Goal: Task Accomplishment & Management: Manage account settings

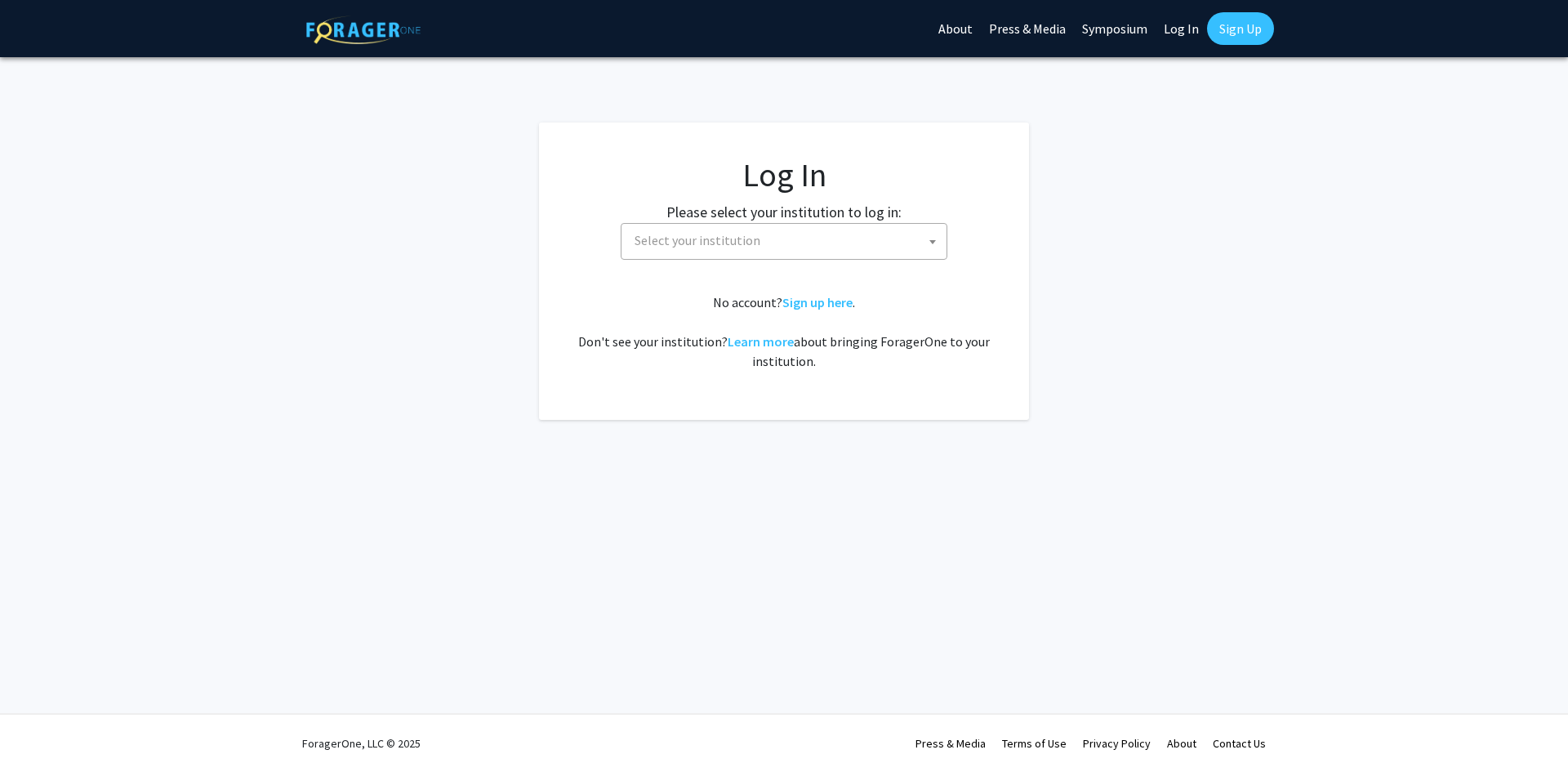
select select
click at [767, 264] on fg-card-body "Log In Please select your institution to log in: [GEOGRAPHIC_DATA] [GEOGRAPHIC_…" at bounding box center [784, 271] width 425 height 232
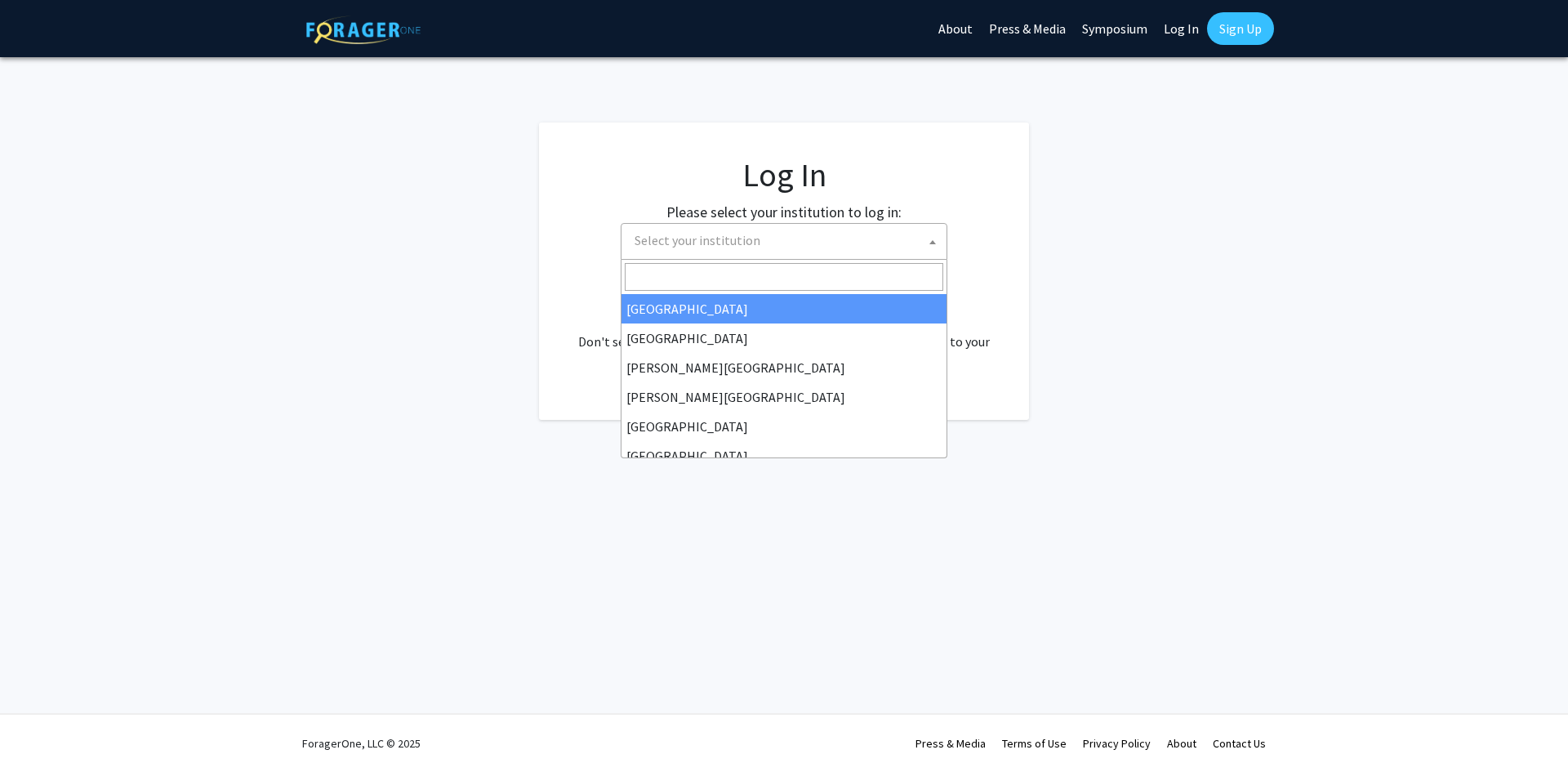
click at [756, 250] on span "Select your institution" at bounding box center [787, 241] width 318 height 33
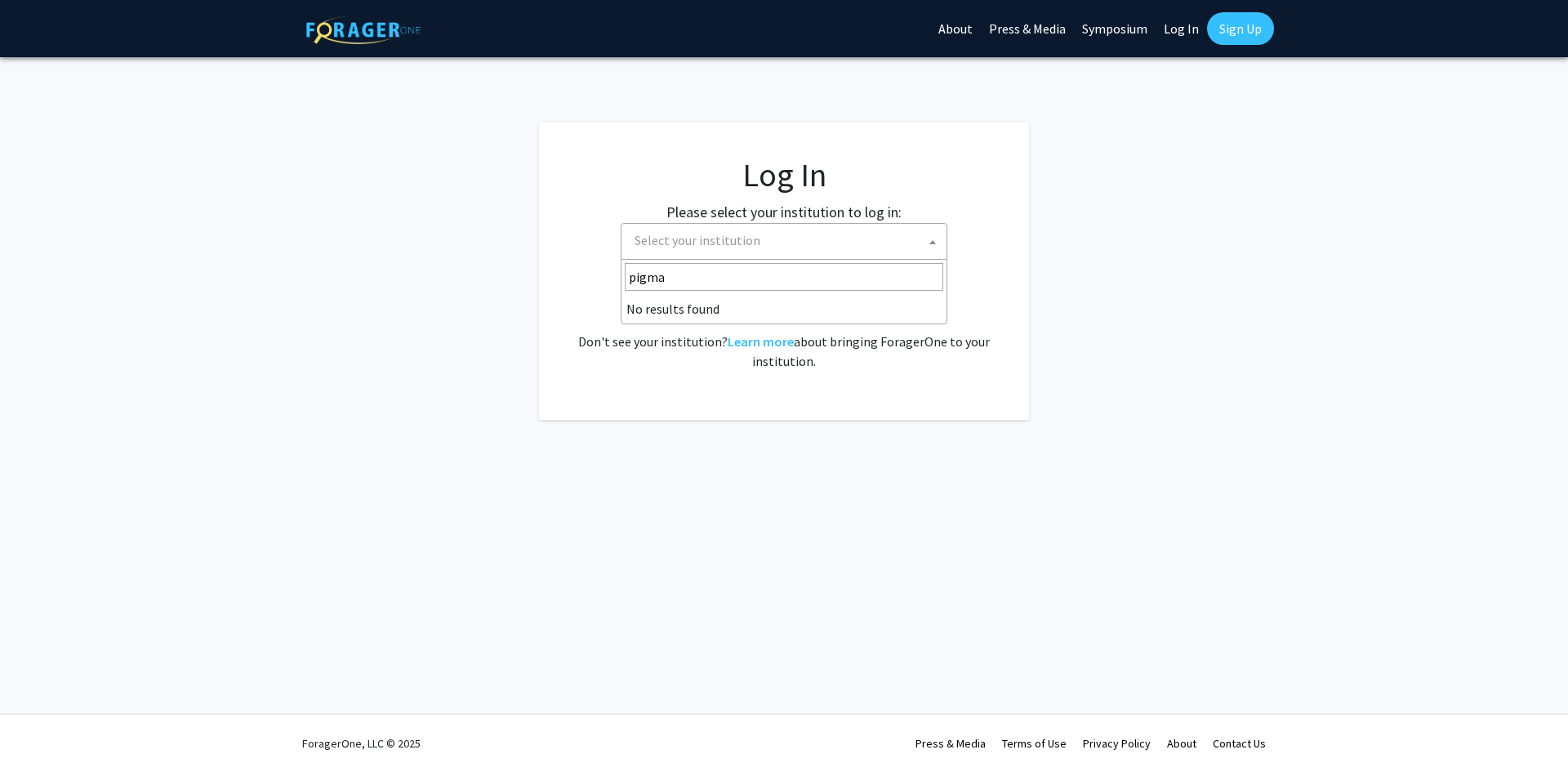
type input "[PERSON_NAME]"
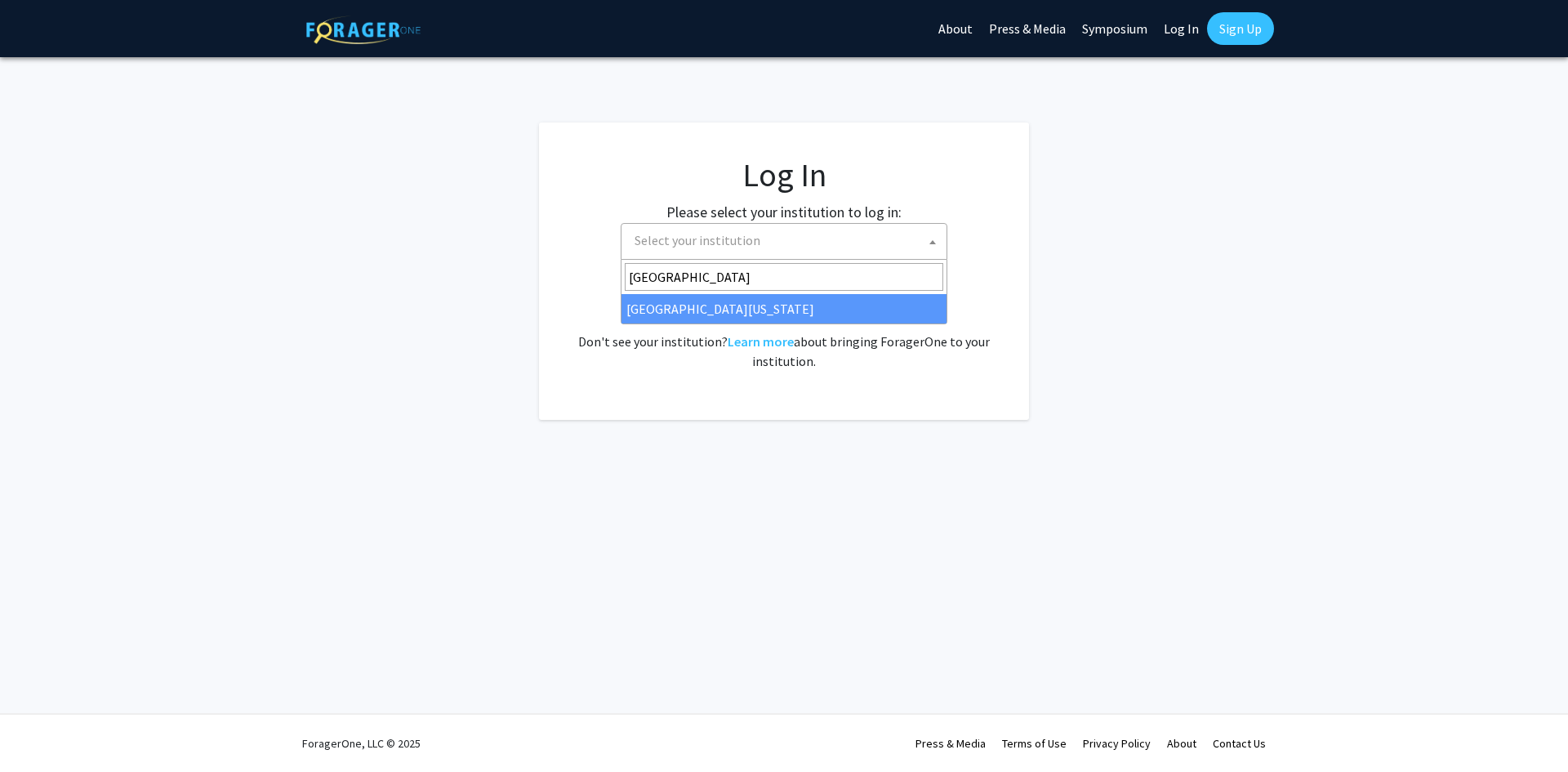
type input "[GEOGRAPHIC_DATA]"
select select "13"
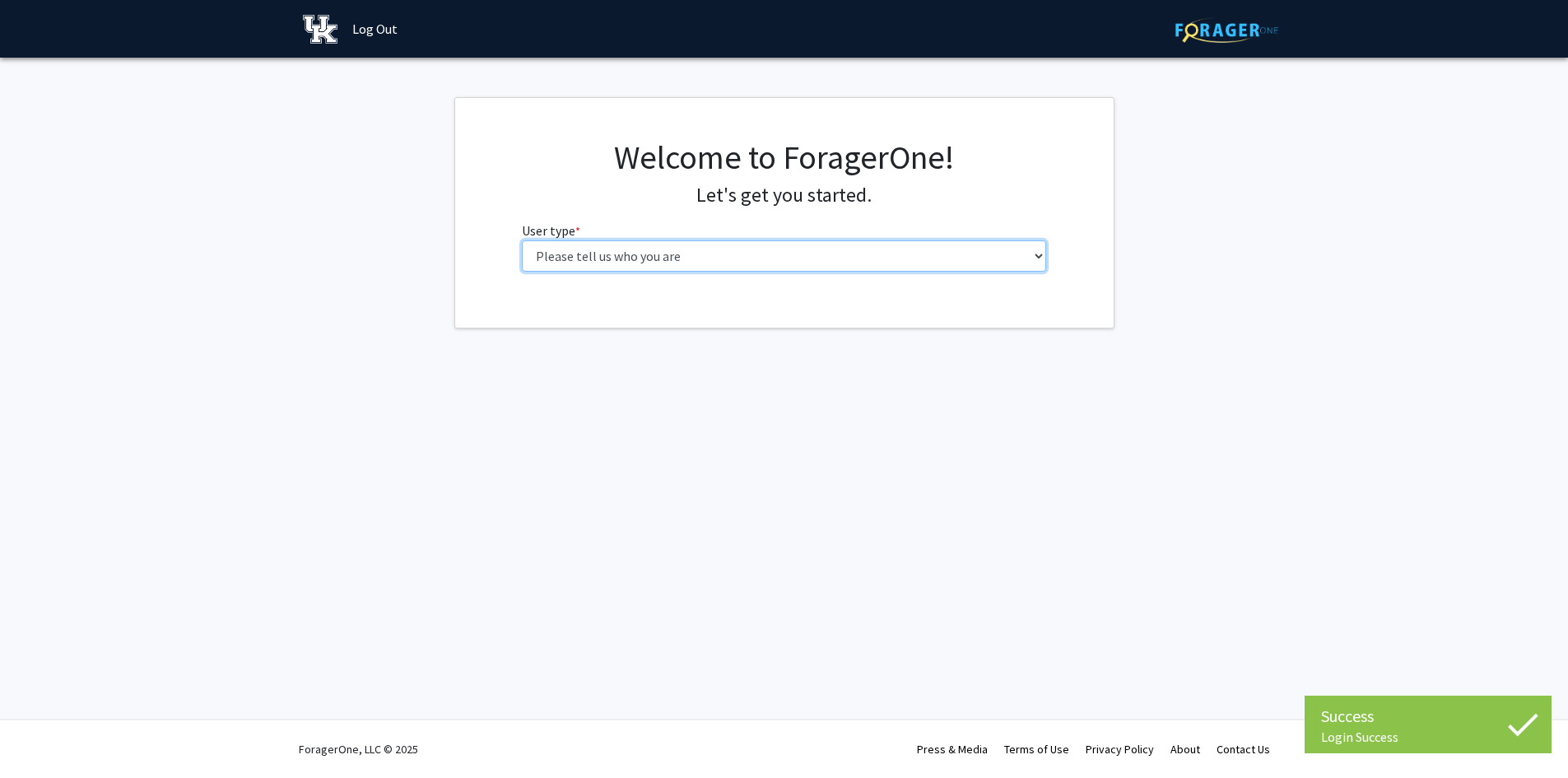
click at [755, 244] on select "Please tell us who you are Undergraduate Student Master's Student Doctoral Cand…" at bounding box center [784, 256] width 525 height 32
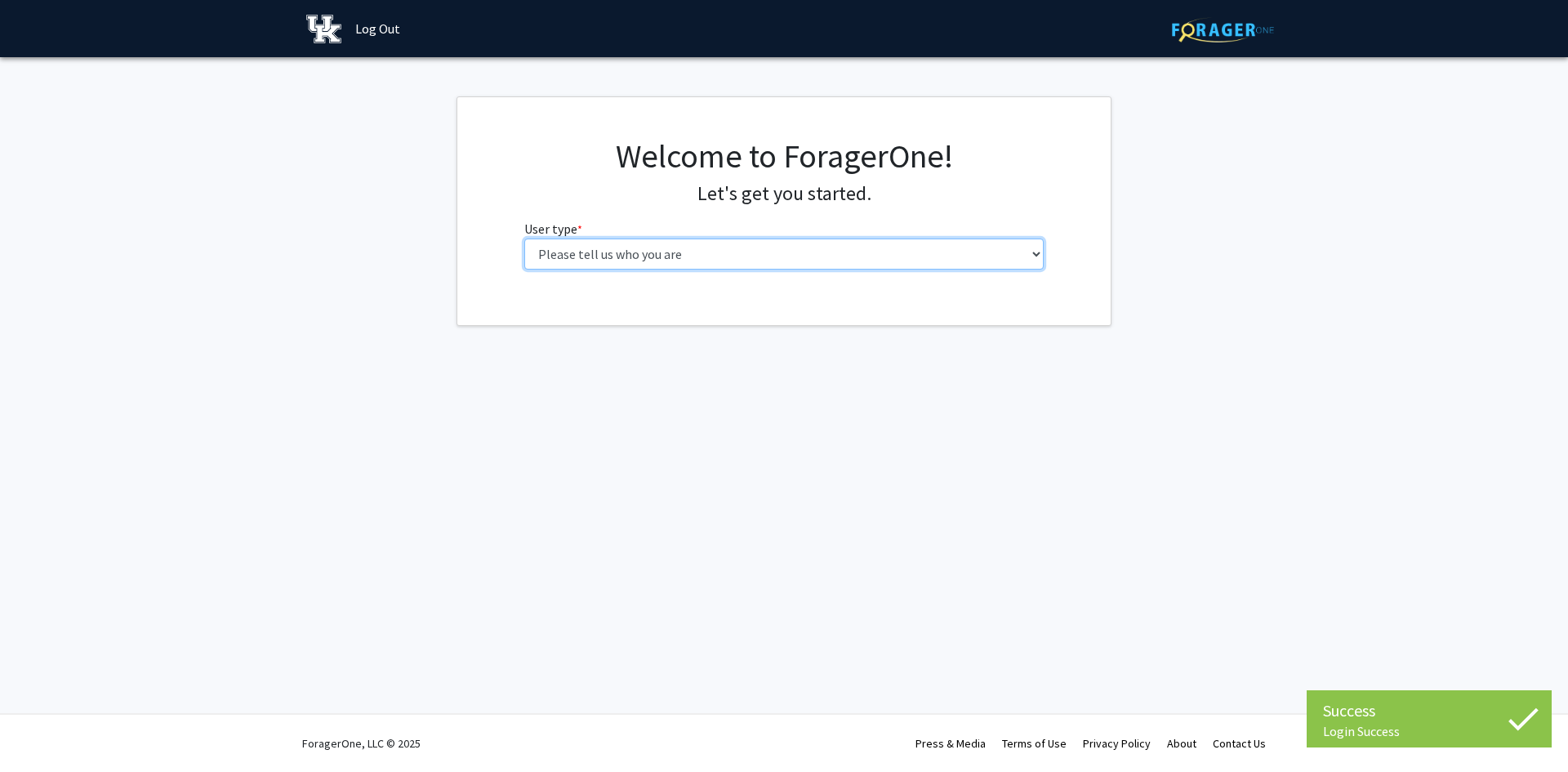
click at [686, 262] on select "Please tell us who you are Undergraduate Student Master's Student Doctoral Cand…" at bounding box center [785, 254] width 521 height 31
click at [654, 250] on select "Please tell us who you are Undergraduate Student Master's Student Doctoral Cand…" at bounding box center [785, 254] width 521 height 31
select select "1: undergrad"
click at [525, 239] on select "Please tell us who you are Undergraduate Student Master's Student Doctoral Cand…" at bounding box center [785, 254] width 521 height 31
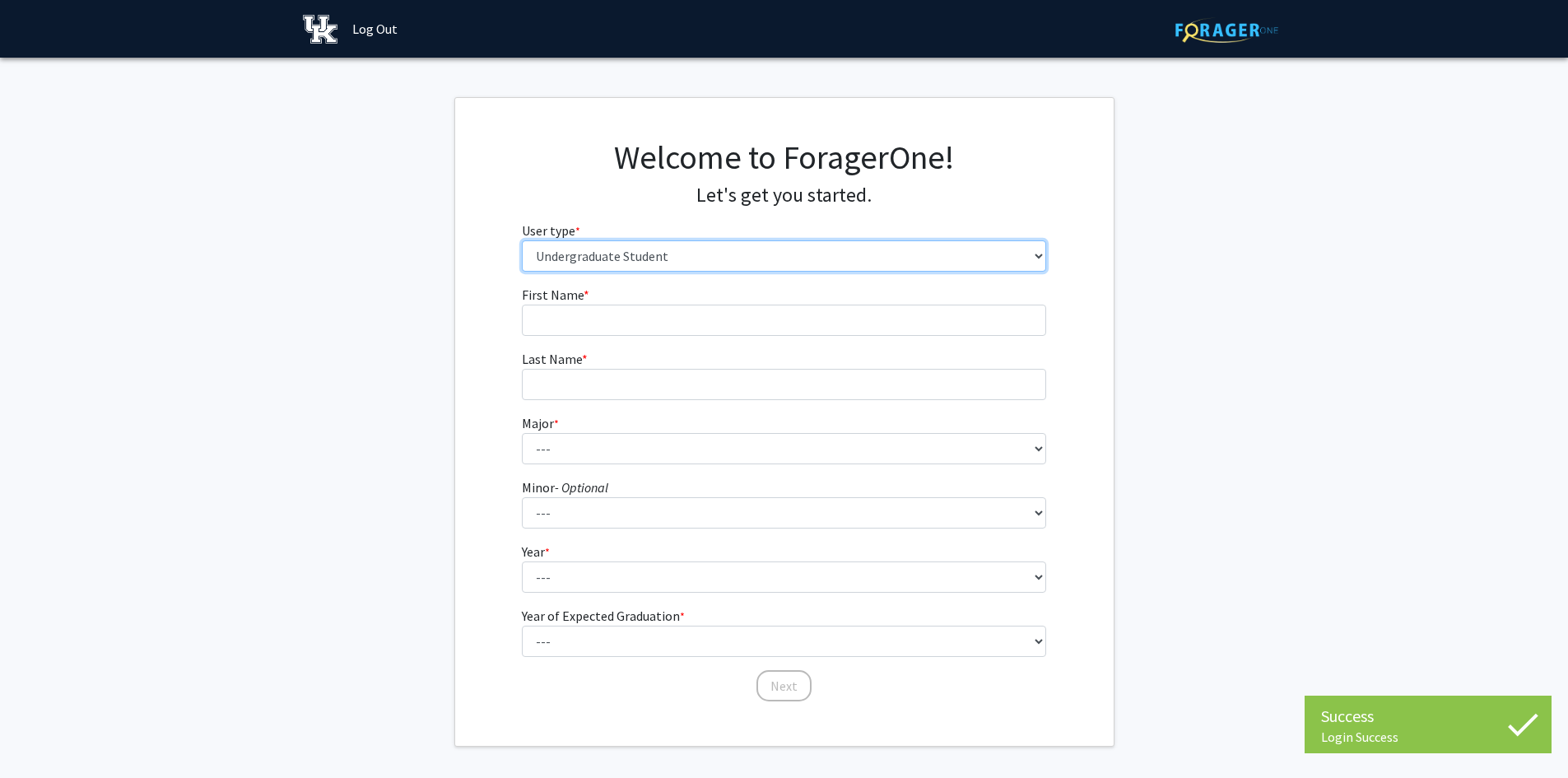
click at [630, 251] on select "Please tell us who you are Undergraduate Student Master's Student Doctoral Cand…" at bounding box center [784, 256] width 525 height 32
drag, startPoint x: 396, startPoint y: 226, endPoint x: 460, endPoint y: 267, distance: 76.0
click at [396, 226] on fg-get-started "Welcome to ForagerOne! Let's get you started. User type * required Please tell …" at bounding box center [784, 421] width 1568 height 649
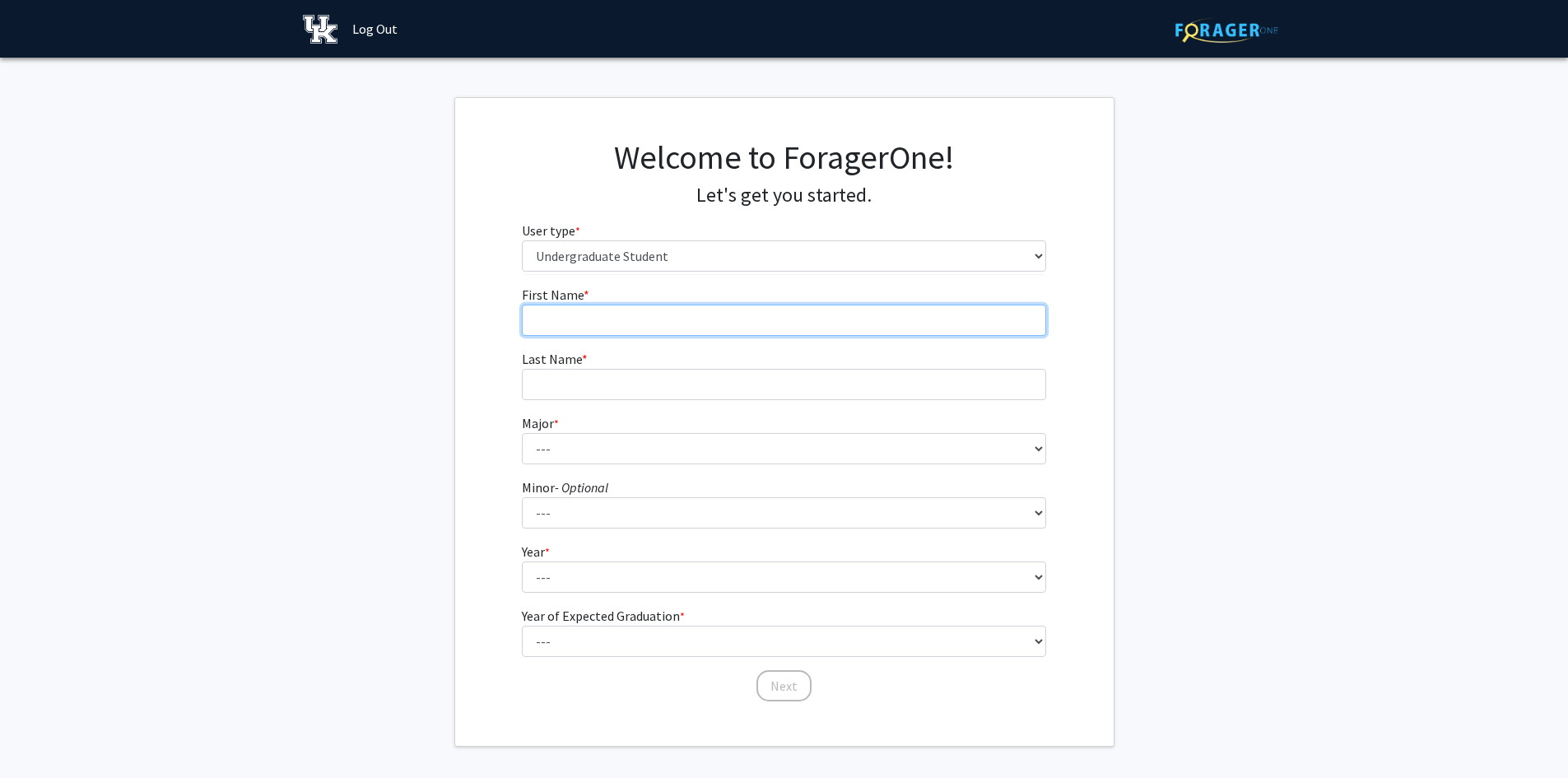
click at [640, 318] on input "First Name * required" at bounding box center [784, 320] width 525 height 32
click at [614, 282] on div "Welcome to ForagerOne! Let's get you started. User type * required Please tell …" at bounding box center [784, 210] width 549 height 147
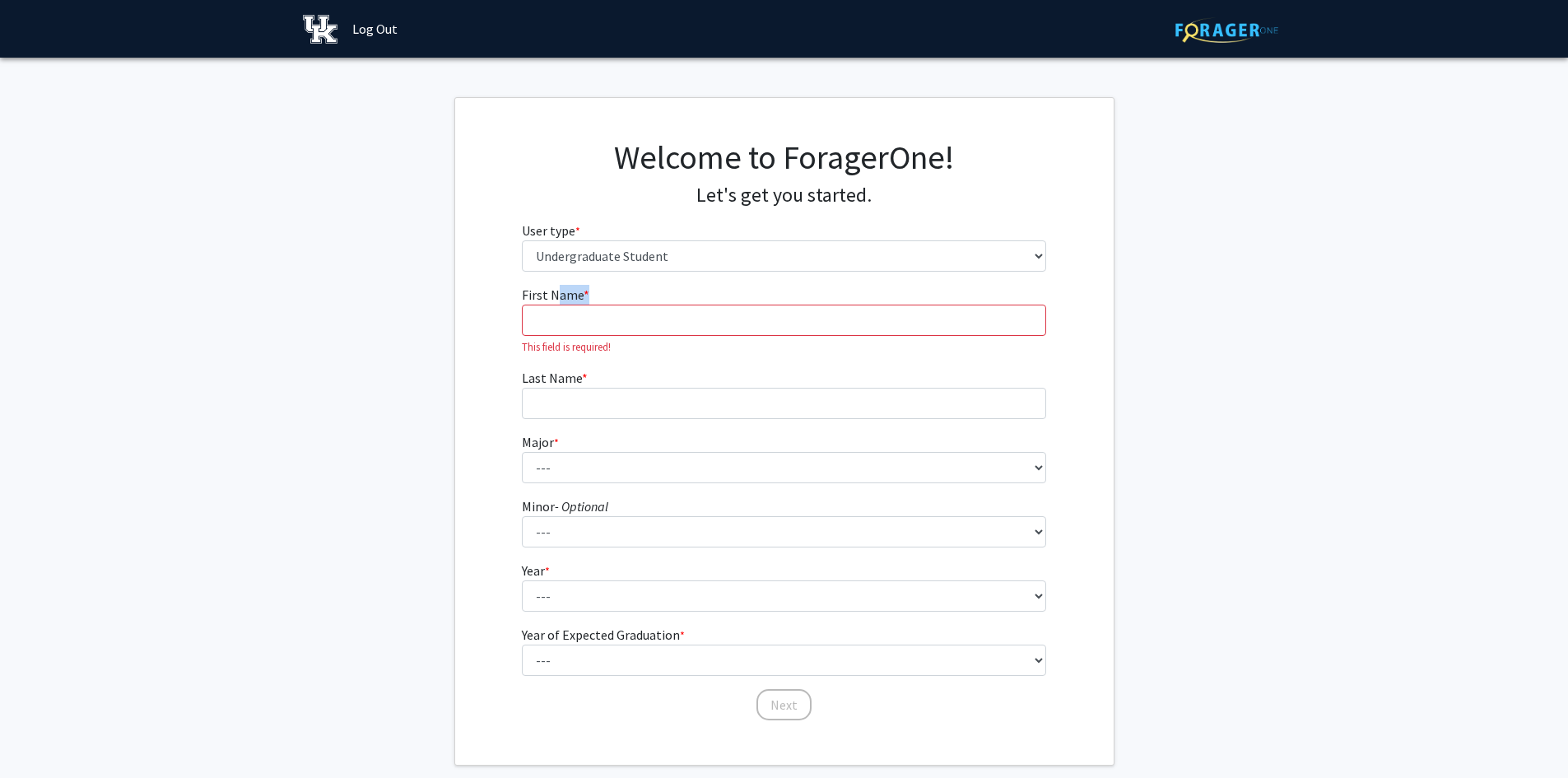
drag, startPoint x: 582, startPoint y: 296, endPoint x: 559, endPoint y: 297, distance: 23.0
click at [559, 297] on fg-input "First Name * required This field is required!" at bounding box center [784, 319] width 525 height 70
click at [559, 297] on span "First Name" at bounding box center [552, 294] width 62 height 17
click at [559, 305] on input "First Name * required" at bounding box center [784, 320] width 525 height 32
drag, startPoint x: 588, startPoint y: 295, endPoint x: 554, endPoint y: 293, distance: 34.1
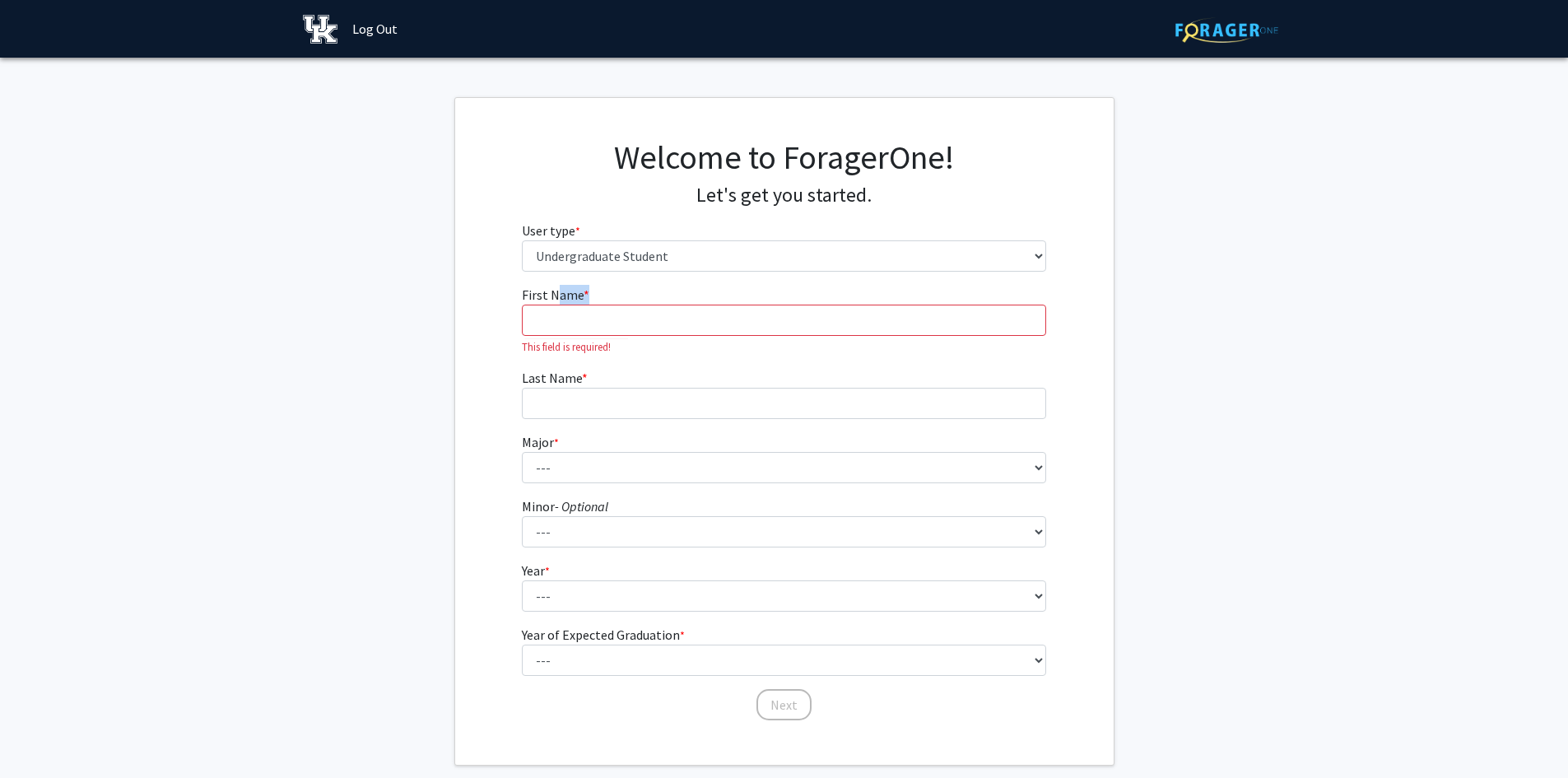
click at [554, 293] on fg-input "First Name * required This field is required!" at bounding box center [784, 319] width 525 height 70
click at [554, 293] on span "First Name" at bounding box center [552, 294] width 62 height 17
click at [554, 305] on input "First Name * required" at bounding box center [784, 320] width 525 height 32
drag, startPoint x: 602, startPoint y: 296, endPoint x: 555, endPoint y: 291, distance: 47.3
click at [555, 291] on fg-input "First Name * required This field is required!" at bounding box center [784, 319] width 525 height 70
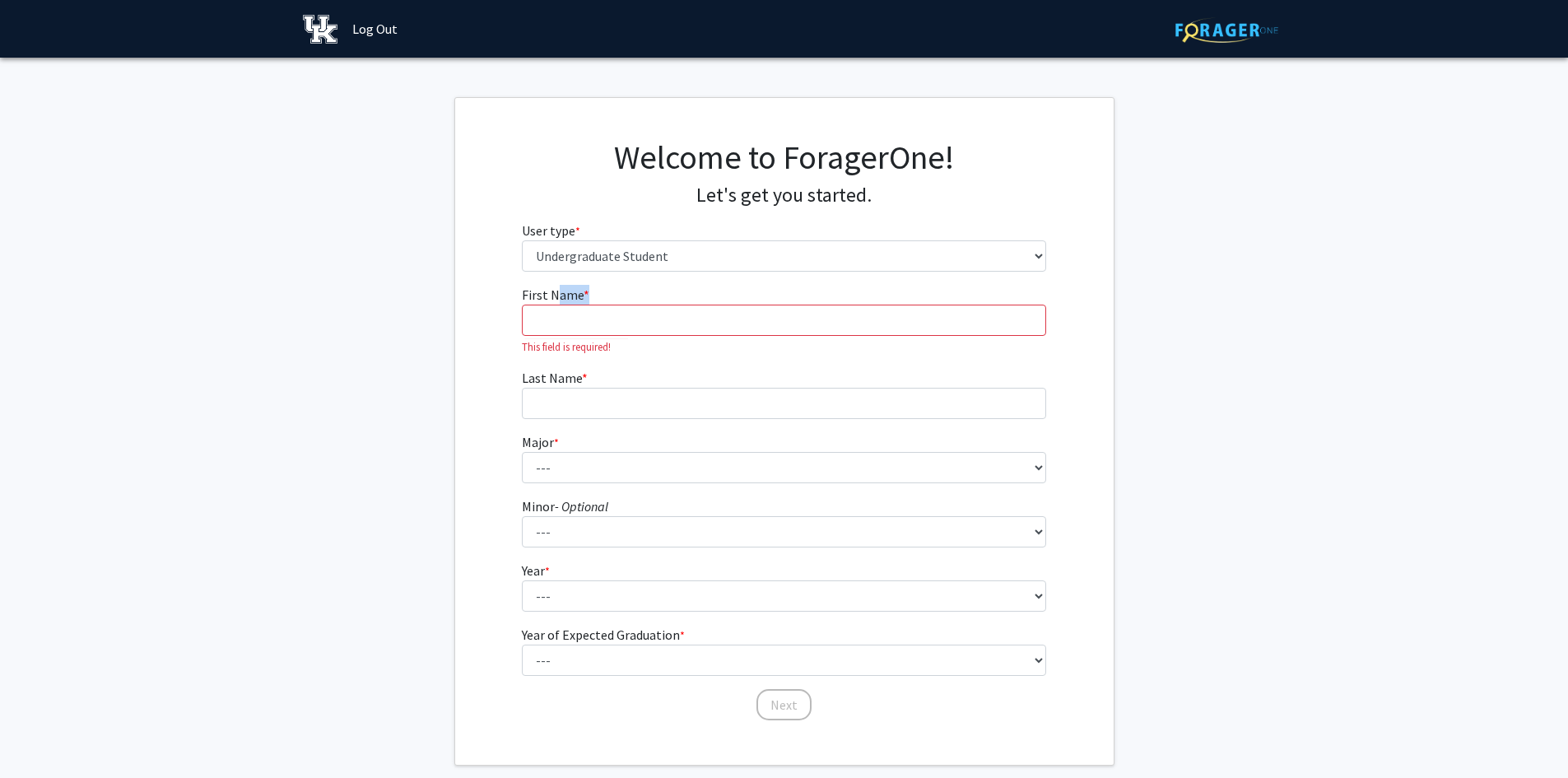
click at [555, 291] on span "First Name" at bounding box center [552, 294] width 62 height 17
click at [555, 305] on input "First Name * required" at bounding box center [784, 320] width 525 height 32
drag, startPoint x: 616, startPoint y: 296, endPoint x: 554, endPoint y: 295, distance: 62.0
click at [554, 295] on fg-input "First Name * required This field is required!" at bounding box center [784, 319] width 525 height 70
click at [554, 295] on span "First Name" at bounding box center [552, 294] width 62 height 17
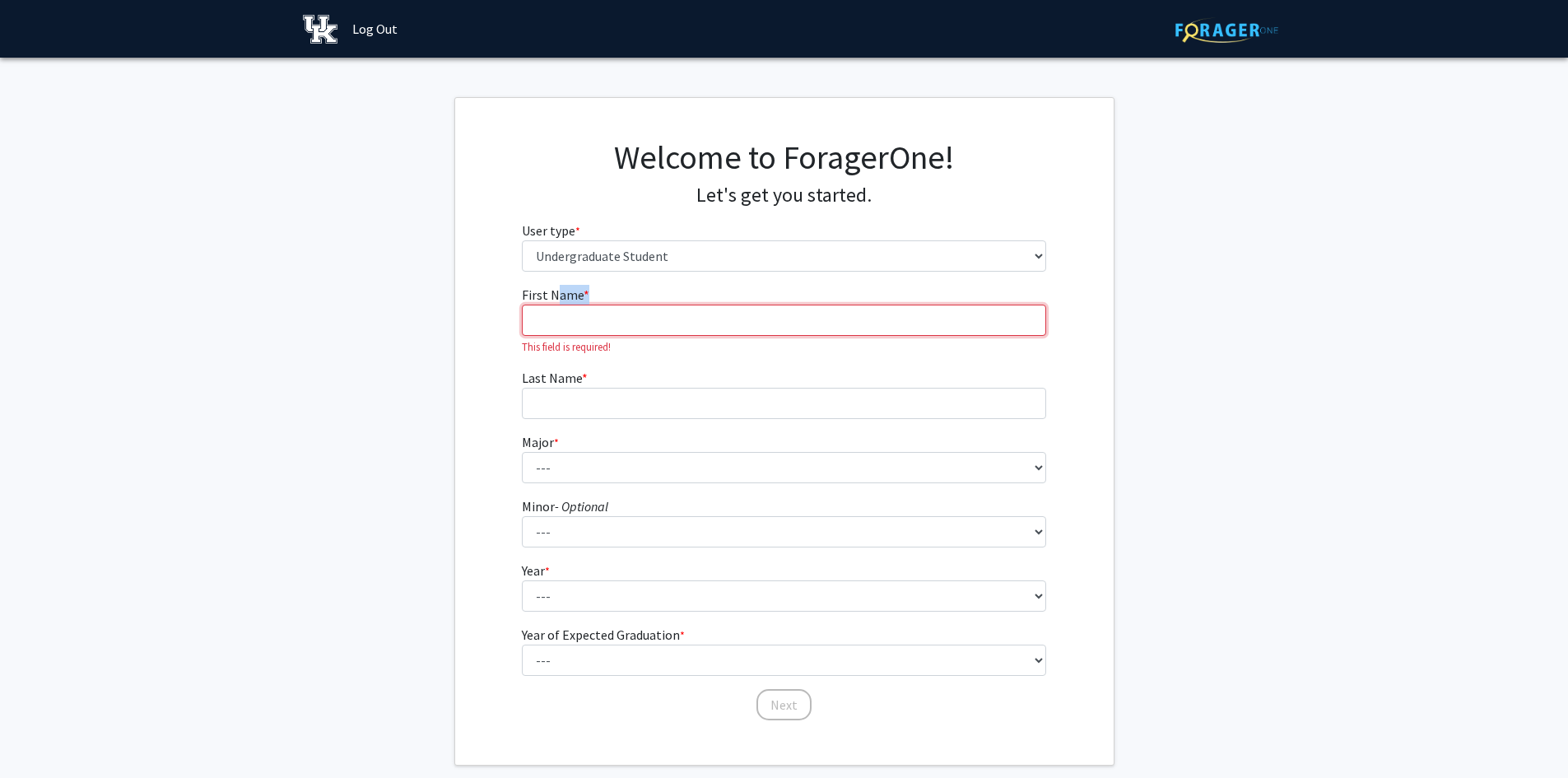
click at [554, 305] on input "First Name * required" at bounding box center [784, 320] width 525 height 32
drag, startPoint x: 597, startPoint y: 289, endPoint x: 554, endPoint y: 300, distance: 44.4
click at [554, 300] on fg-input "First Name * required This field is required!" at bounding box center [784, 319] width 525 height 70
click at [554, 300] on span "First Name" at bounding box center [552, 294] width 62 height 17
click at [554, 305] on input "First Name * required" at bounding box center [784, 320] width 525 height 32
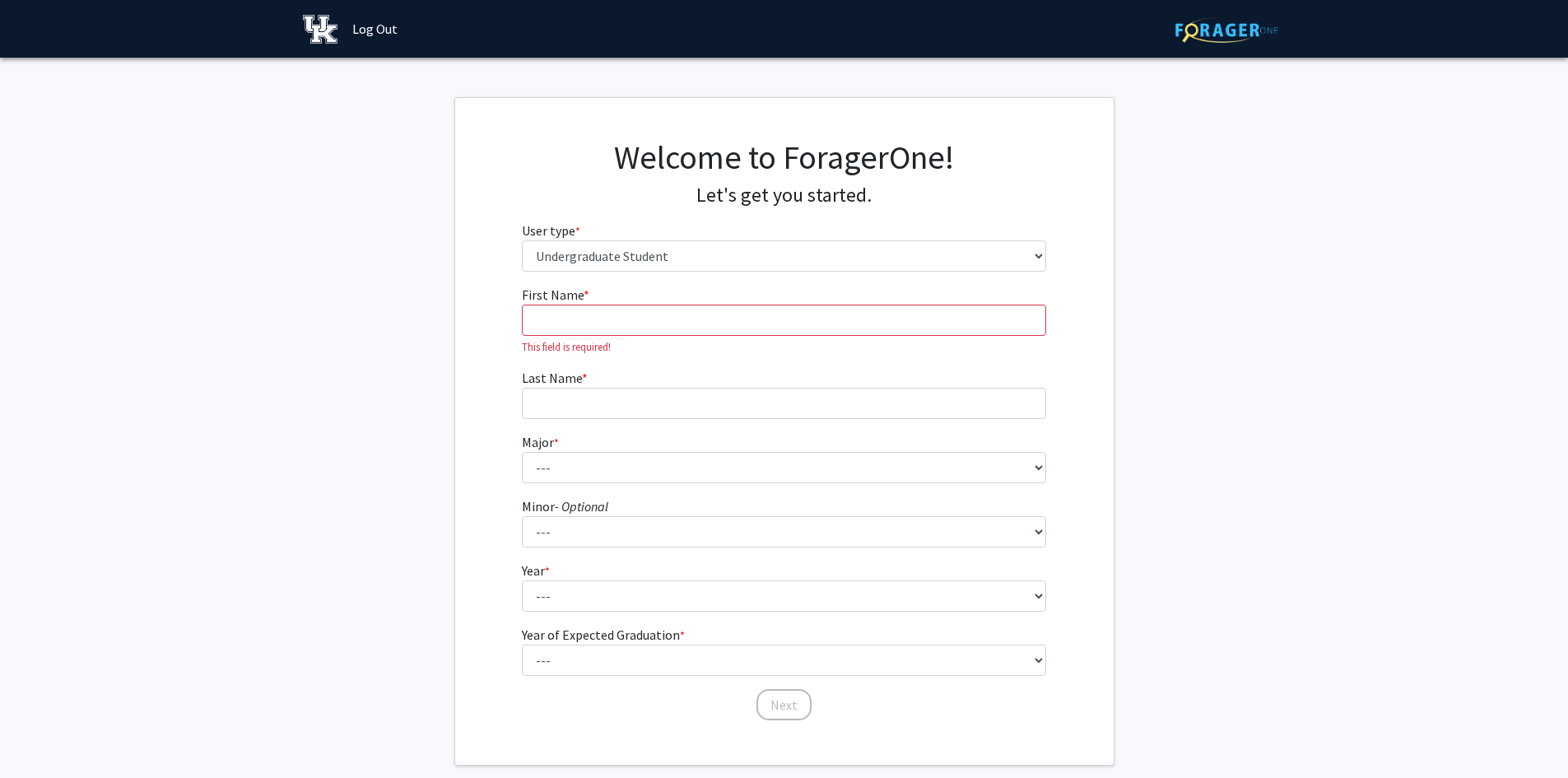
click at [423, 334] on fg-get-started "Welcome to ForagerOne! Let's get you started. User type * required Please tell …" at bounding box center [784, 431] width 1568 height 669
click at [585, 306] on input "First Name * required" at bounding box center [784, 320] width 525 height 32
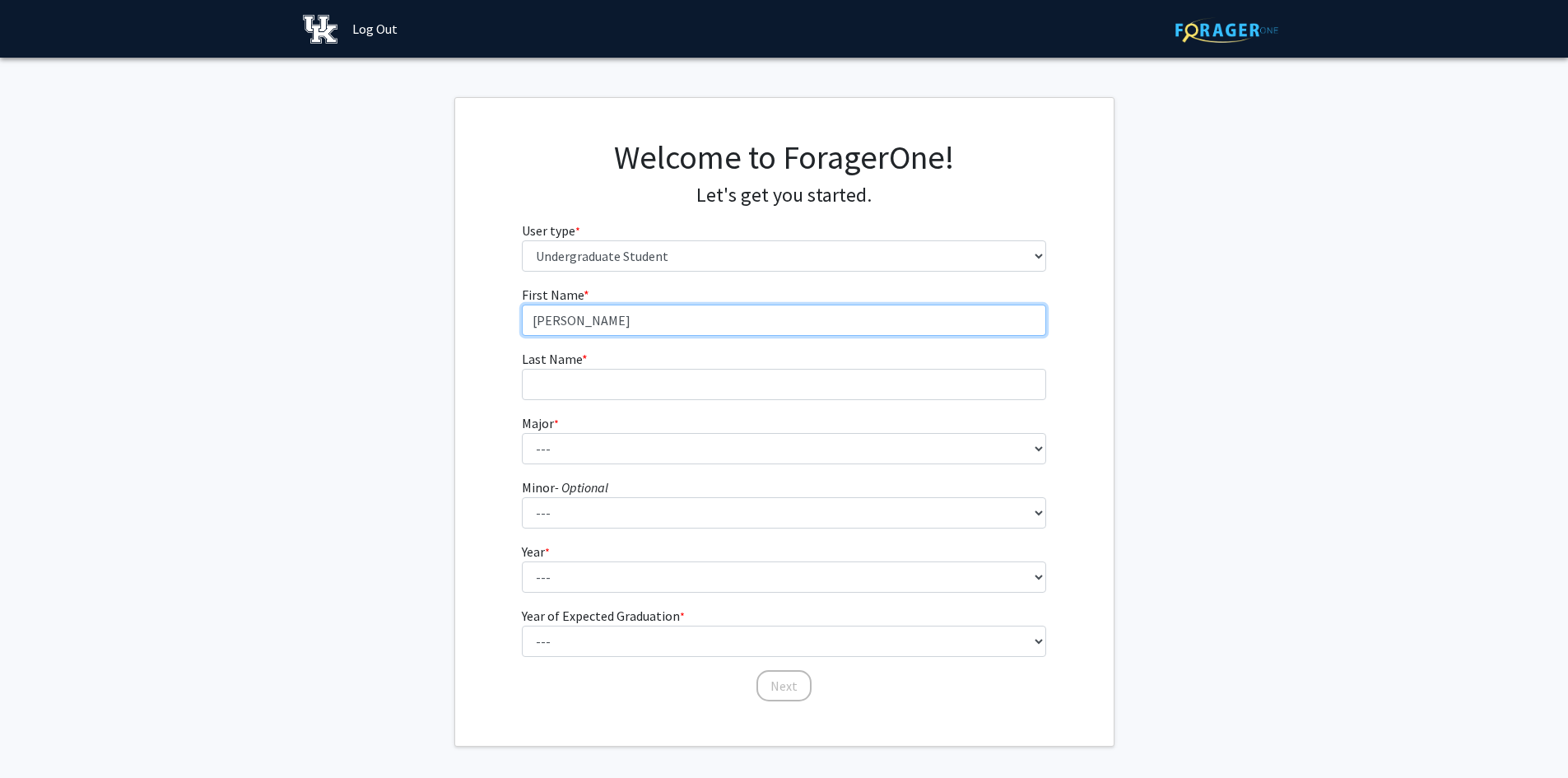
type input "Jared"
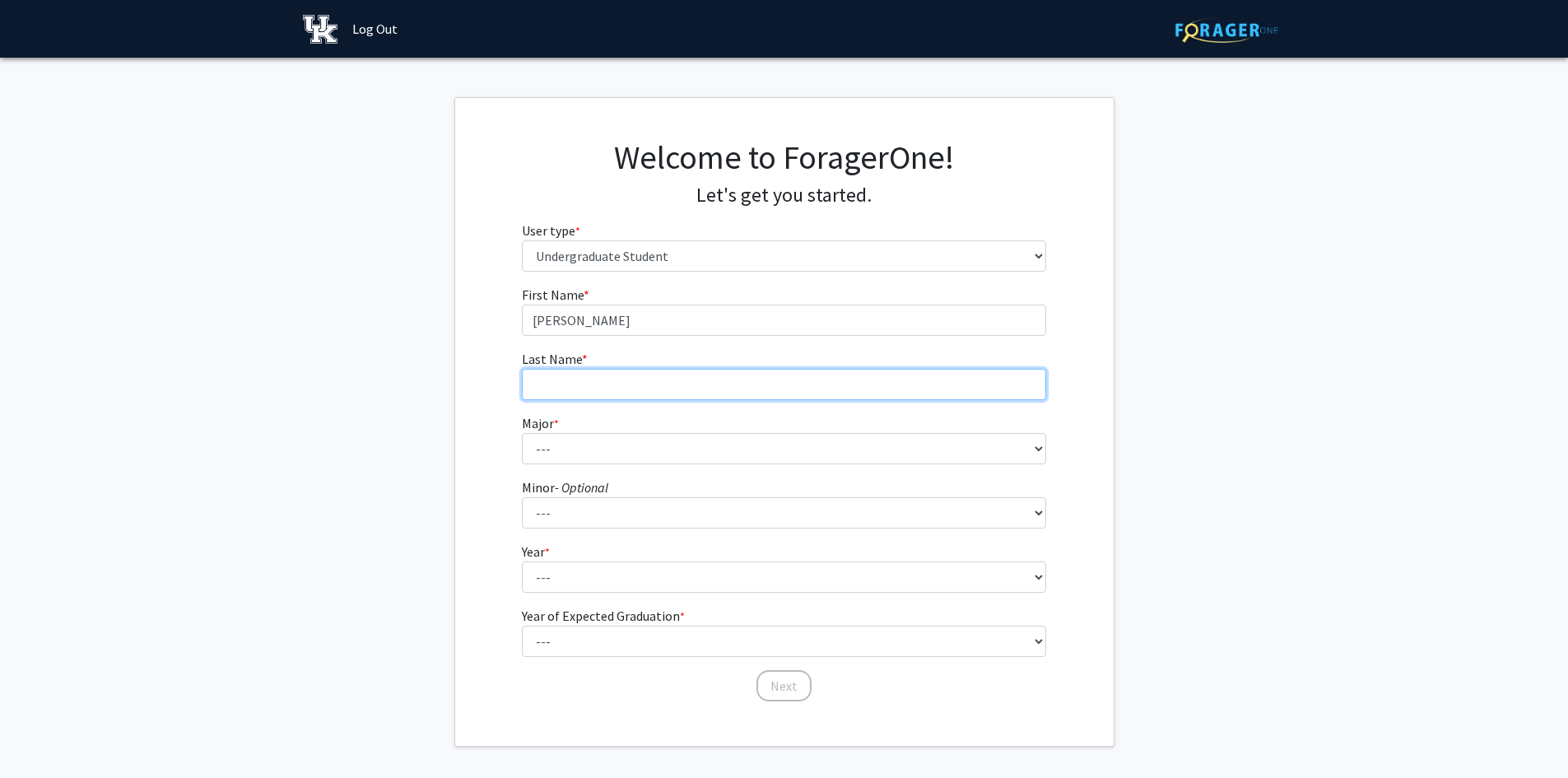
click at [635, 397] on input "Last Name * required" at bounding box center [784, 385] width 525 height 32
type input "Broughton"
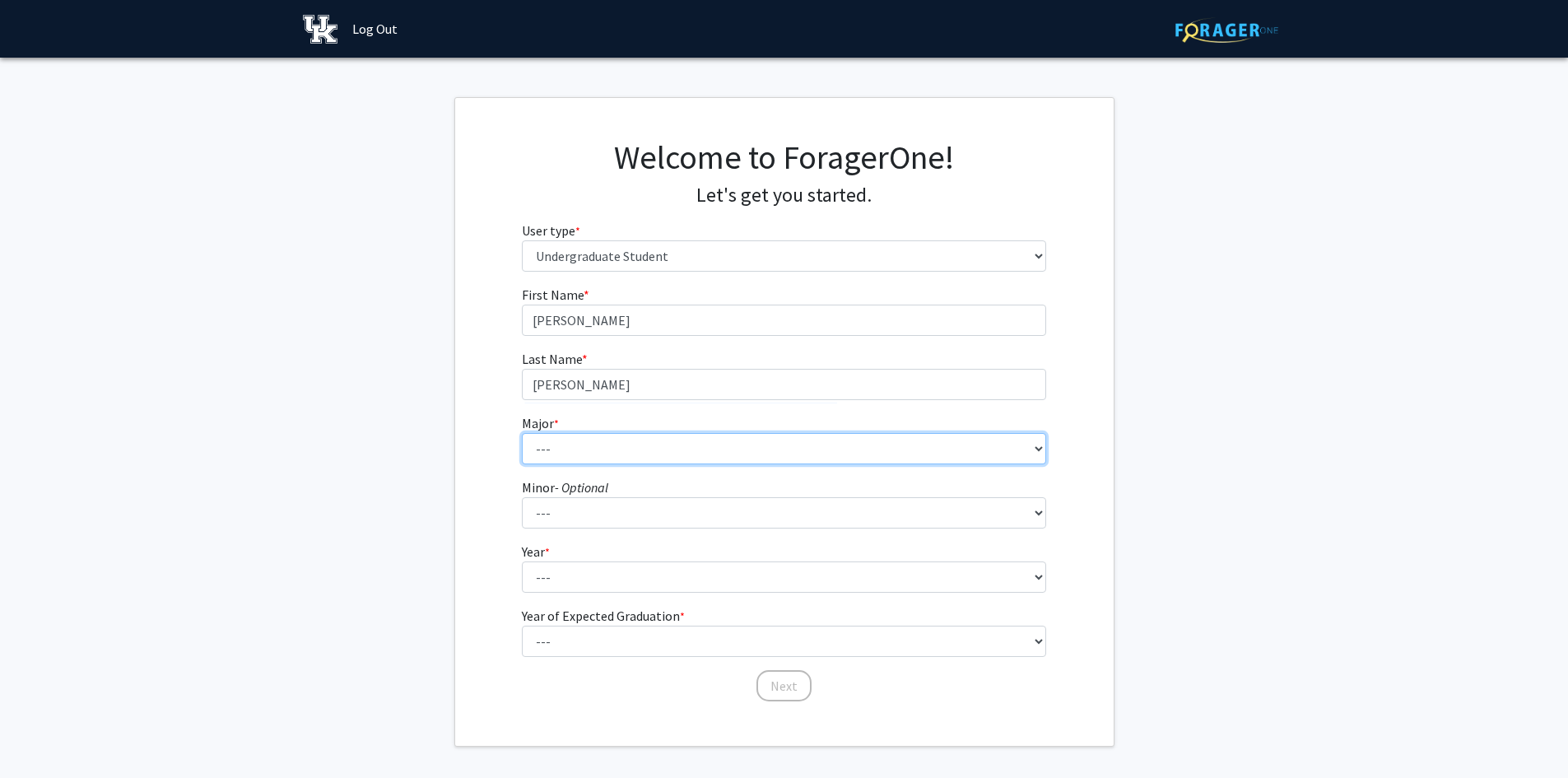
click at [616, 459] on select "--- Accounting Aerospace Engineering African American & Africana Studies Agricu…" at bounding box center [784, 449] width 525 height 32
click at [483, 437] on div "First Name * required Jared Last Name * required Broughton Major * required ---…" at bounding box center [784, 494] width 659 height 418
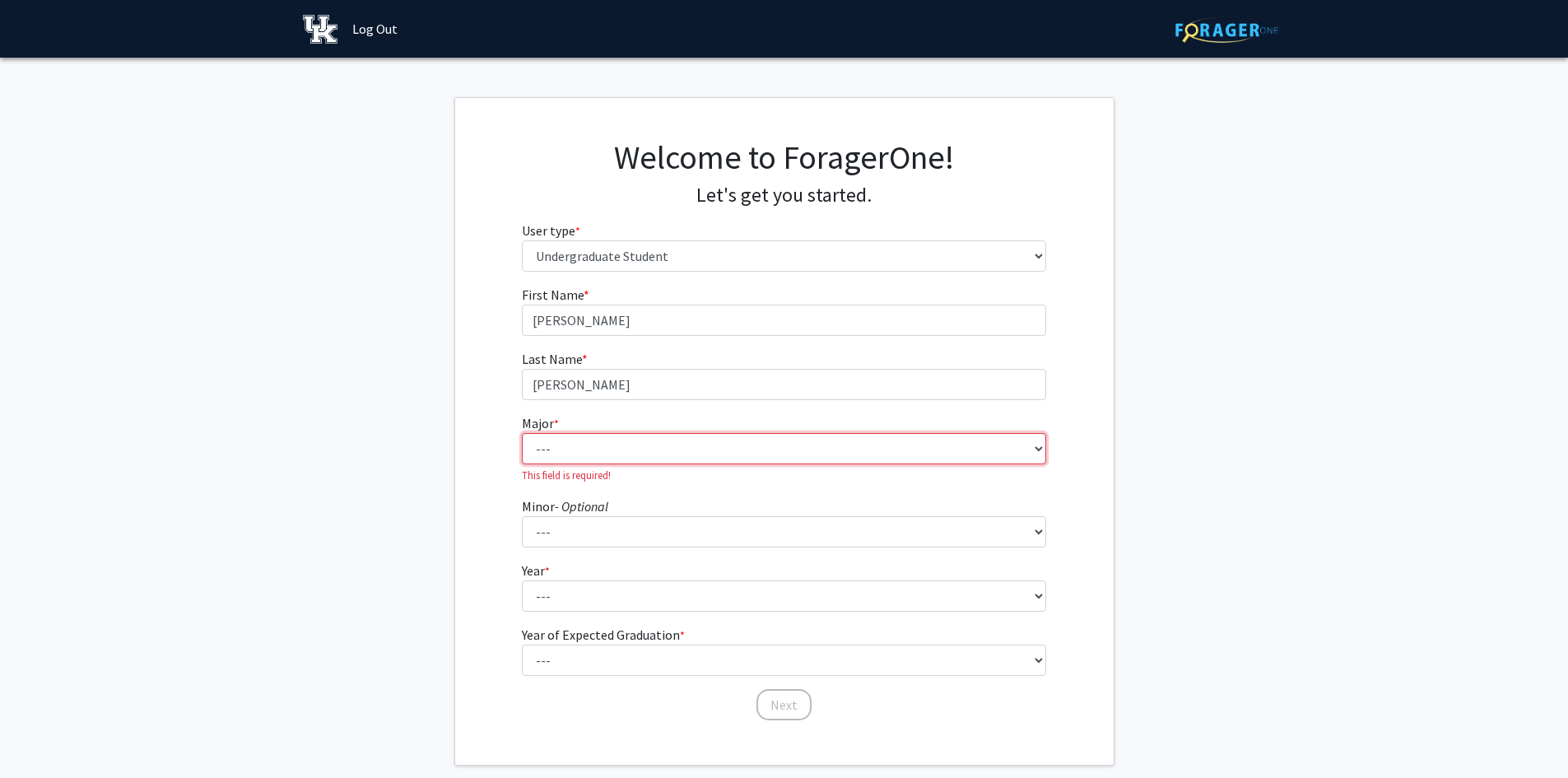
click at [566, 460] on select "--- Accounting Aerospace Engineering African American & Africana Studies Agricu…" at bounding box center [784, 449] width 525 height 32
click at [440, 392] on fg-get-started "Welcome to ForagerOne! Let's get you started. User type * required Please tell …" at bounding box center [784, 431] width 1568 height 669
drag, startPoint x: 562, startPoint y: 450, endPoint x: 563, endPoint y: 467, distance: 17.0
click at [563, 464] on fg-select "Major * required --- Accounting Aerospace Engineering African American & Africa…" at bounding box center [784, 448] width 525 height 70
select select "31: 868"
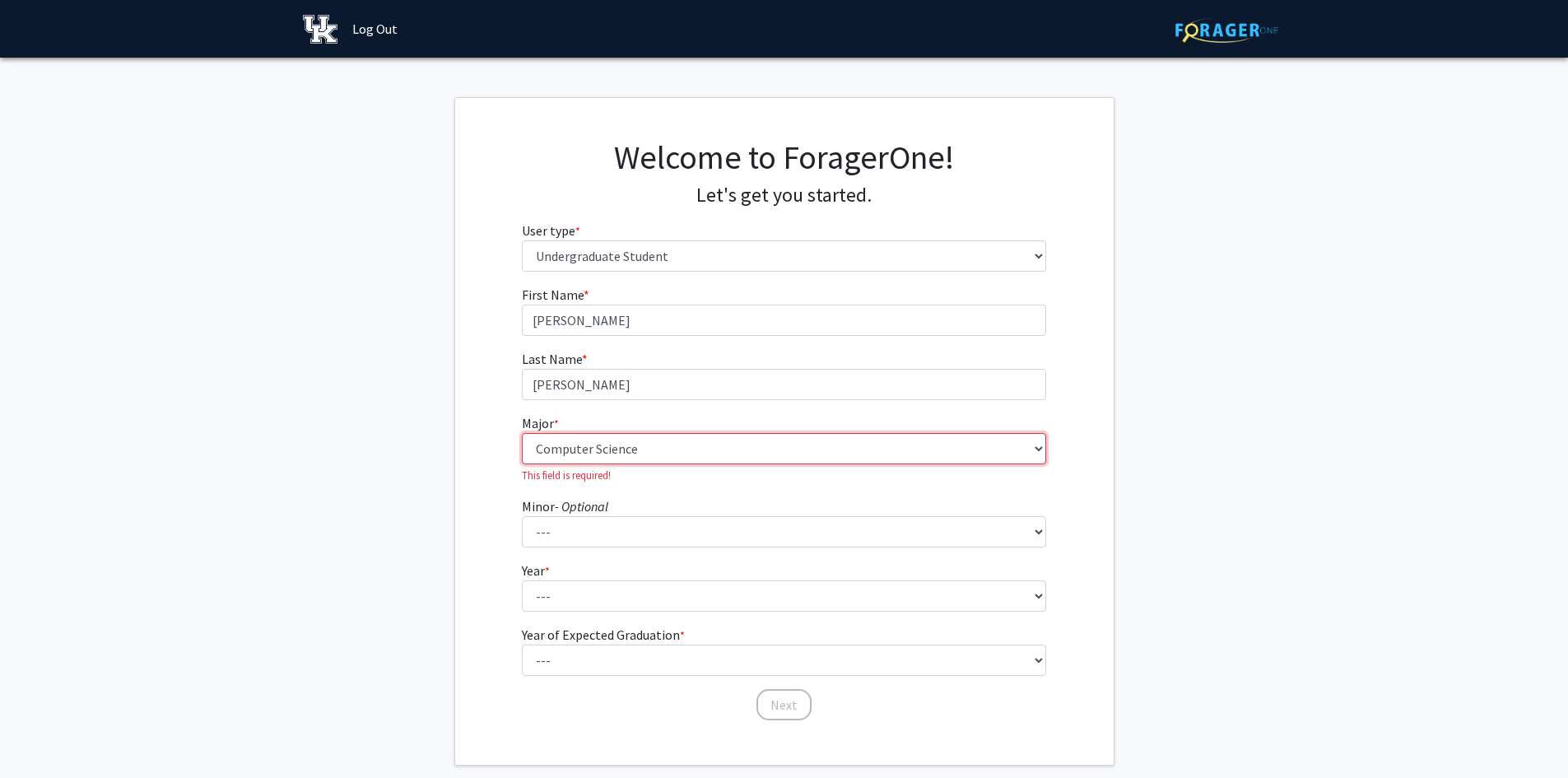
click at [522, 433] on select "--- Accounting Aerospace Engineering African American & Africana Studies Agricu…" at bounding box center [784, 449] width 525 height 32
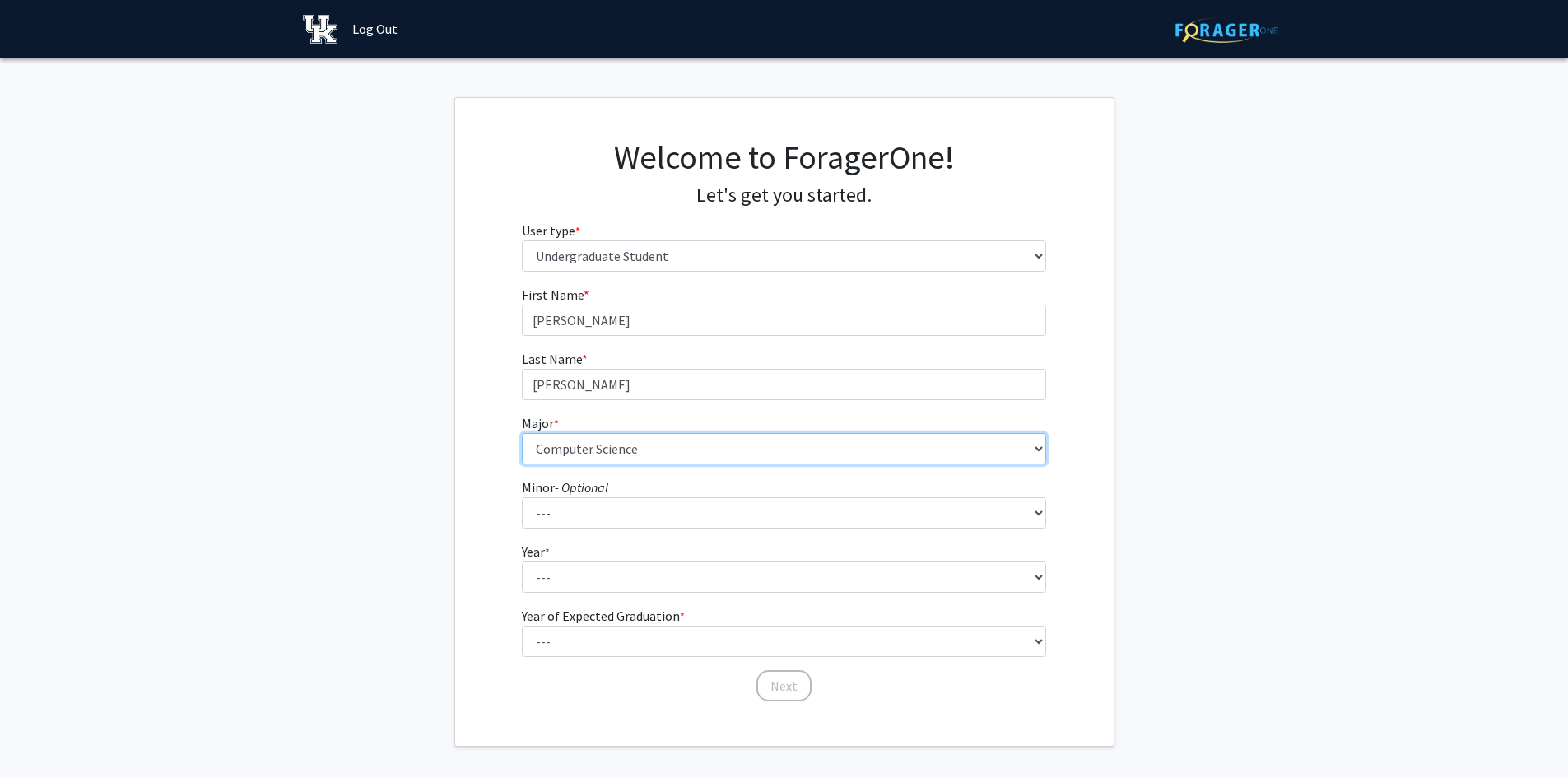
scroll to position [64, 0]
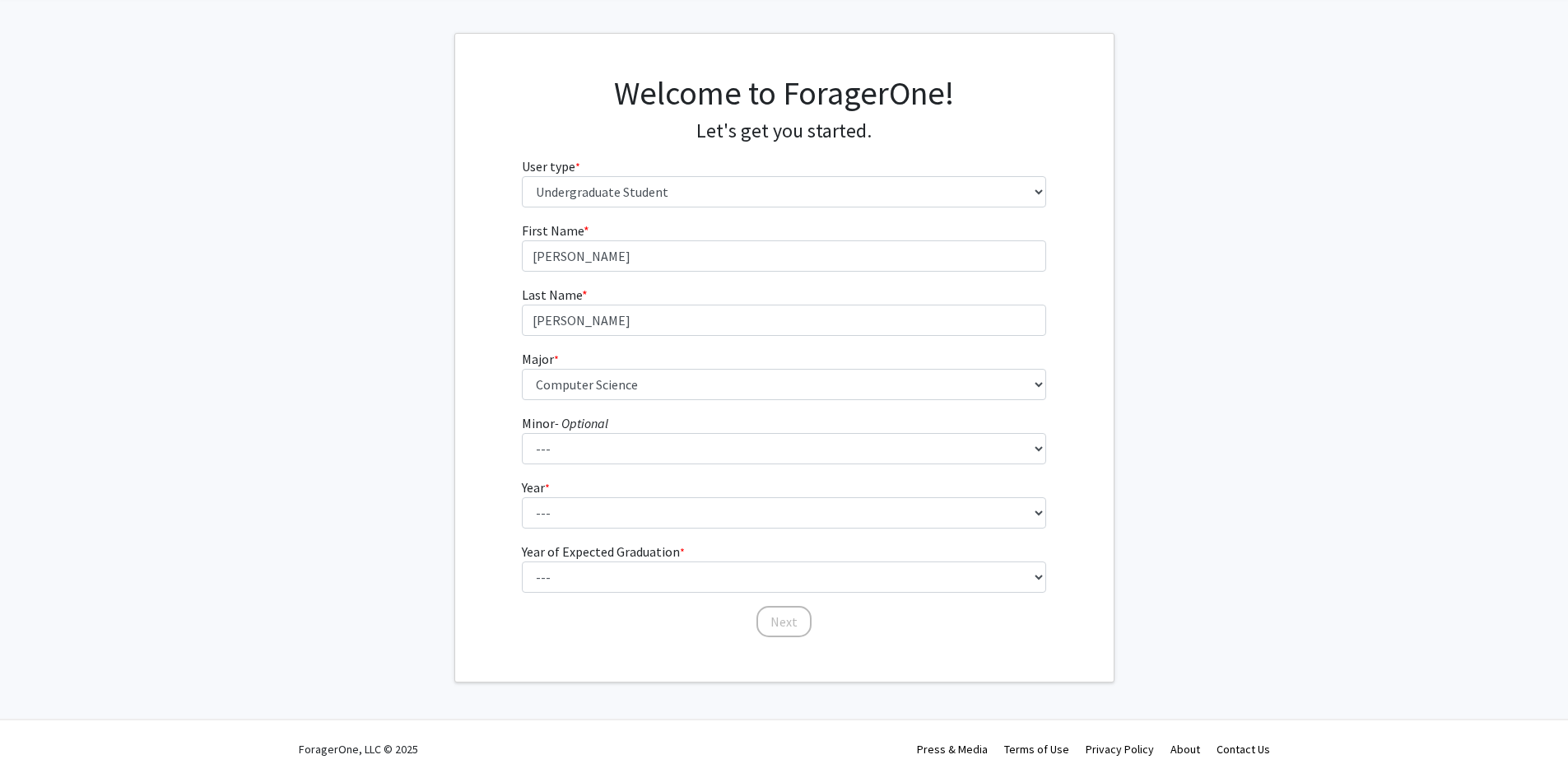
click at [495, 406] on div "First Name * required Jared Last Name * required Broughton Major * required ---…" at bounding box center [784, 430] width 659 height 418
click at [630, 371] on select "--- Accounting Aerospace Engineering African American & Africana Studies Agricu…" at bounding box center [784, 385] width 525 height 32
click at [404, 298] on fg-get-started "Welcome to ForagerOne! Let's get you started. User type * required Please tell …" at bounding box center [784, 357] width 1568 height 649
click at [585, 510] on select "--- First-year Sophomore Junior Senior Postbaccalaureate Certificate" at bounding box center [784, 513] width 525 height 32
select select "1: first-year"
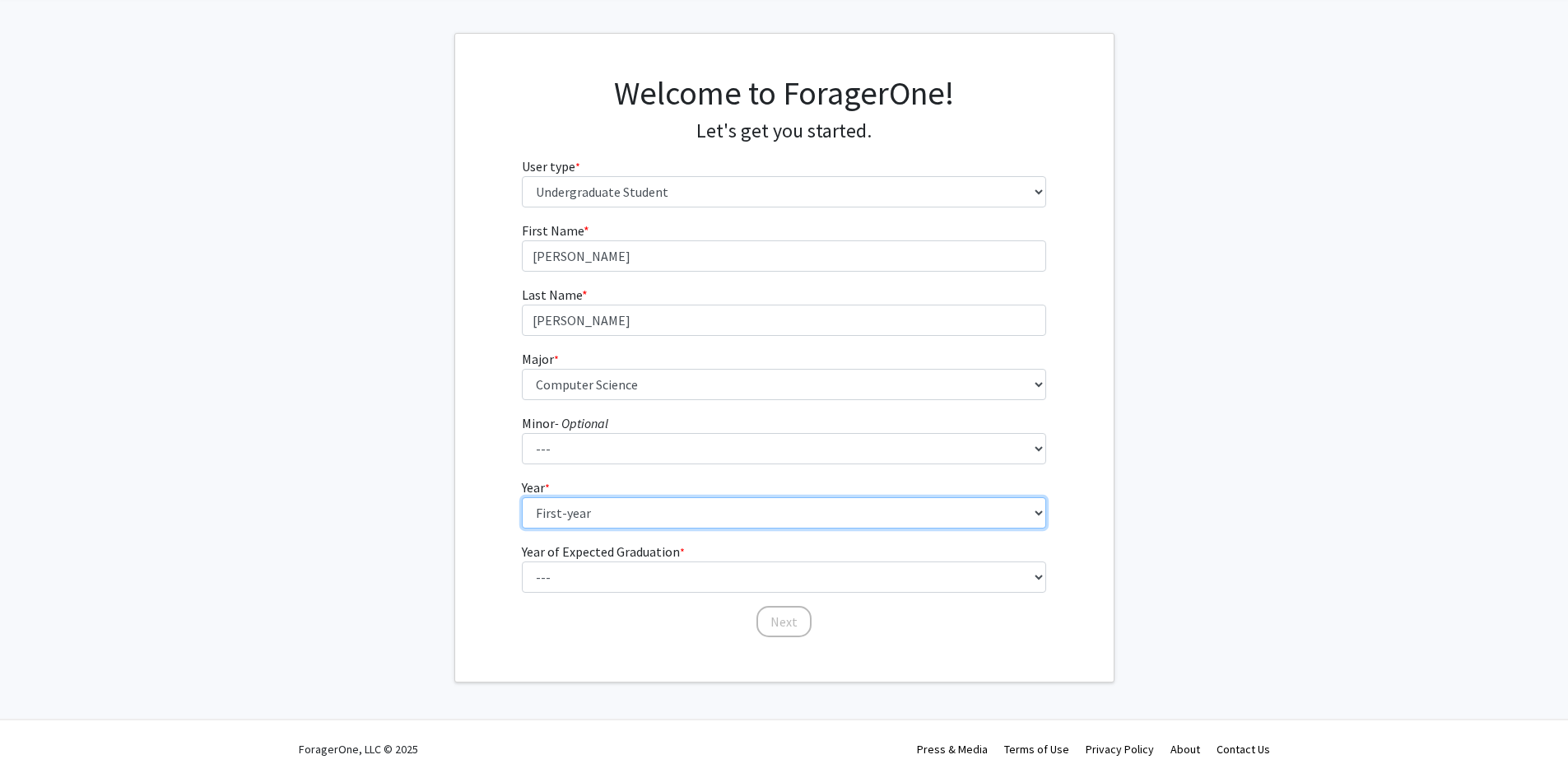
click at [522, 497] on select "--- First-year Sophomore Junior Senior Postbaccalaureate Certificate" at bounding box center [784, 513] width 525 height 32
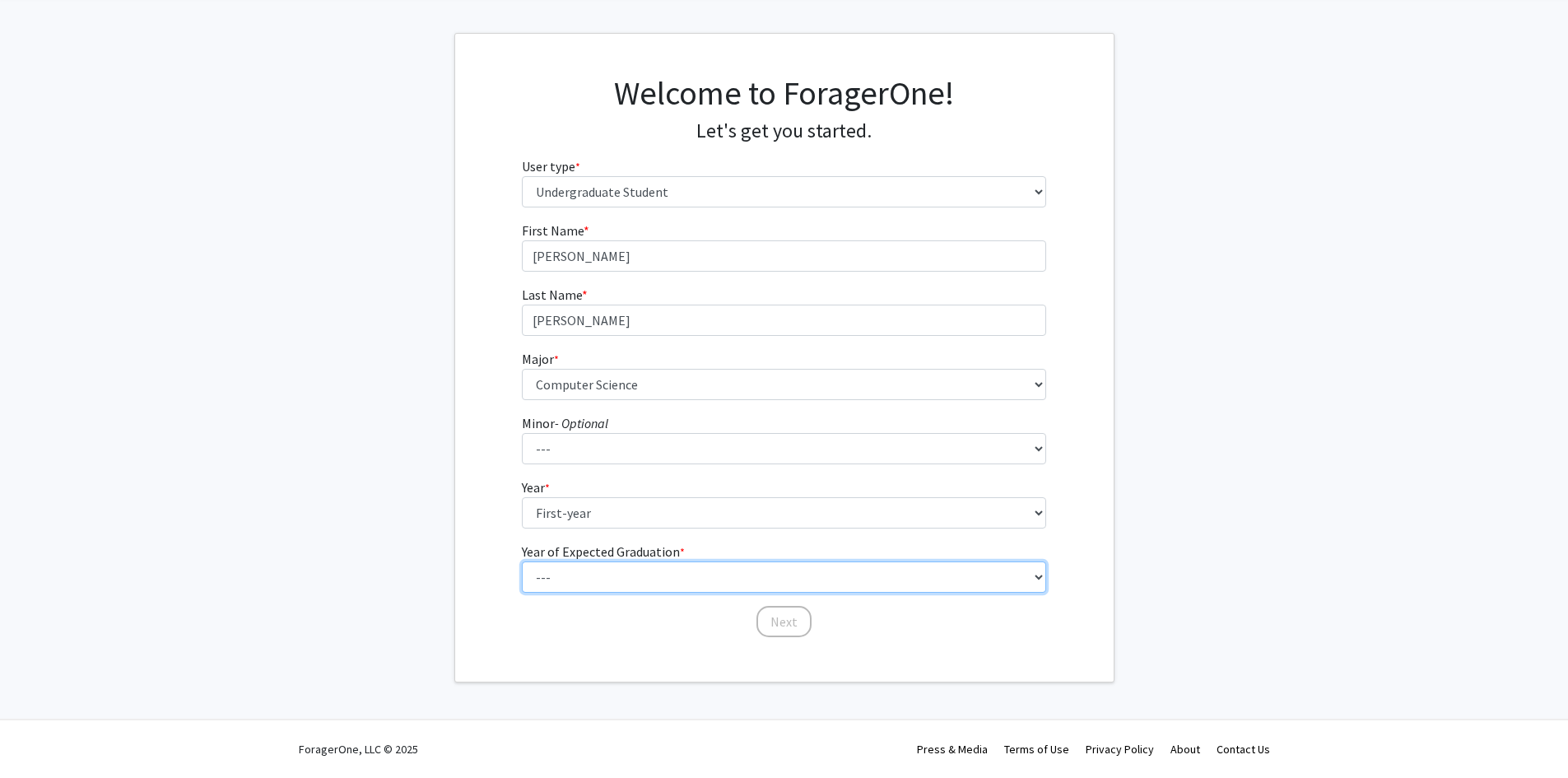
click at [572, 562] on select "--- 2025 2026 2027 2028 2029 2030 2031 2032 2033 2034" at bounding box center [784, 577] width 525 height 32
click at [553, 572] on select "--- 2025 2026 2027 2028 2029 2030 2031 2032 2033 2034" at bounding box center [784, 577] width 525 height 32
click at [556, 572] on select "--- 2025 2026 2027 2028 2029 2030 2031 2032 2033 2034" at bounding box center [784, 577] width 525 height 32
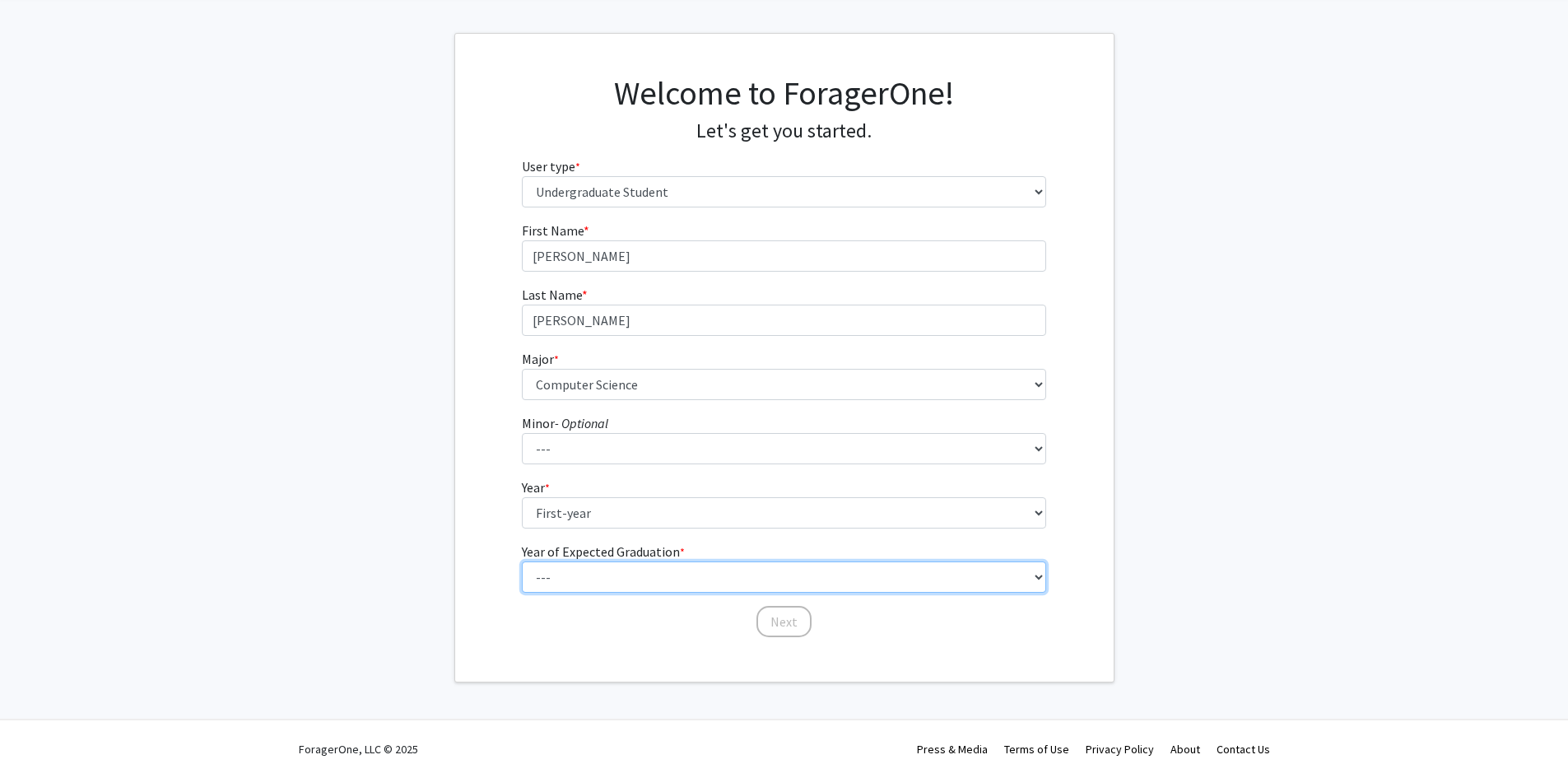
click at [556, 572] on select "--- 2025 2026 2027 2028 2029 2030 2031 2032 2033 2034" at bounding box center [784, 577] width 525 height 32
select select "5: 2029"
click at [522, 561] on select "--- 2025 2026 2027 2028 2029 2030 2031 2032 2033 2034" at bounding box center [784, 577] width 525 height 32
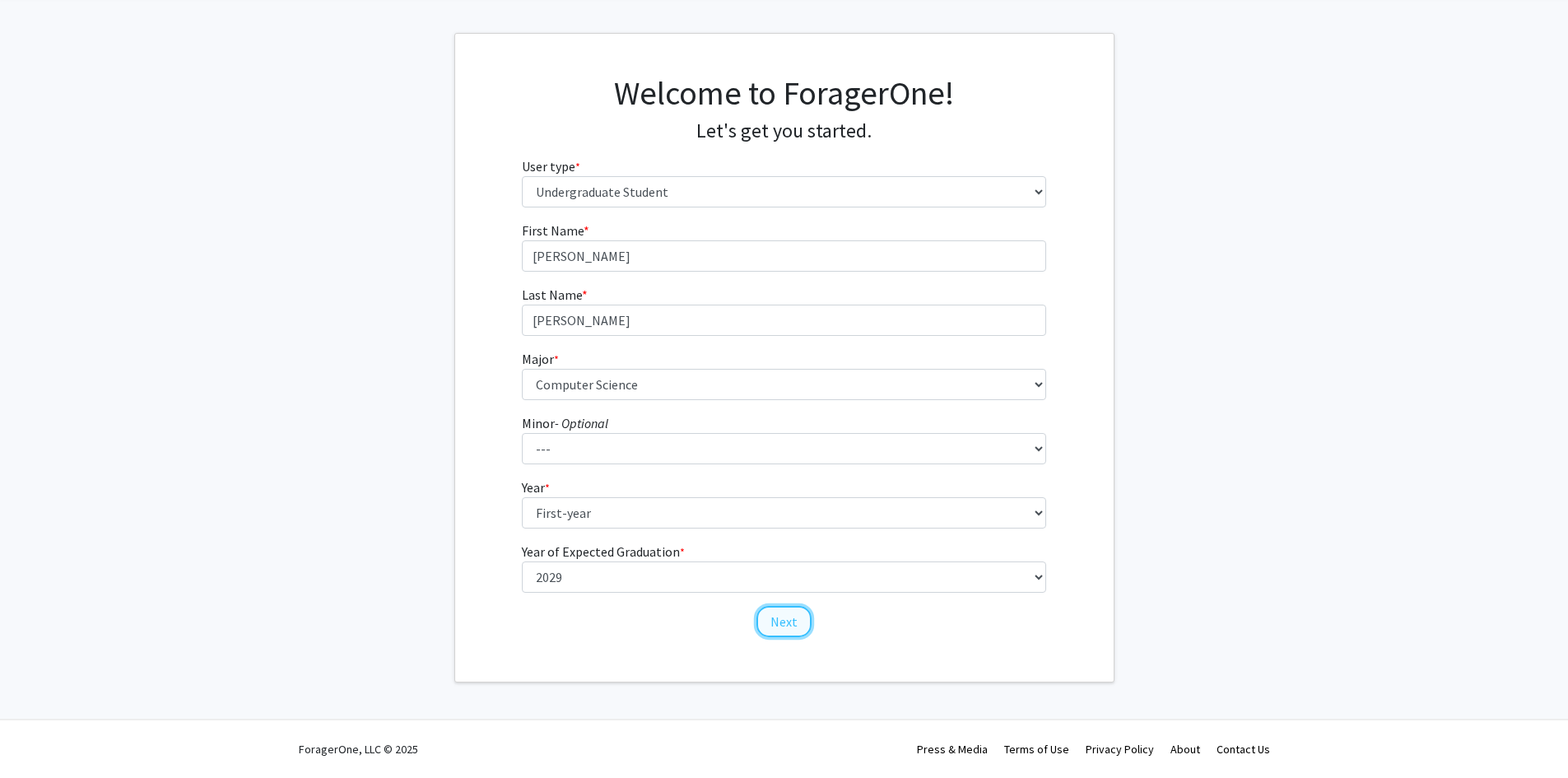
click at [766, 626] on button "Next" at bounding box center [784, 621] width 55 height 32
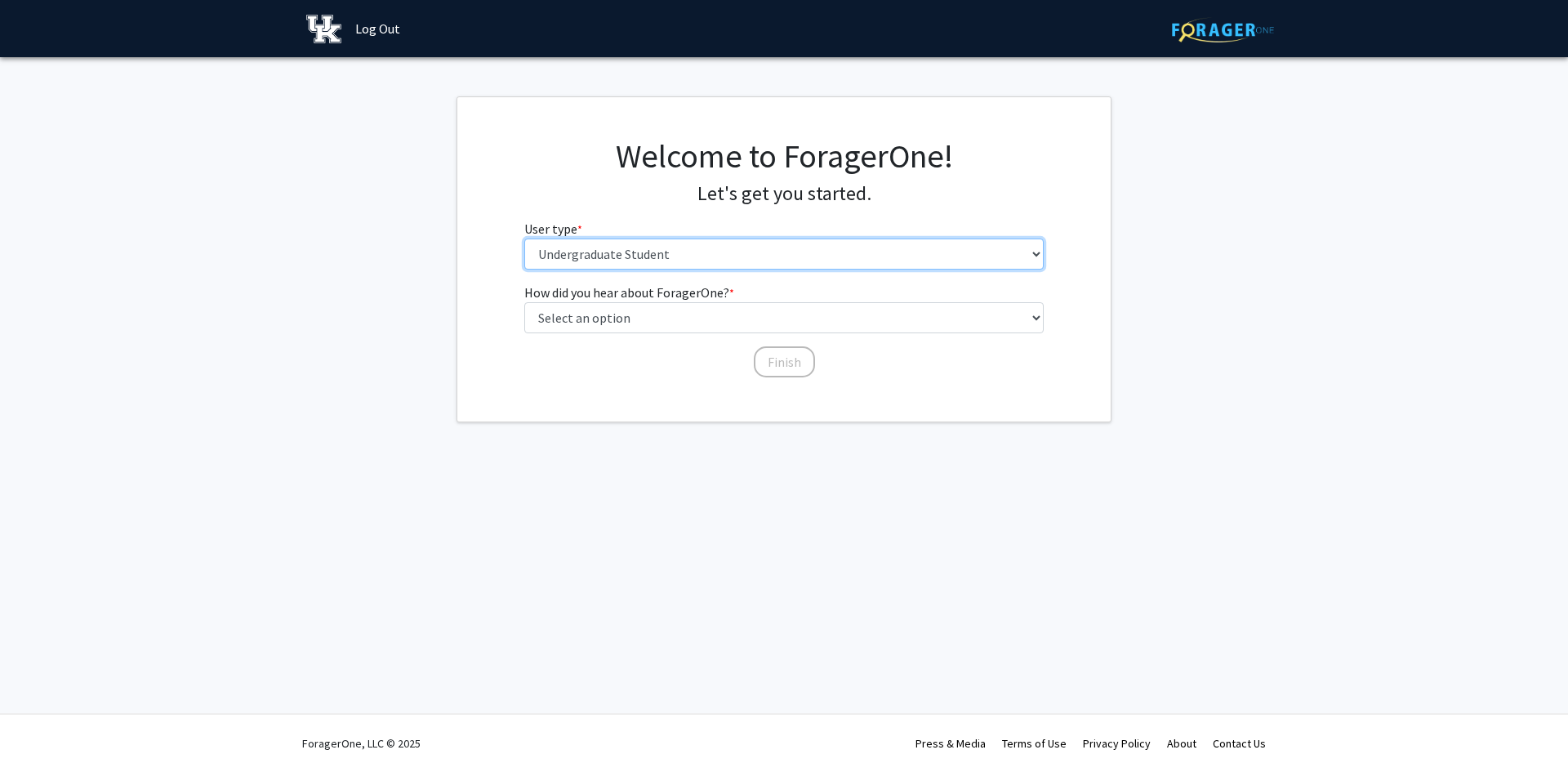
click at [589, 257] on select "Please tell us who you are Undergraduate Student Master's Student Doctoral Cand…" at bounding box center [785, 254] width 521 height 31
drag, startPoint x: 431, startPoint y: 215, endPoint x: 440, endPoint y: 225, distance: 13.5
click at [430, 215] on fg-get-started "Welcome to ForagerOne! Let's get you started. User type * required Please tell …" at bounding box center [784, 258] width 1568 height 326
click at [470, 254] on div "Welcome to ForagerOne! Let's get you started. User type * required Please tell …" at bounding box center [784, 208] width 654 height 146
click at [553, 259] on select "Please tell us who you are Undergraduate Student Master's Student Doctoral Cand…" at bounding box center [785, 254] width 521 height 31
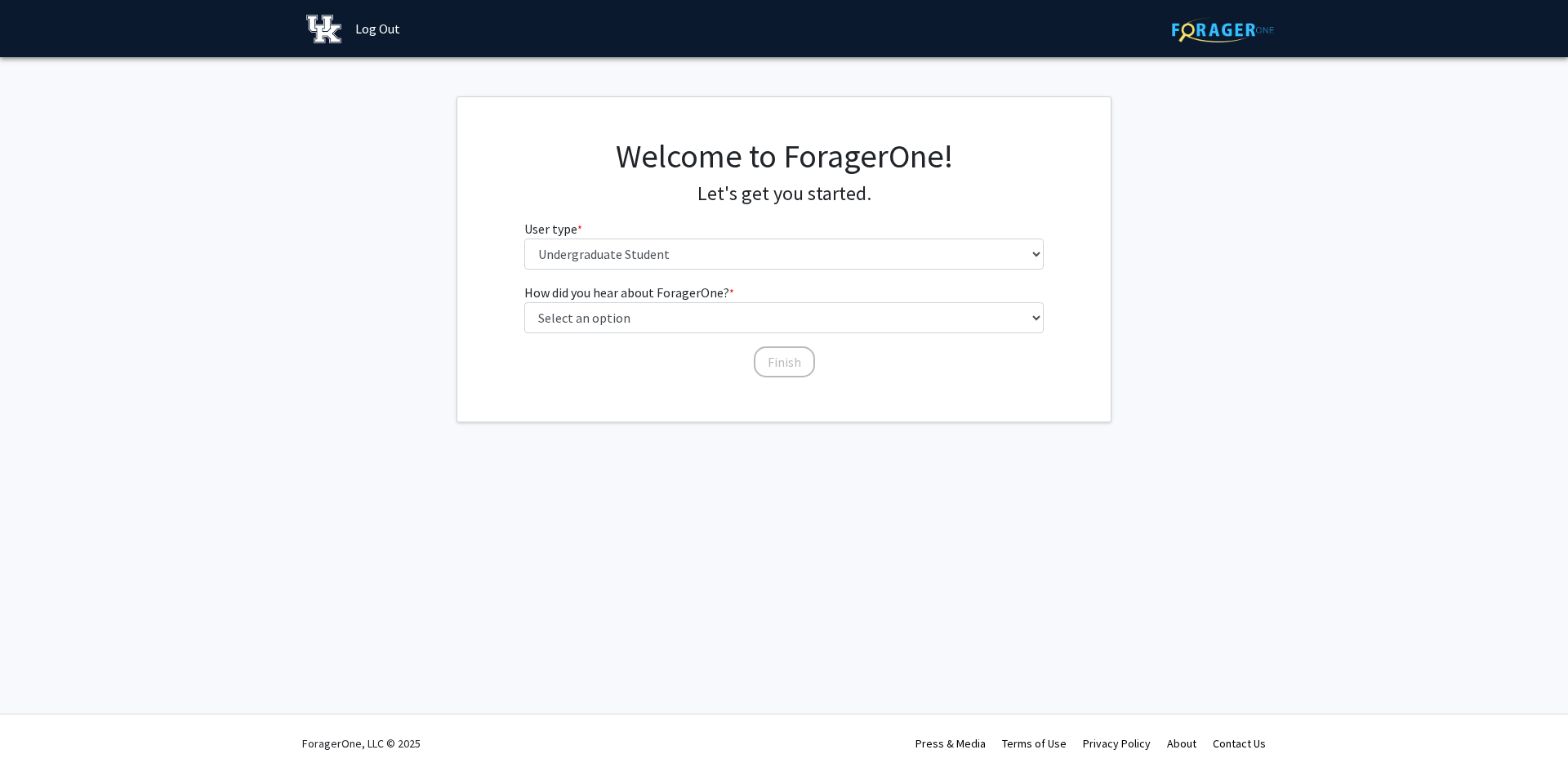
click at [493, 235] on div "Welcome to ForagerOne! Let's get you started. User type * required Please tell …" at bounding box center [784, 208] width 654 height 146
click at [560, 239] on select "Please tell us who you are Undergraduate Student Master's Student Doctoral Cand…" at bounding box center [785, 254] width 521 height 31
click at [525, 239] on select "Please tell us who you are Undergraduate Student Master's Student Doctoral Cand…" at bounding box center [785, 254] width 521 height 31
click at [579, 296] on label "How did you hear about ForagerOne? * required" at bounding box center [629, 293] width 209 height 20
click at [579, 302] on select "Select an option Peer/student recommendation Faculty/staff recommendation Unive…" at bounding box center [785, 318] width 521 height 31
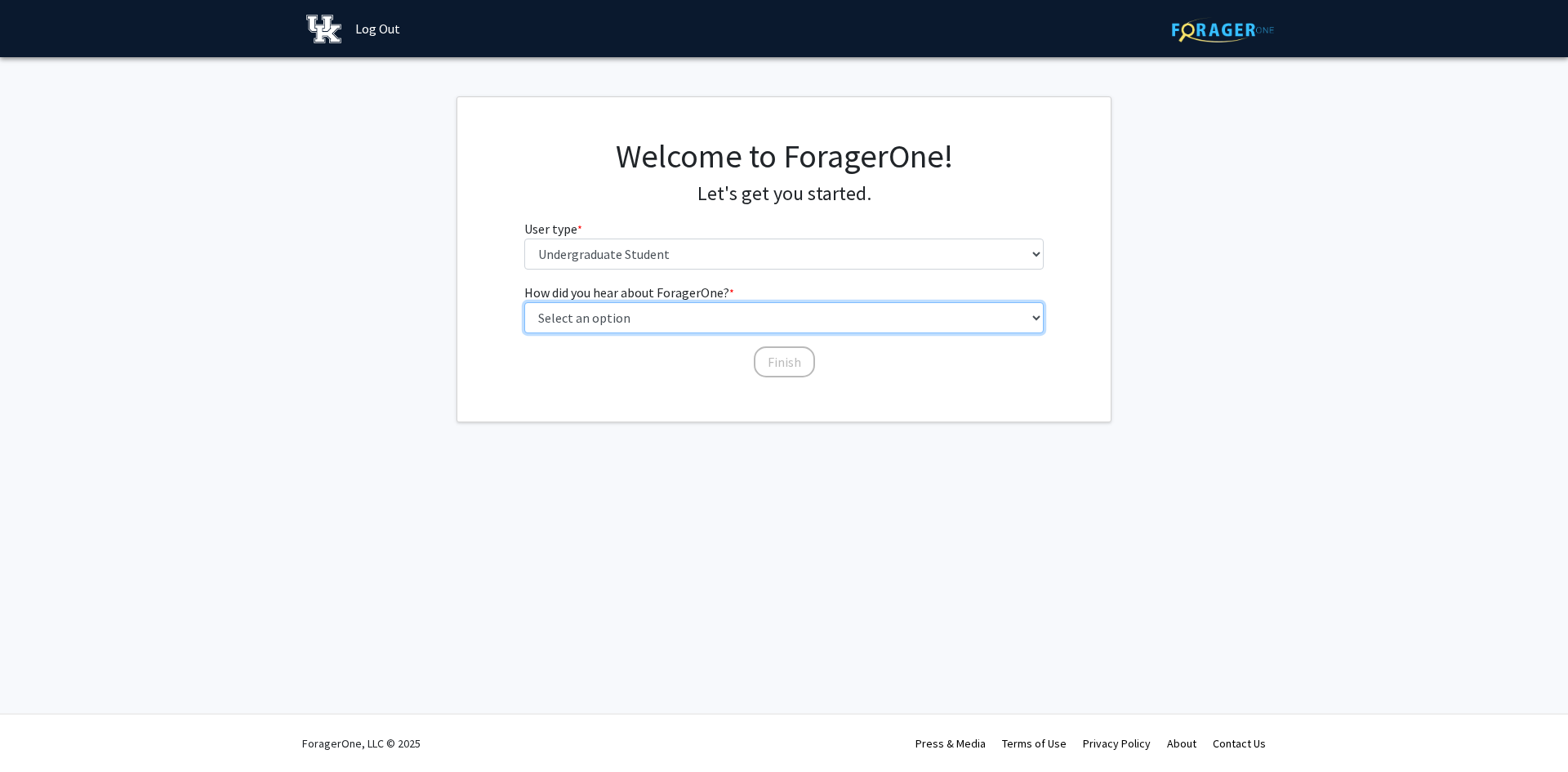
click at [581, 322] on select "Select an option Peer/student recommendation Faculty/staff recommendation Unive…" at bounding box center [785, 318] width 521 height 31
select select "3: university_website"
click at [525, 302] on select "Select an option Peer/student recommendation Faculty/staff recommendation Unive…" at bounding box center [785, 318] width 521 height 31
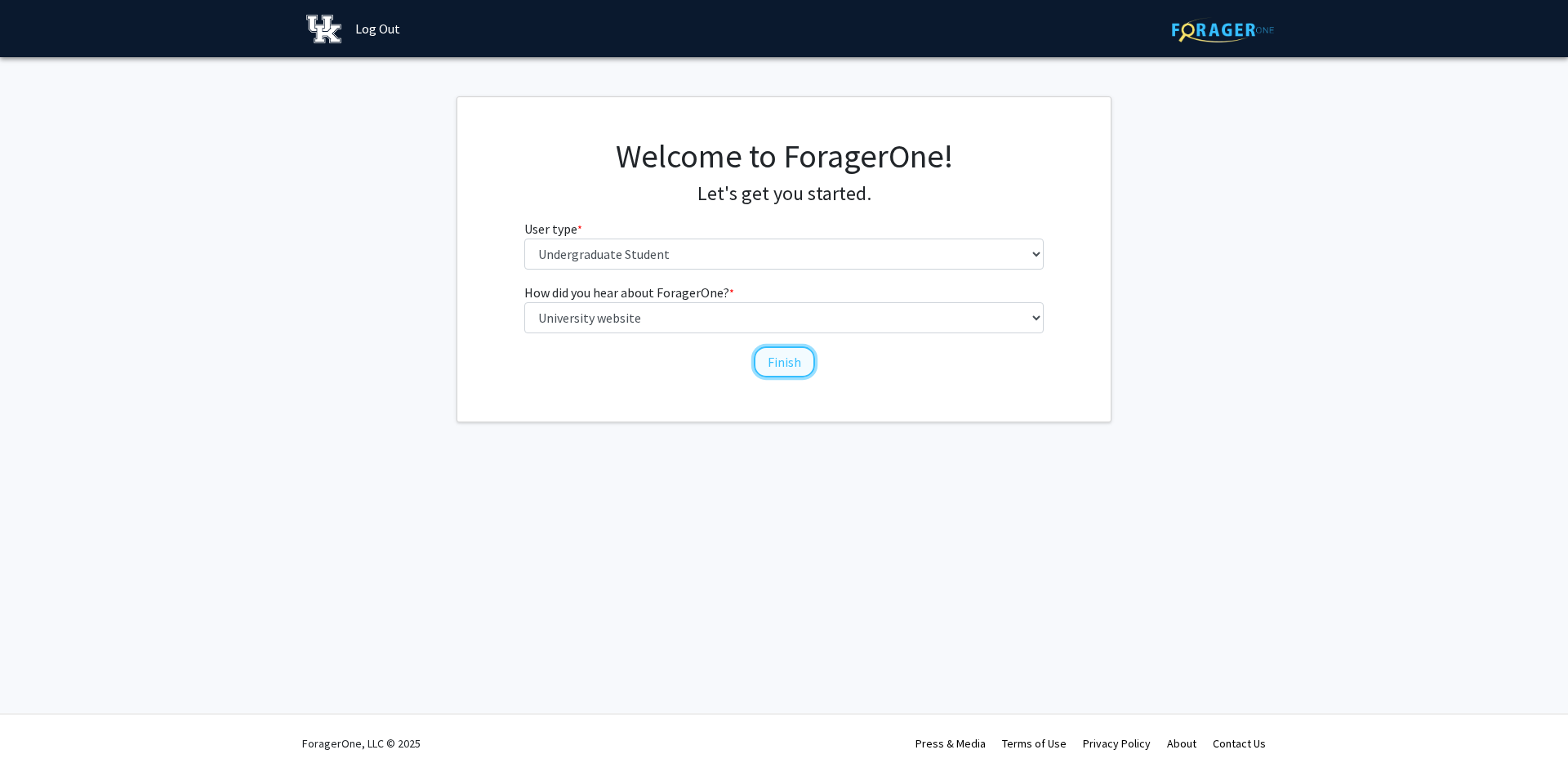
click at [792, 363] on button "Finish" at bounding box center [784, 362] width 62 height 31
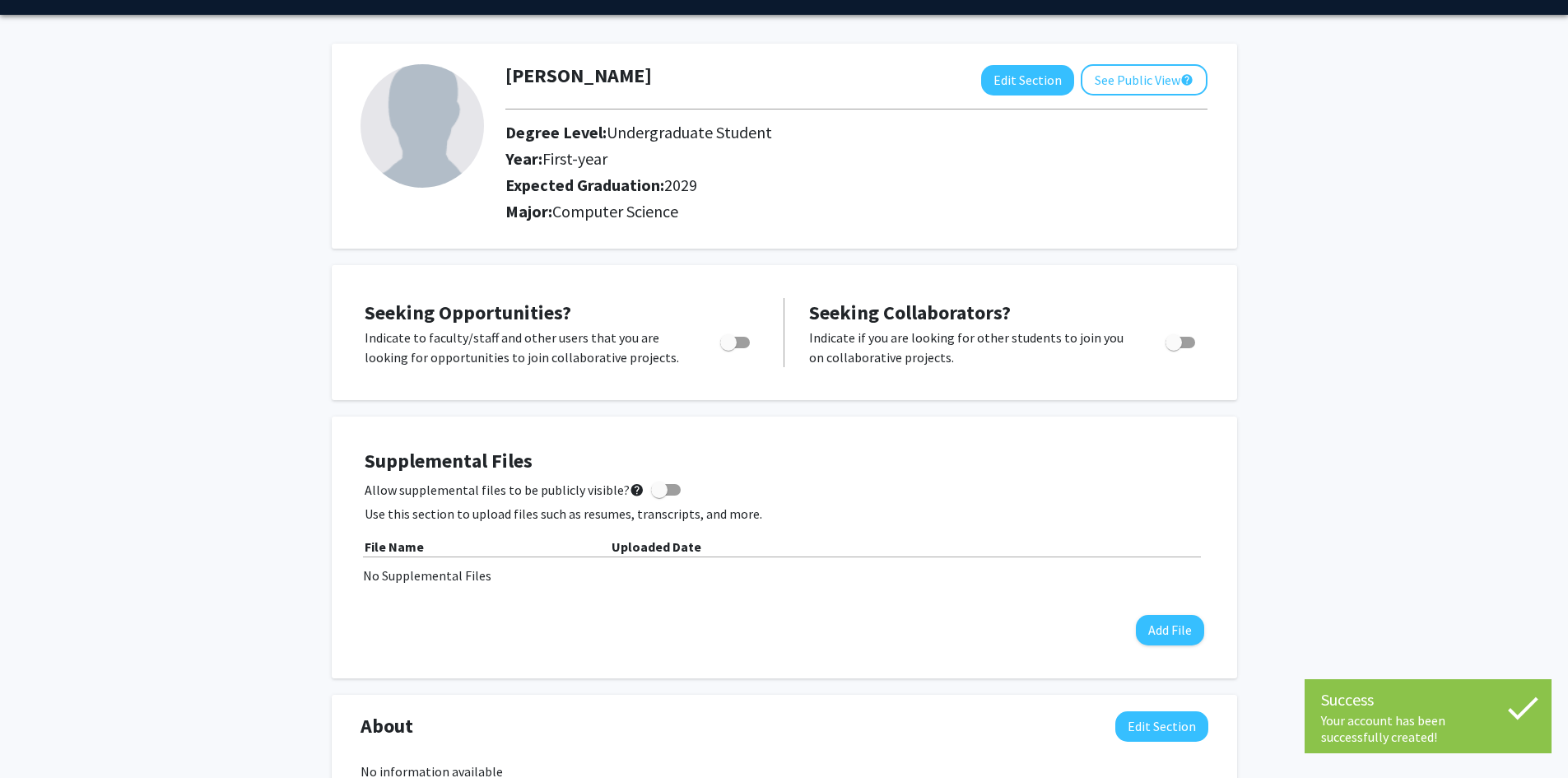
scroll to position [82, 0]
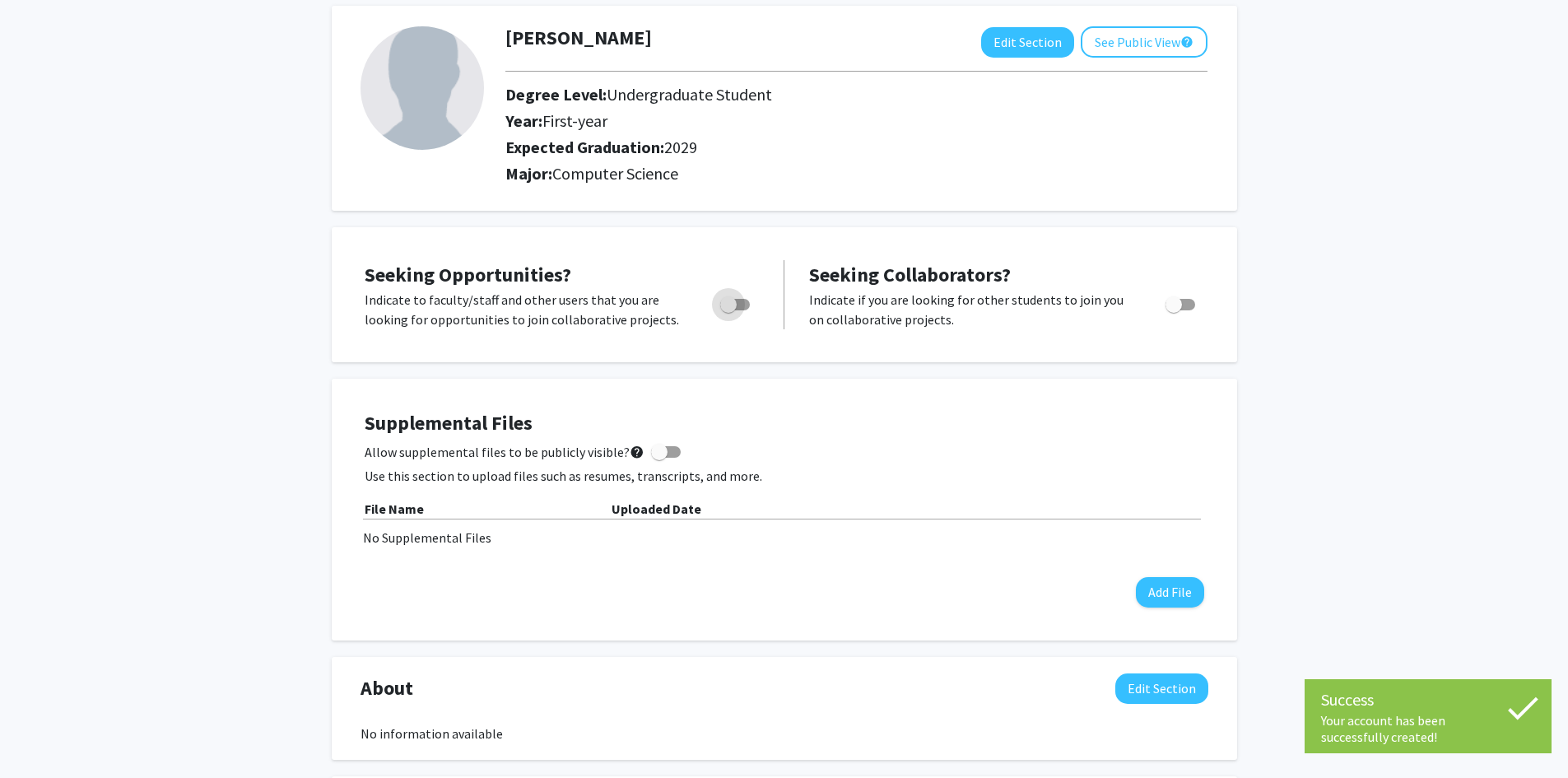
click at [740, 301] on span "Toggle" at bounding box center [735, 305] width 30 height 12
click at [729, 311] on input "Are you actively seeking opportunities?" at bounding box center [728, 311] width 1 height 1
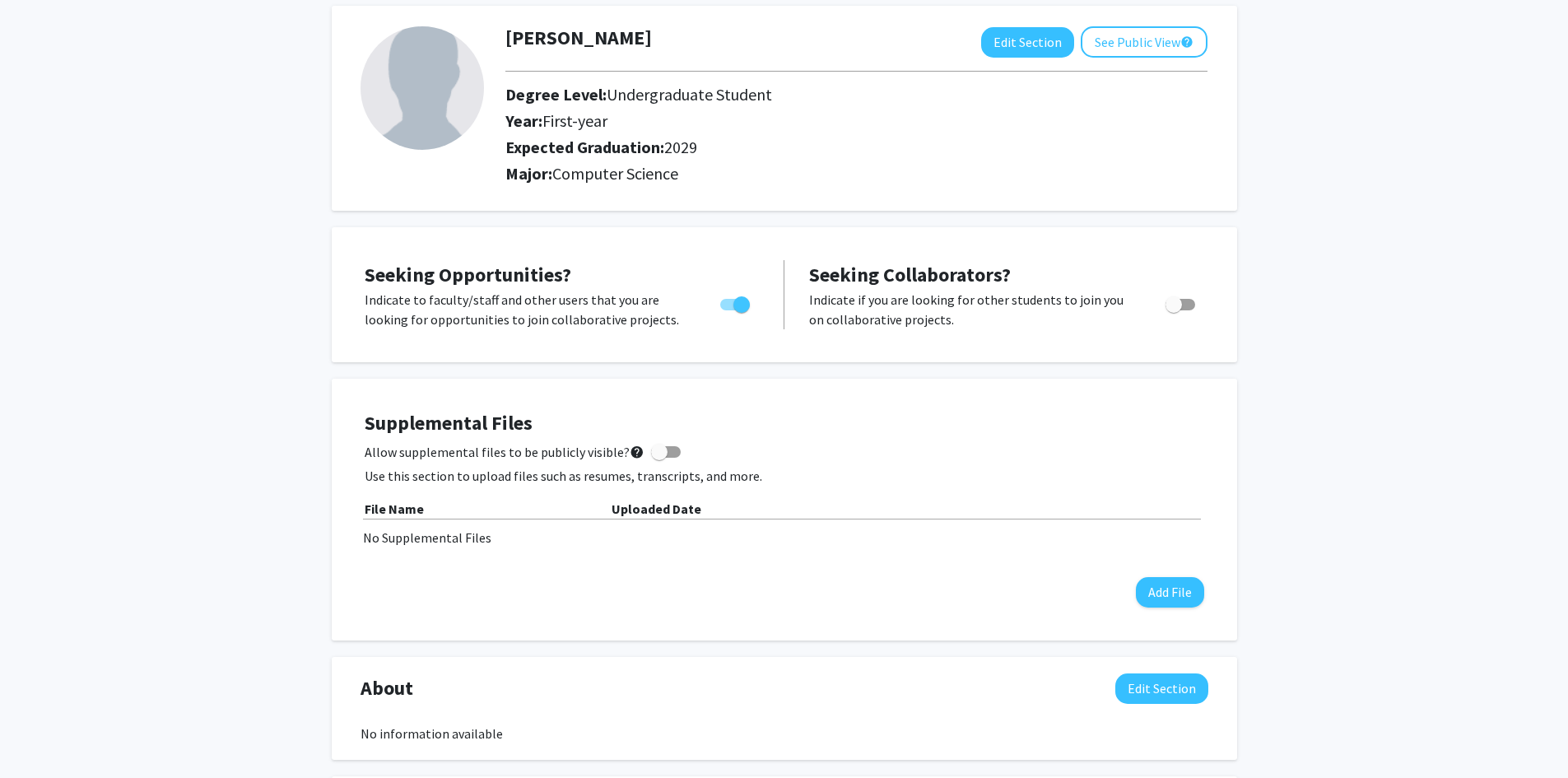
click at [794, 389] on div "Supplemental Files Allow supplemental files to be publicly visible? help Use th…" at bounding box center [784, 509] width 905 height 261
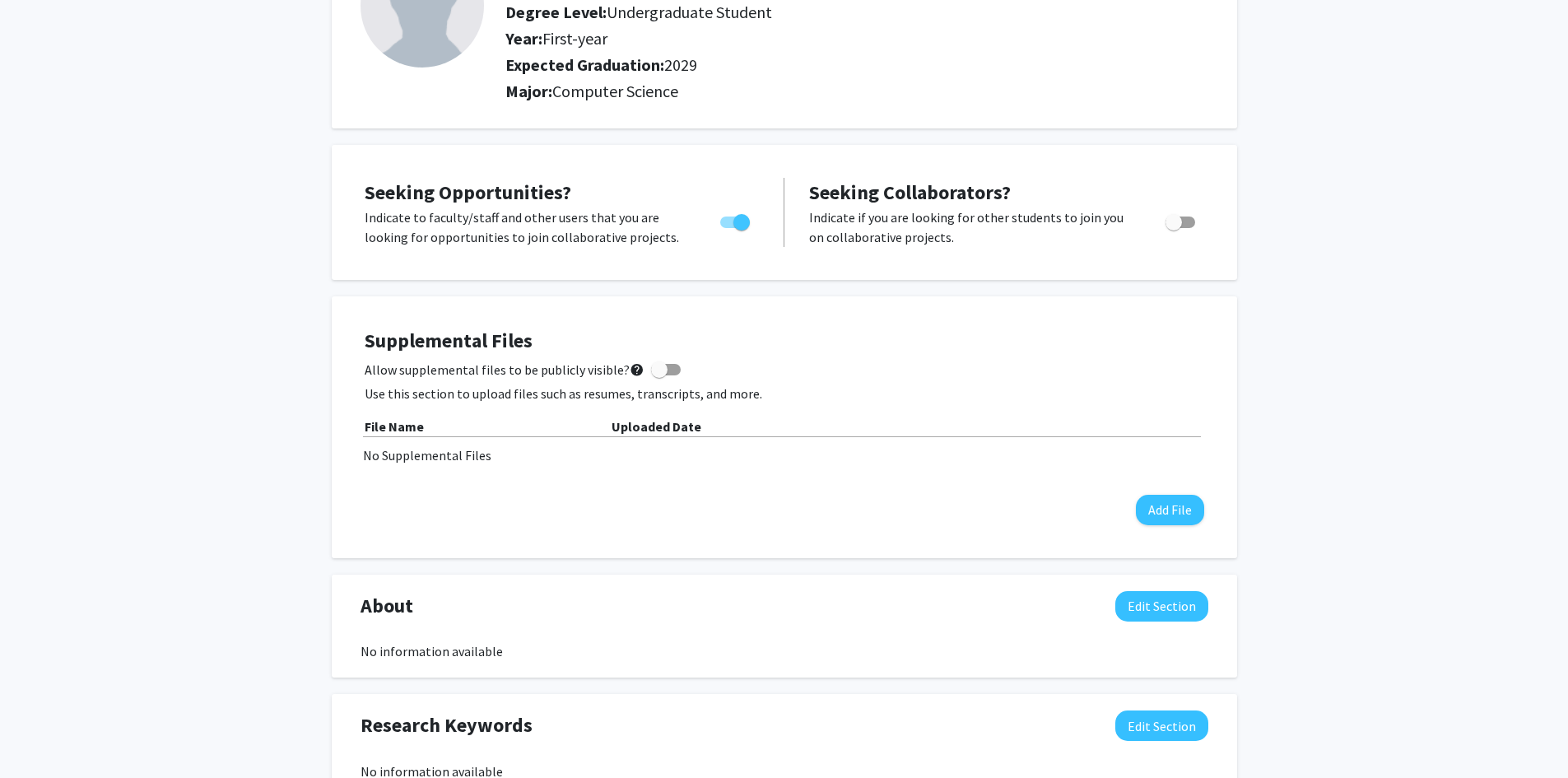
scroll to position [0, 0]
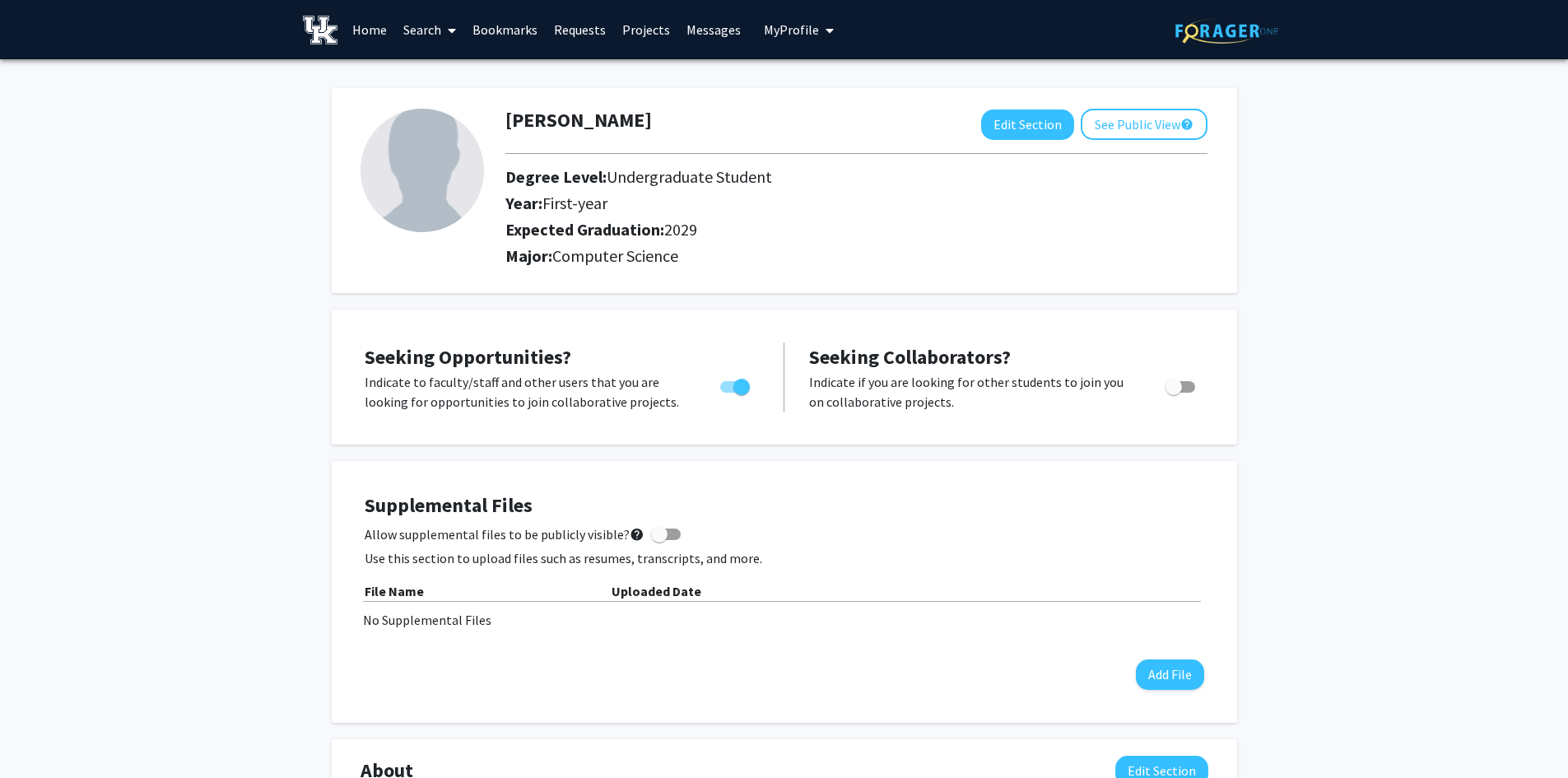
drag, startPoint x: 689, startPoint y: 409, endPoint x: 627, endPoint y: 395, distance: 63.6
click at [627, 395] on div "Indicate to faculty/staff and other users that you are looking for opportunitie…" at bounding box center [527, 391] width 349 height 39
click at [627, 395] on p "Indicate to faculty/staff and other users that you are looking for opportunitie…" at bounding box center [527, 391] width 324 height 39
drag, startPoint x: 650, startPoint y: 403, endPoint x: 361, endPoint y: 406, distance: 289.0
click at [361, 406] on div "Indicate to faculty/staff and other users that you are looking for opportunitie…" at bounding box center [527, 391] width 349 height 39
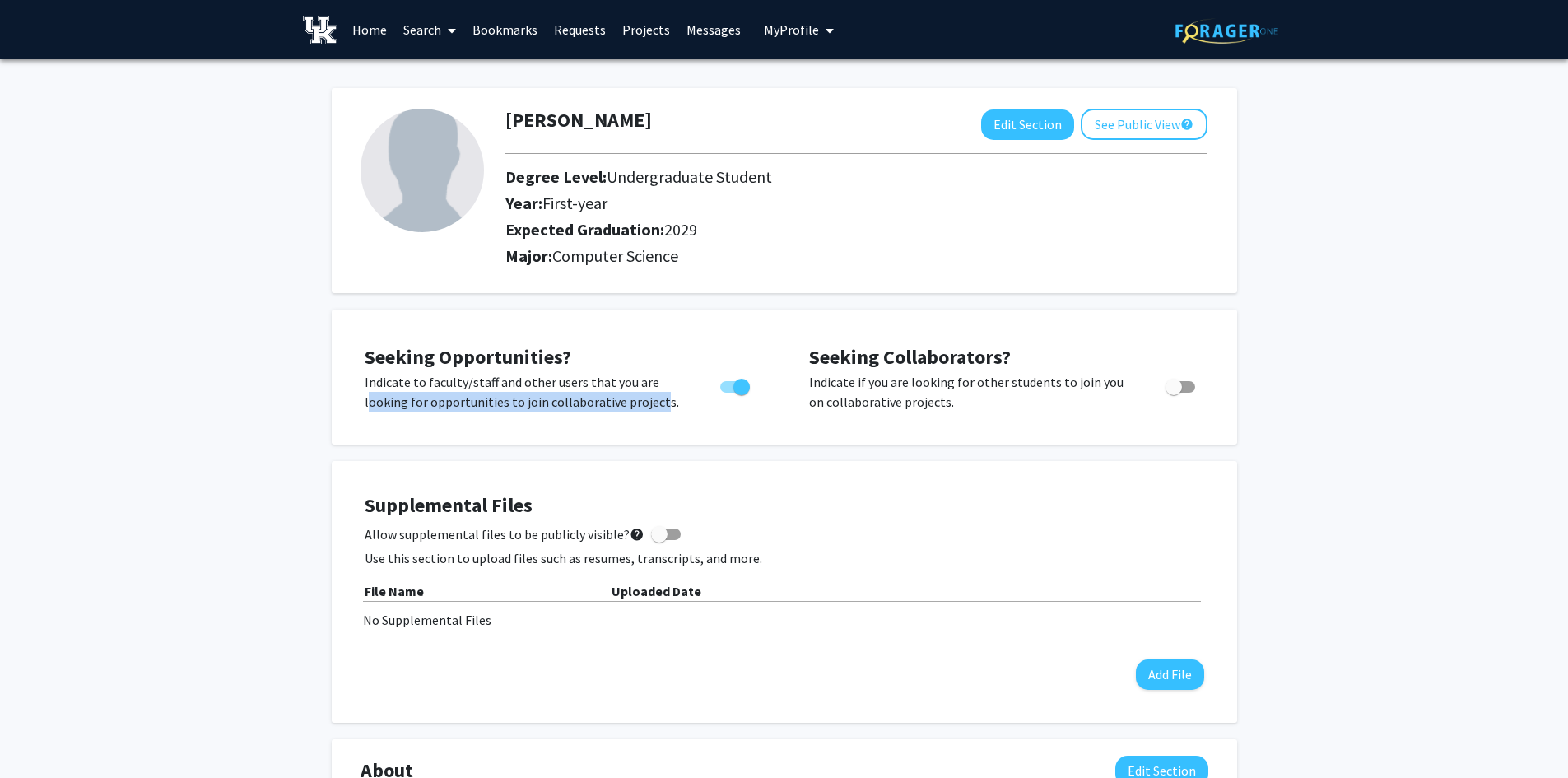
click at [361, 406] on div "Indicate to faculty/staff and other users that you are looking for opportunitie…" at bounding box center [527, 391] width 349 height 39
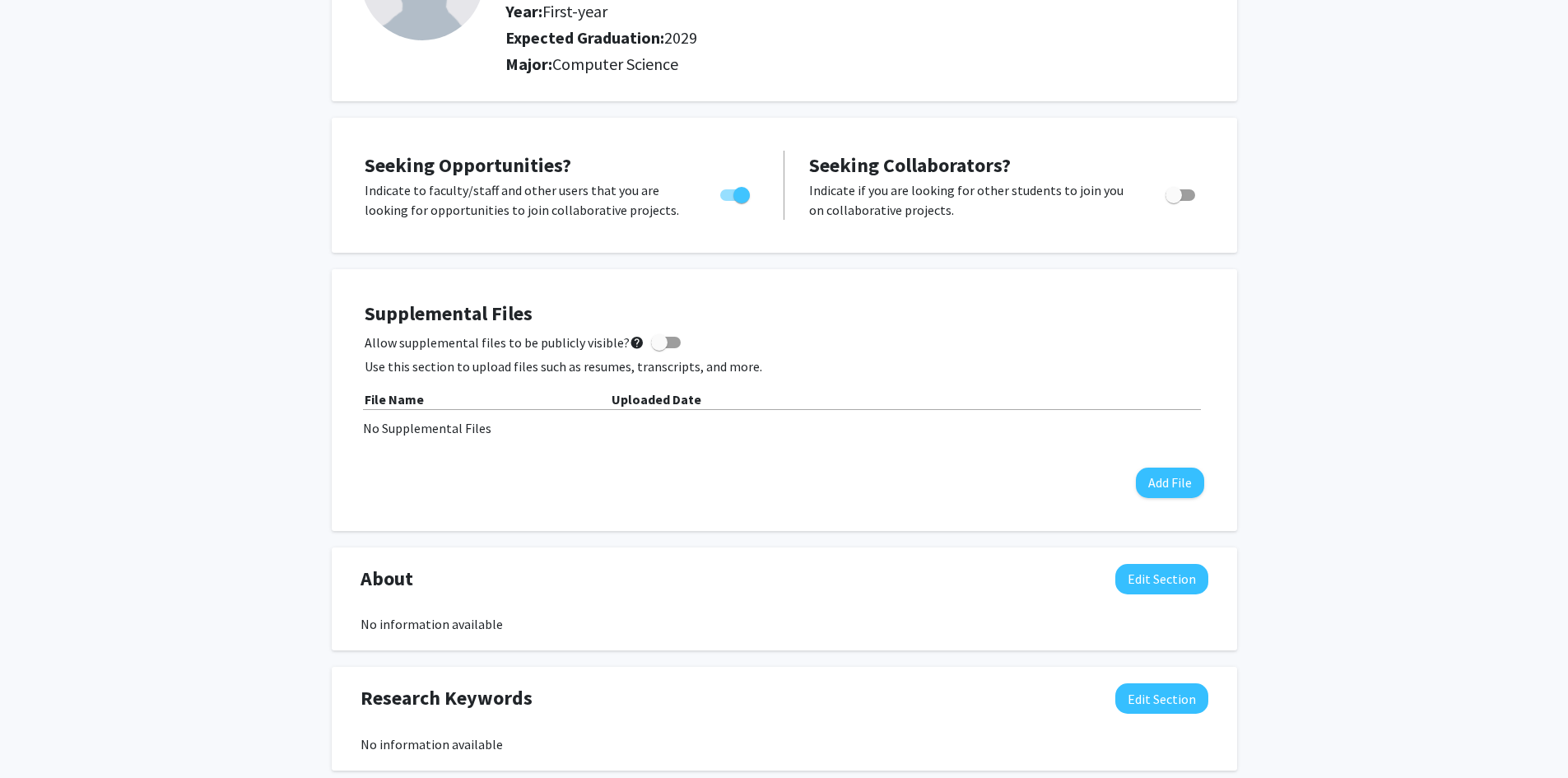
scroll to position [190, 0]
click at [733, 181] on div "Seeking Opportunities? Indicate to faculty/staff and other users that you are l…" at bounding box center [562, 186] width 394 height 69
click at [734, 203] on span "Toggle" at bounding box center [742, 196] width 17 height 17
click at [729, 203] on input "Are you actively seeking opportunities?" at bounding box center [728, 202] width 1 height 1
checkbox input "false"
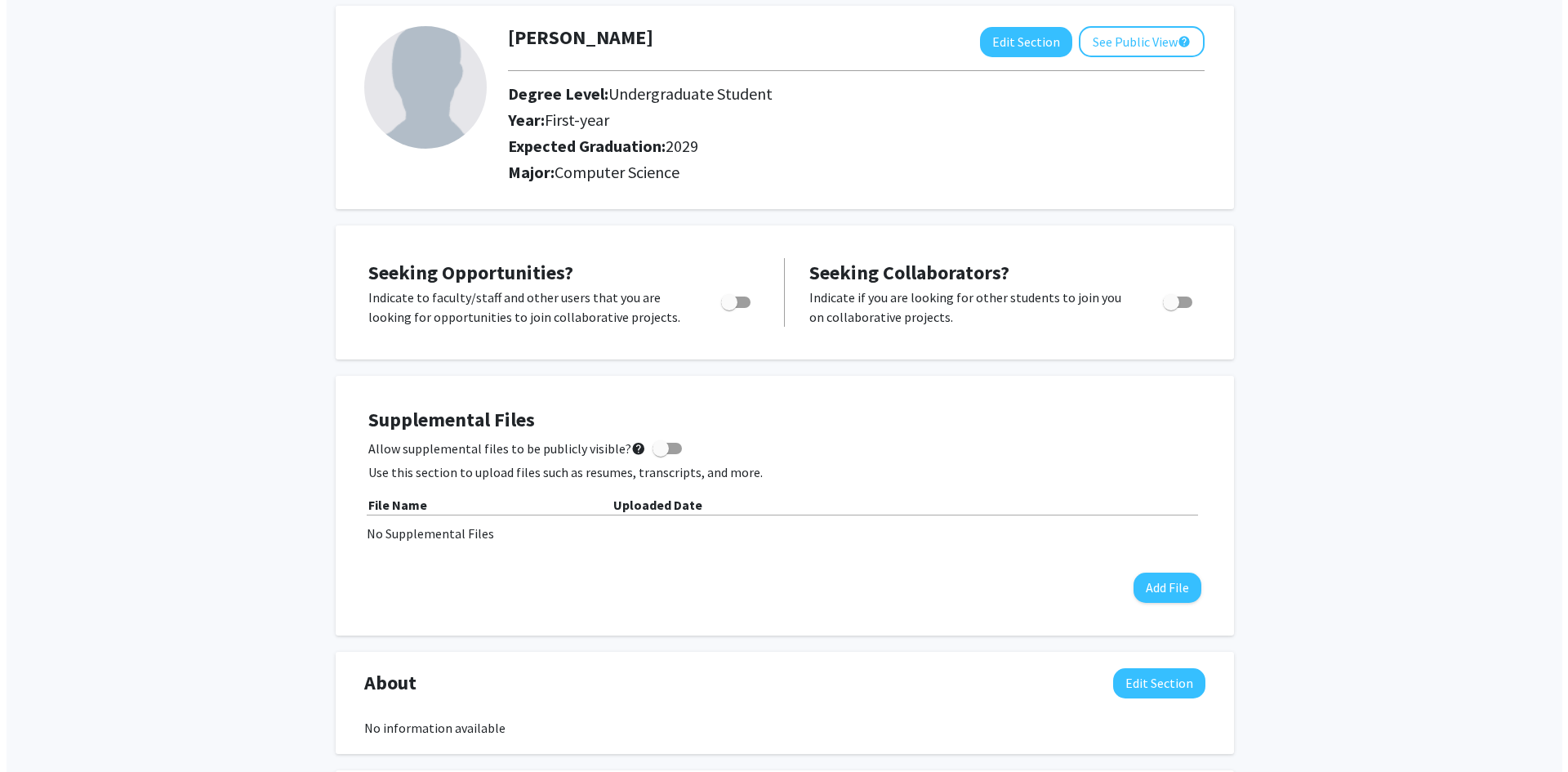
scroll to position [107, 0]
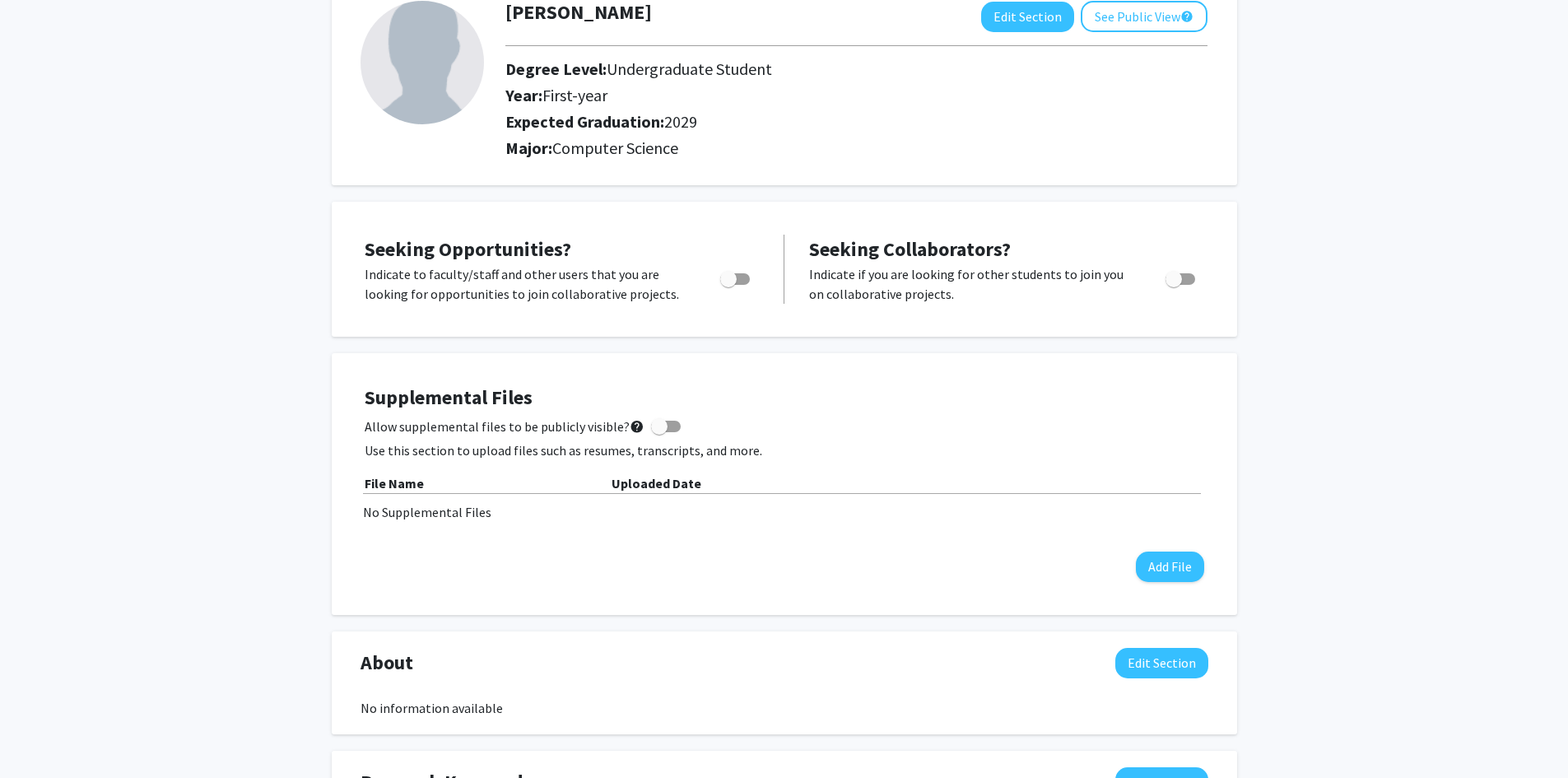
click at [661, 428] on span at bounding box center [666, 426] width 30 height 12
click at [659, 432] on input "Allow supplemental files to be publicly visible? help" at bounding box center [659, 432] width 1 height 1
checkbox input "true"
click at [1149, 549] on div "Supplemental Files Allow supplemental files to be publicly visible? help Use th…" at bounding box center [784, 483] width 839 height 196
click at [1151, 569] on button "Add File" at bounding box center [1170, 566] width 68 height 31
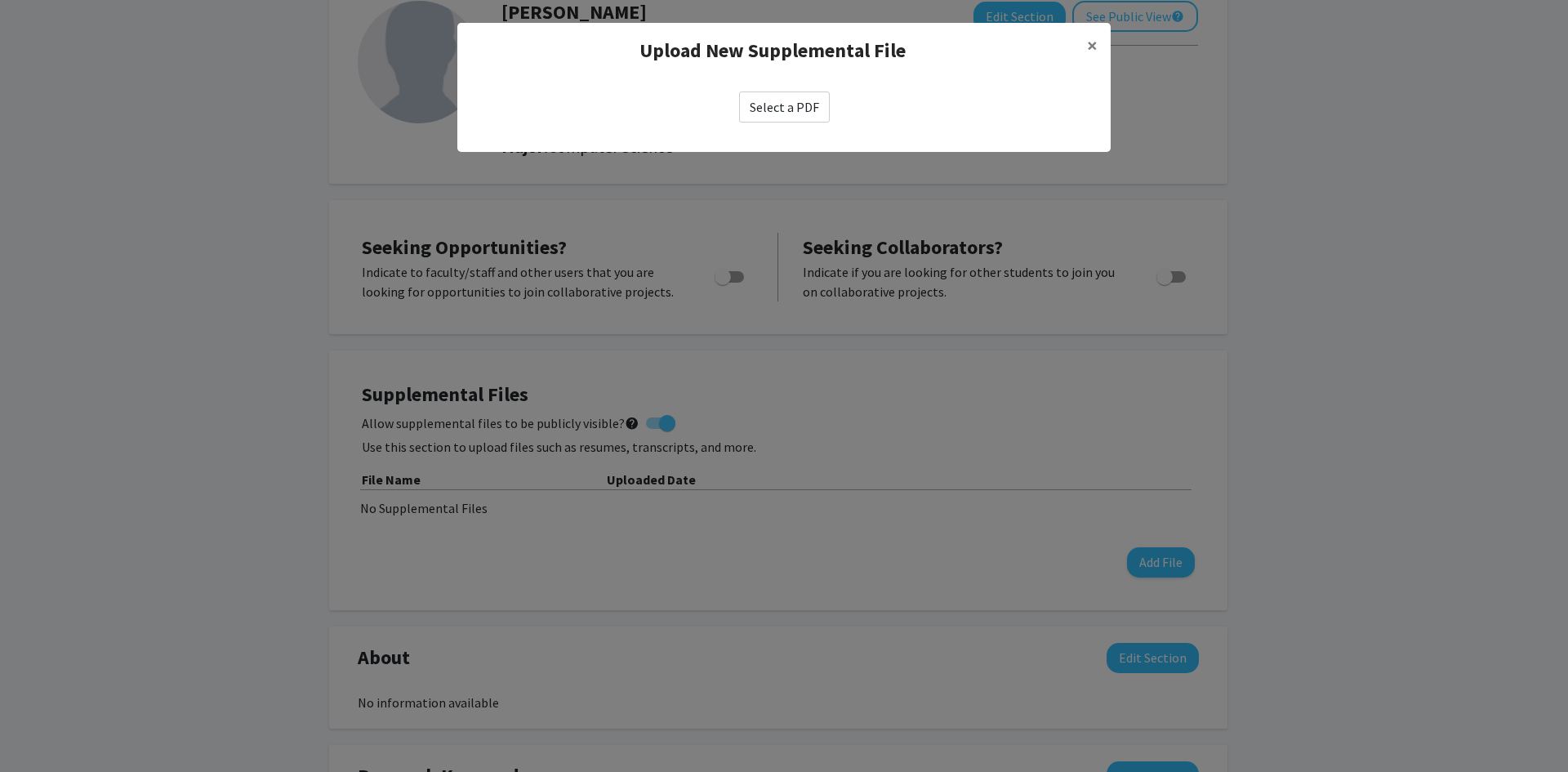
click at [774, 116] on label "Select a PDF" at bounding box center [784, 107] width 91 height 31
click at [0, 0] on input "Select a PDF" at bounding box center [0, 0] width 0 height 0
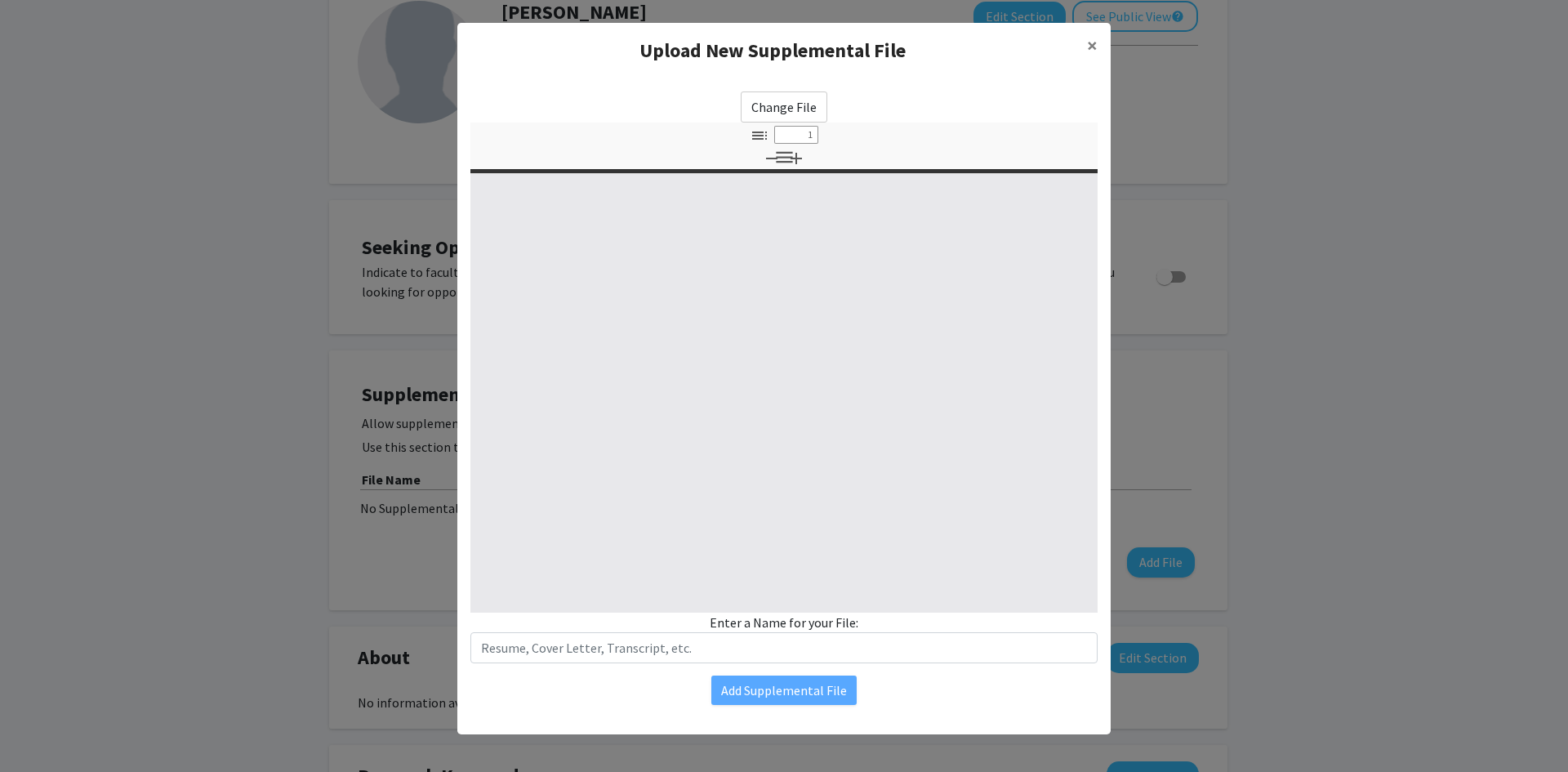
select select "custom"
type input "0"
select select "custom"
type input "1"
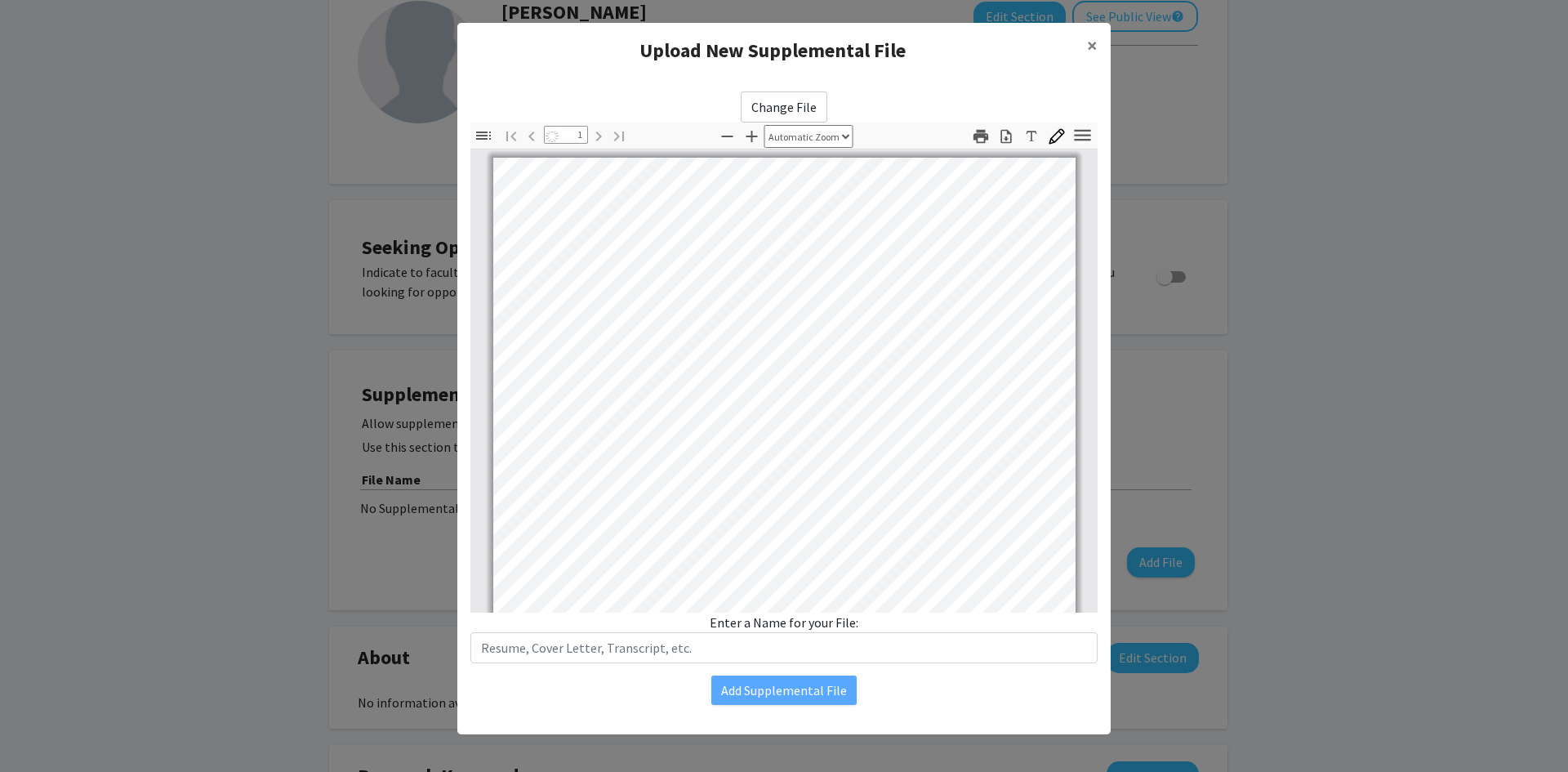
select select "auto"
click at [1098, 40] on modal-container "Upload New Supplemental File × Change File Thumbnails Document Outline Attachme…" at bounding box center [784, 386] width 1568 height 772
click at [1087, 49] on span "×" at bounding box center [1092, 45] width 11 height 25
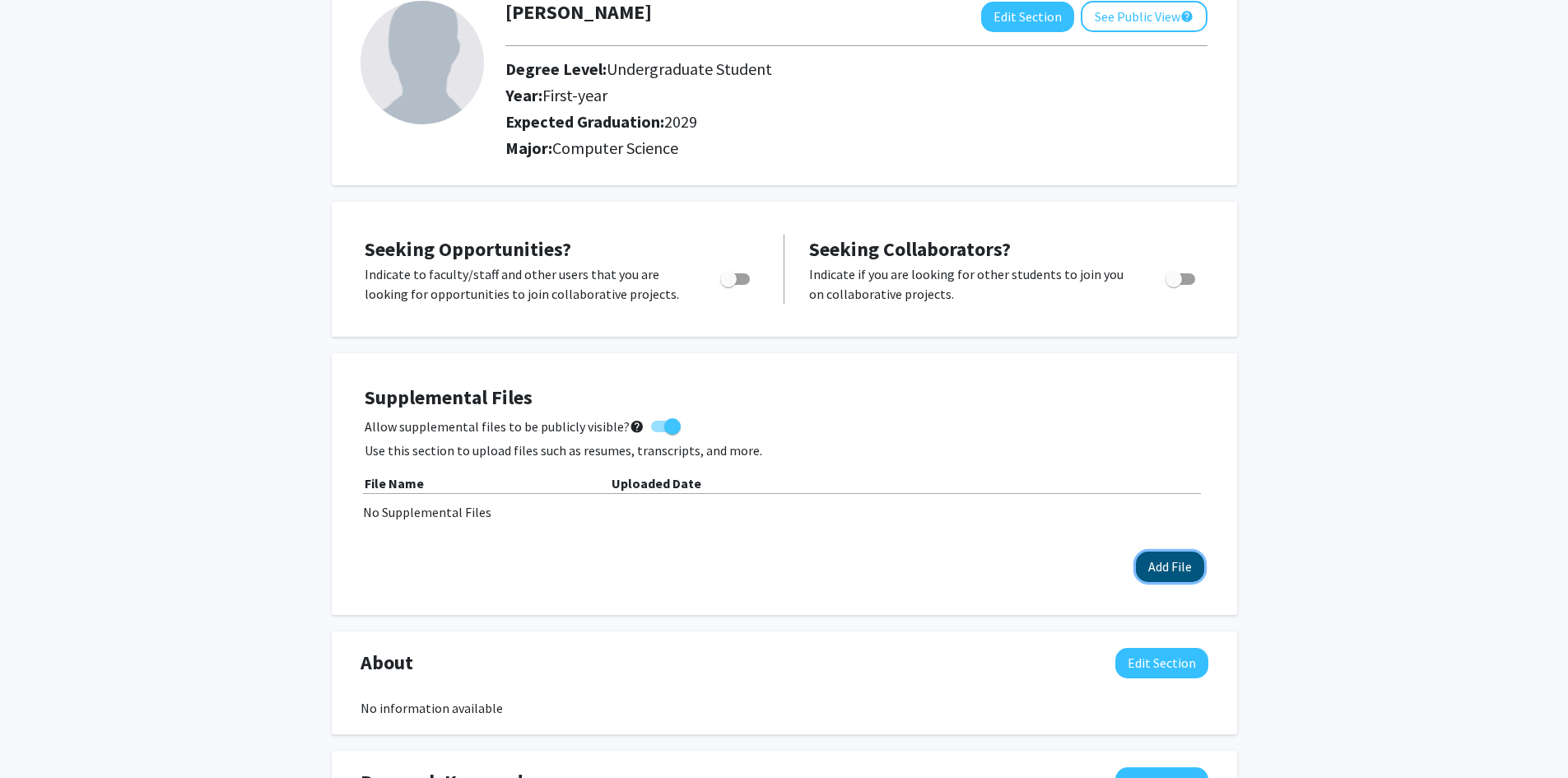
click at [1167, 567] on button "Add File" at bounding box center [1170, 566] width 68 height 31
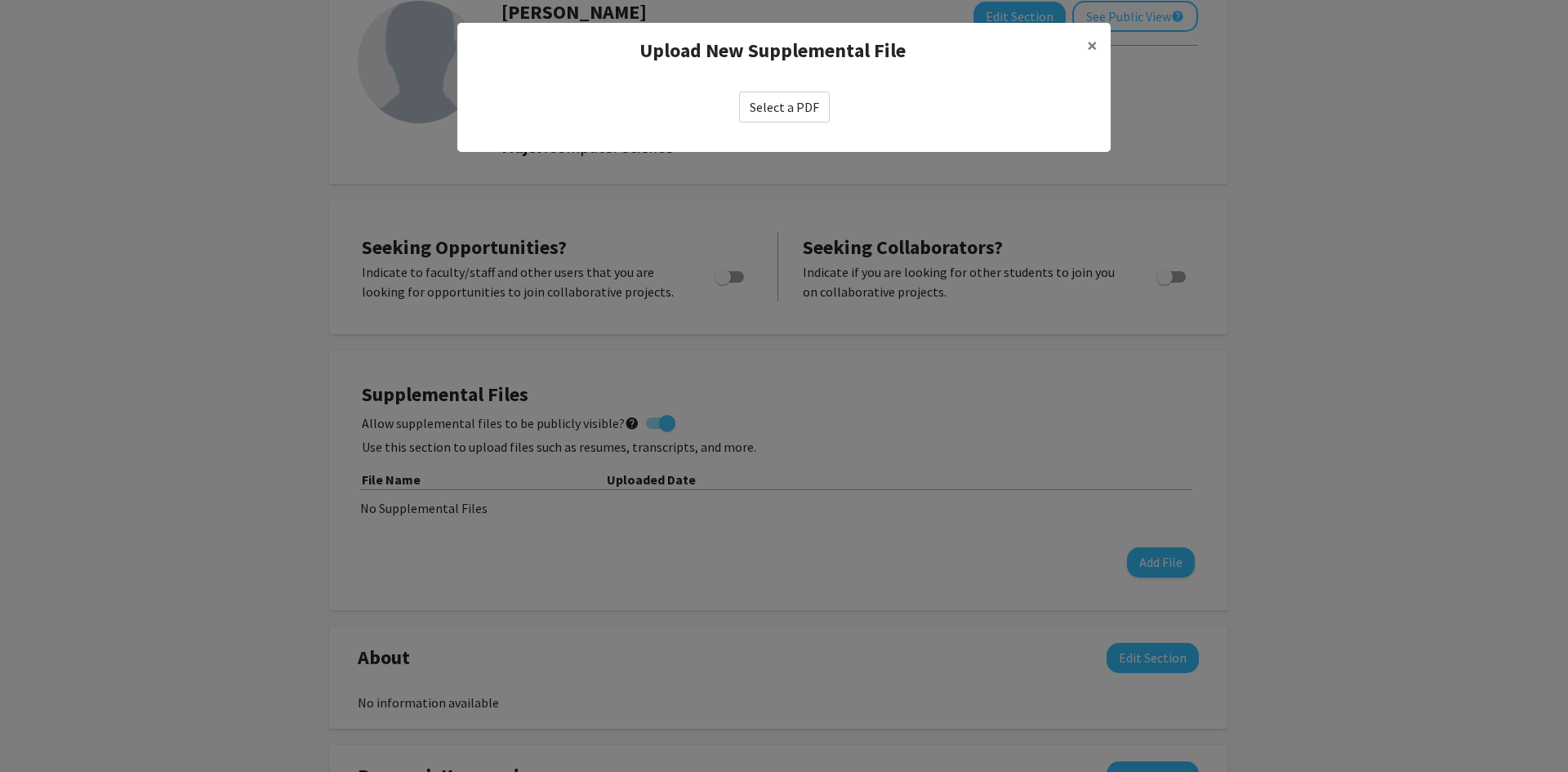
click at [822, 78] on div "Select a PDF" at bounding box center [784, 107] width 654 height 57
click at [810, 100] on label "Select a PDF" at bounding box center [784, 107] width 91 height 31
click at [0, 0] on input "Select a PDF" at bounding box center [0, 0] width 0 height 0
select select "custom"
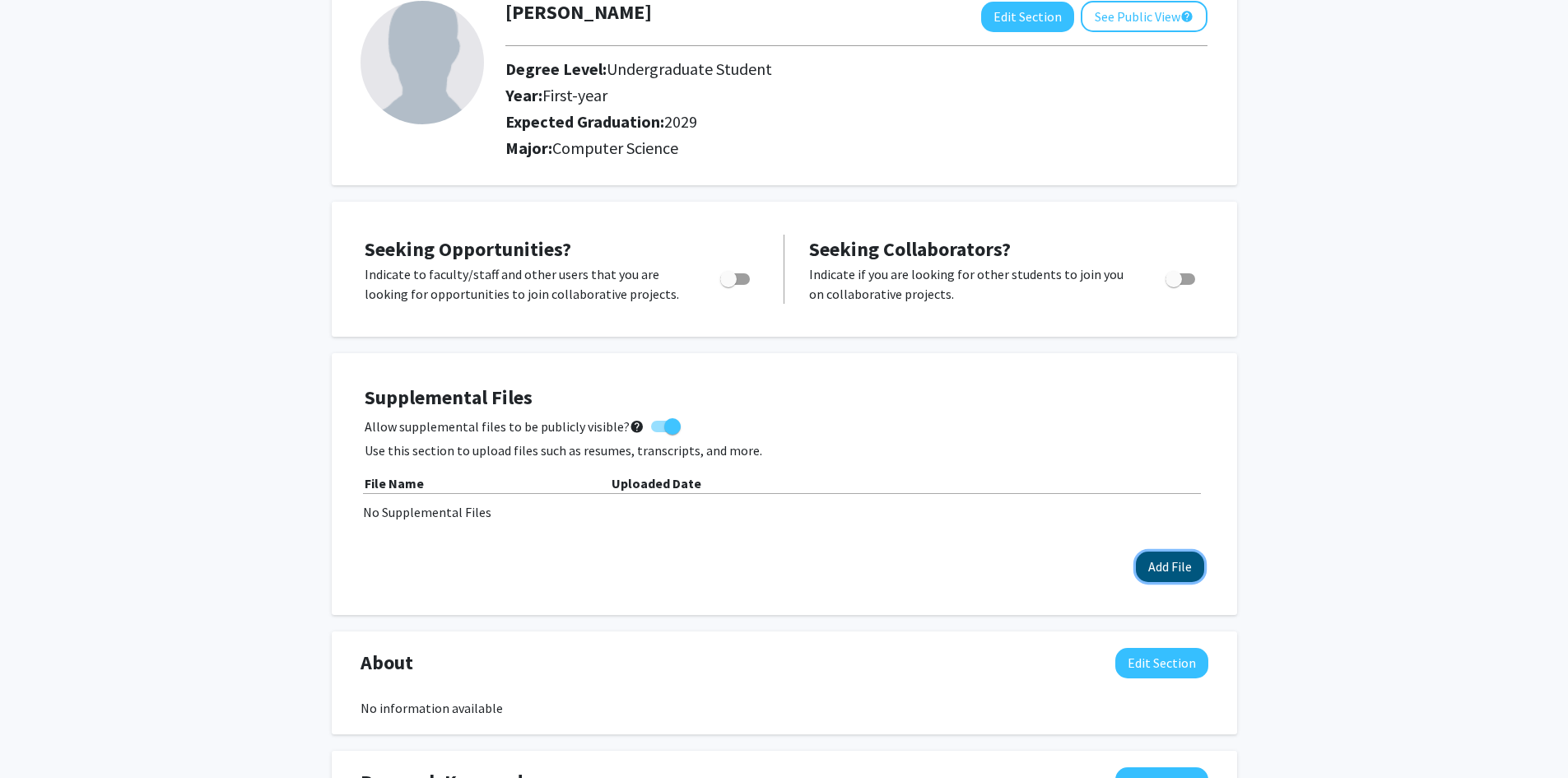
click at [1136, 565] on button "Add File" at bounding box center [1170, 566] width 68 height 31
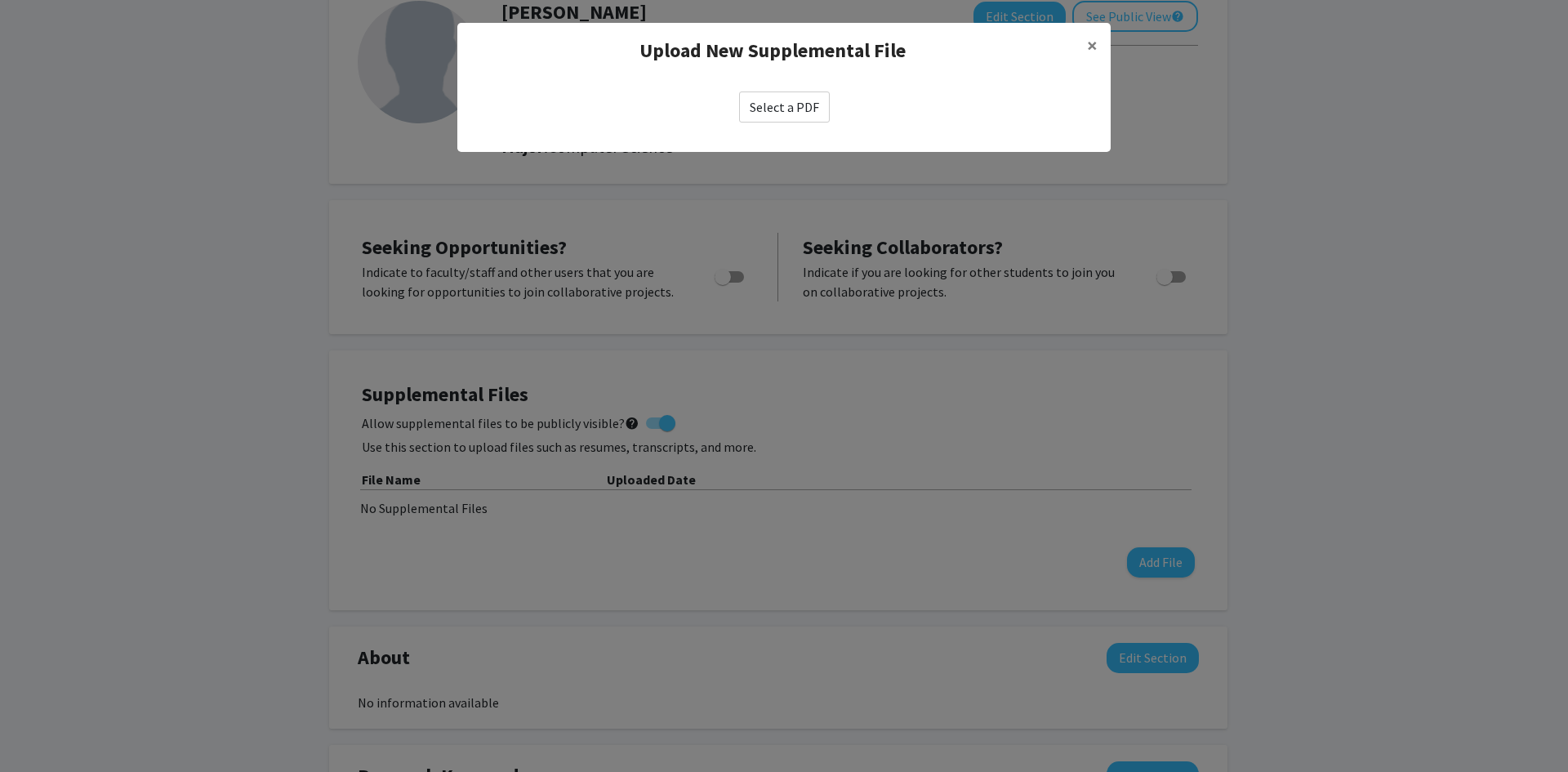
click at [797, 114] on label "Select a PDF" at bounding box center [784, 107] width 91 height 31
click at [0, 0] on input "Select a PDF" at bounding box center [0, 0] width 0 height 0
select select "custom"
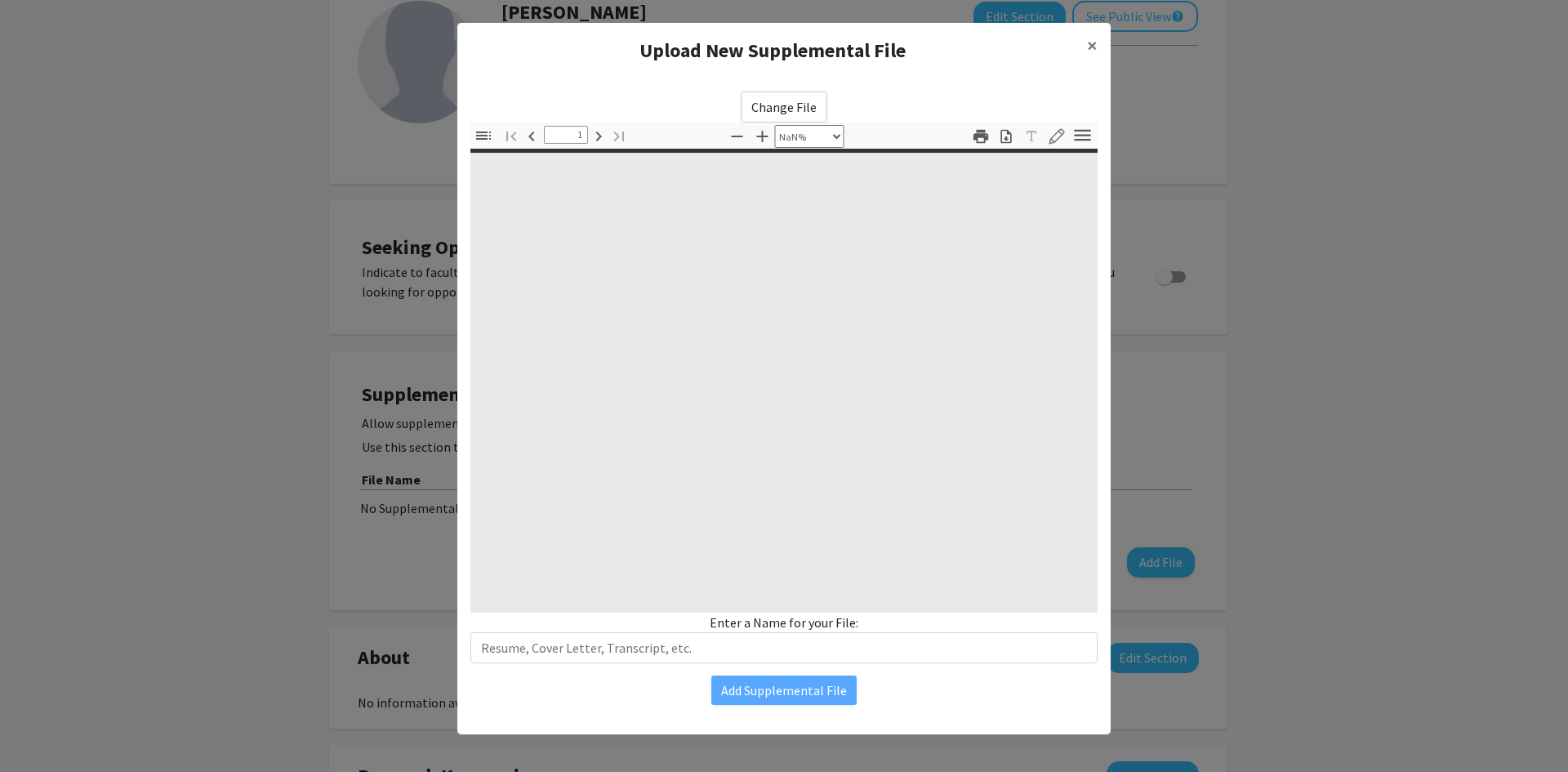
type input "0"
select select "custom"
type input "1"
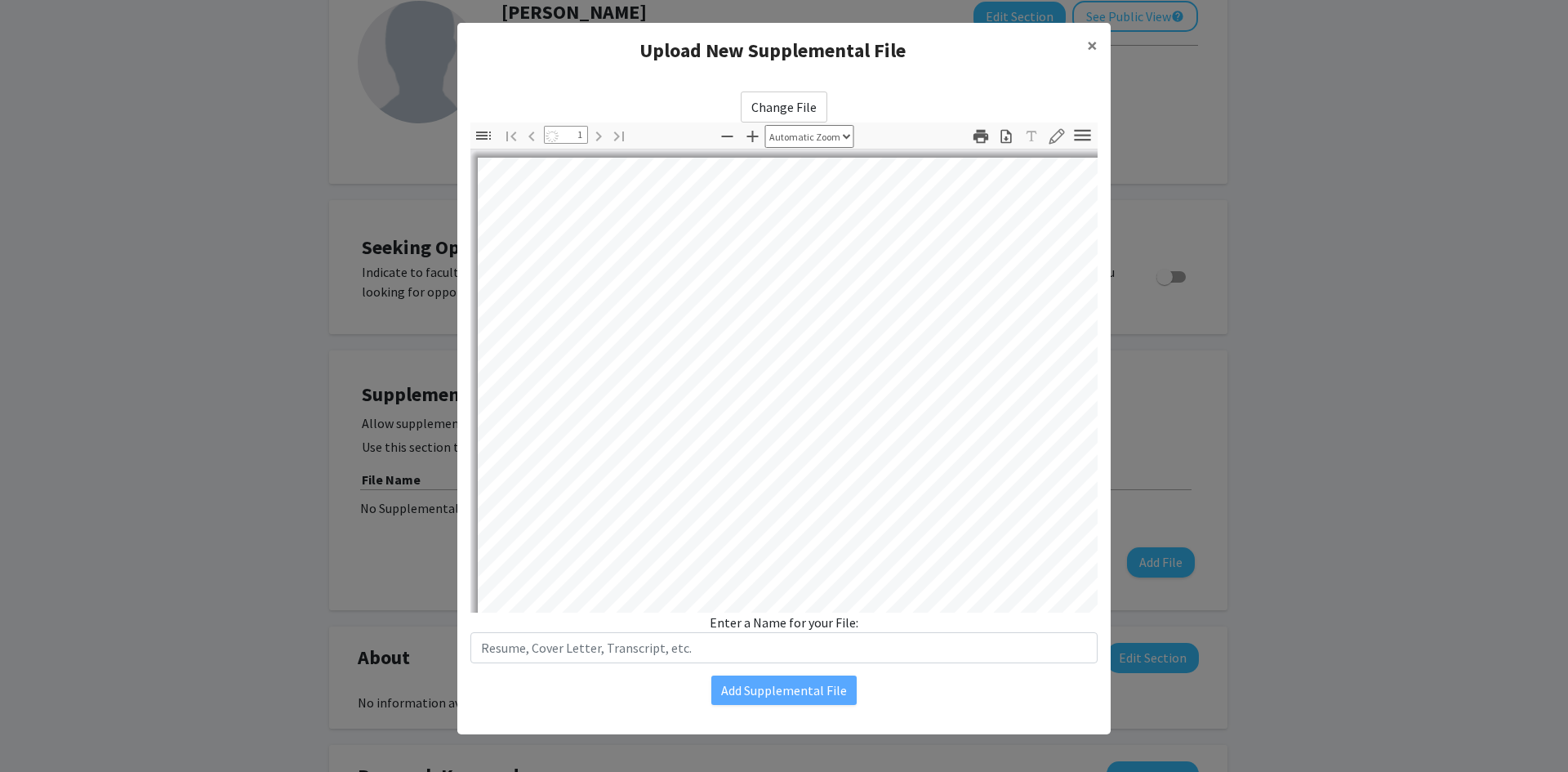
select select "auto"
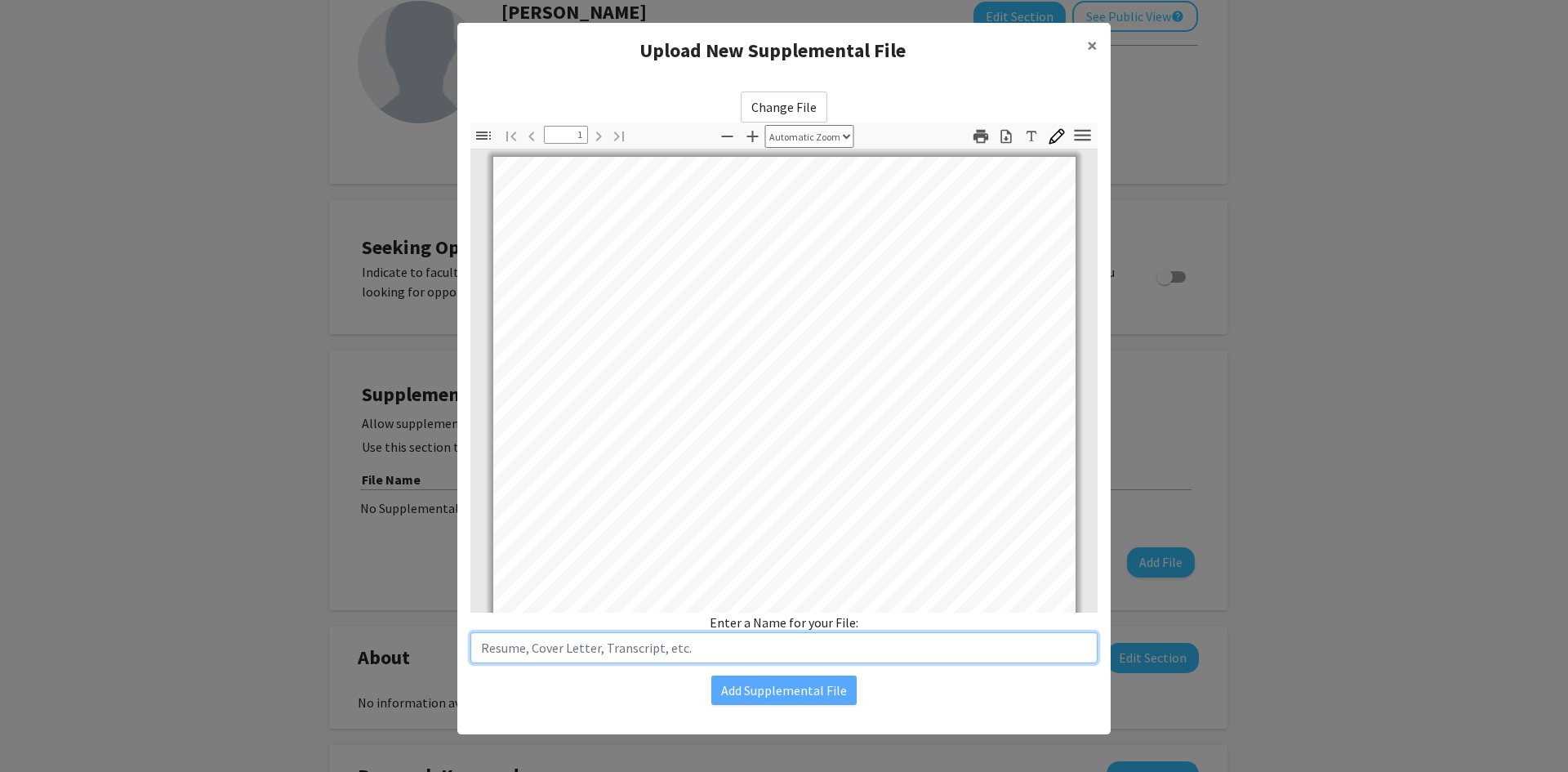
click at [653, 648] on input "text" at bounding box center [784, 648] width 627 height 31
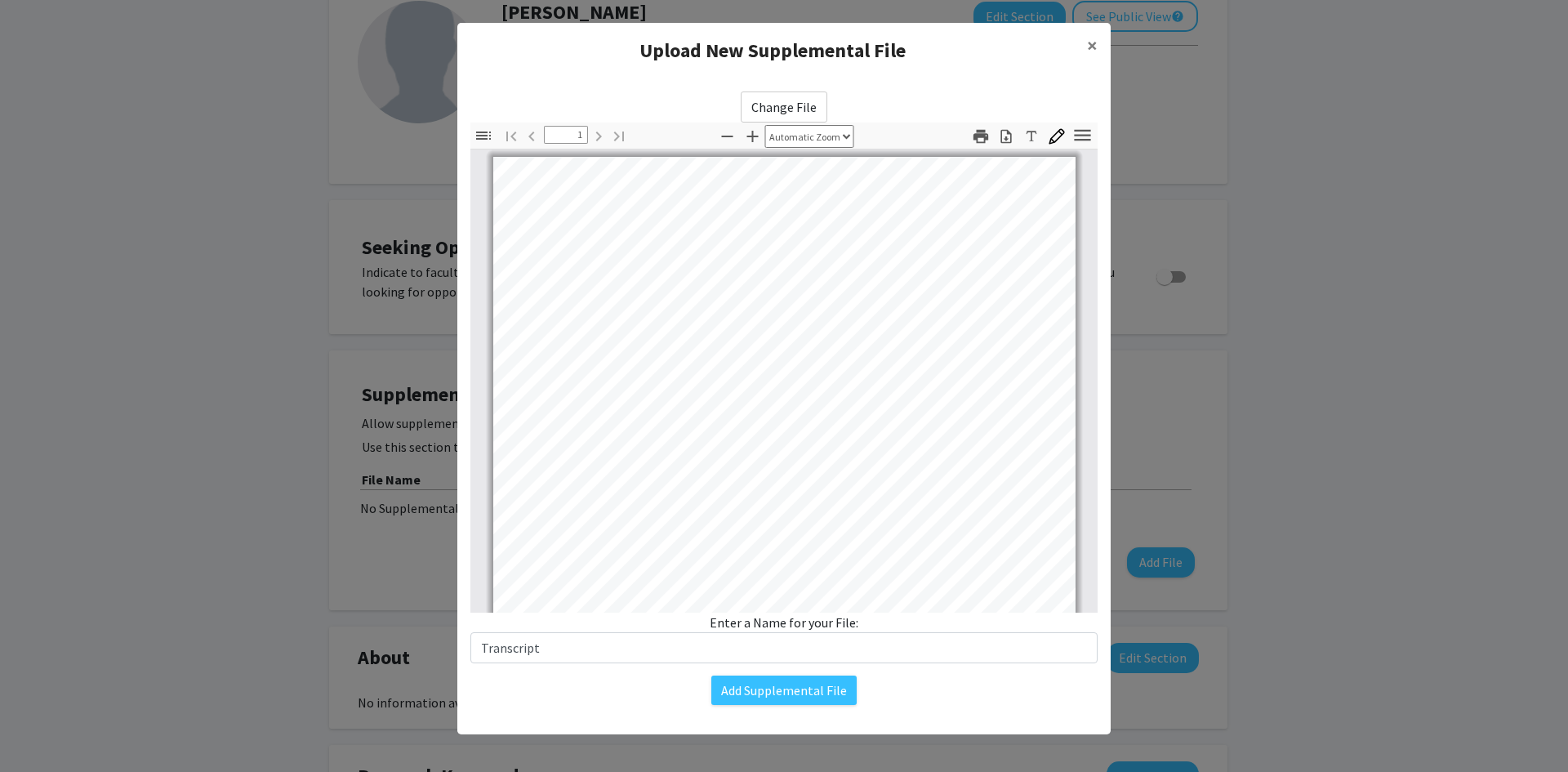
click at [627, 673] on div "Change File Thumbnails Document Outline Attachments Layers Current Outline Item…" at bounding box center [784, 397] width 654 height 639
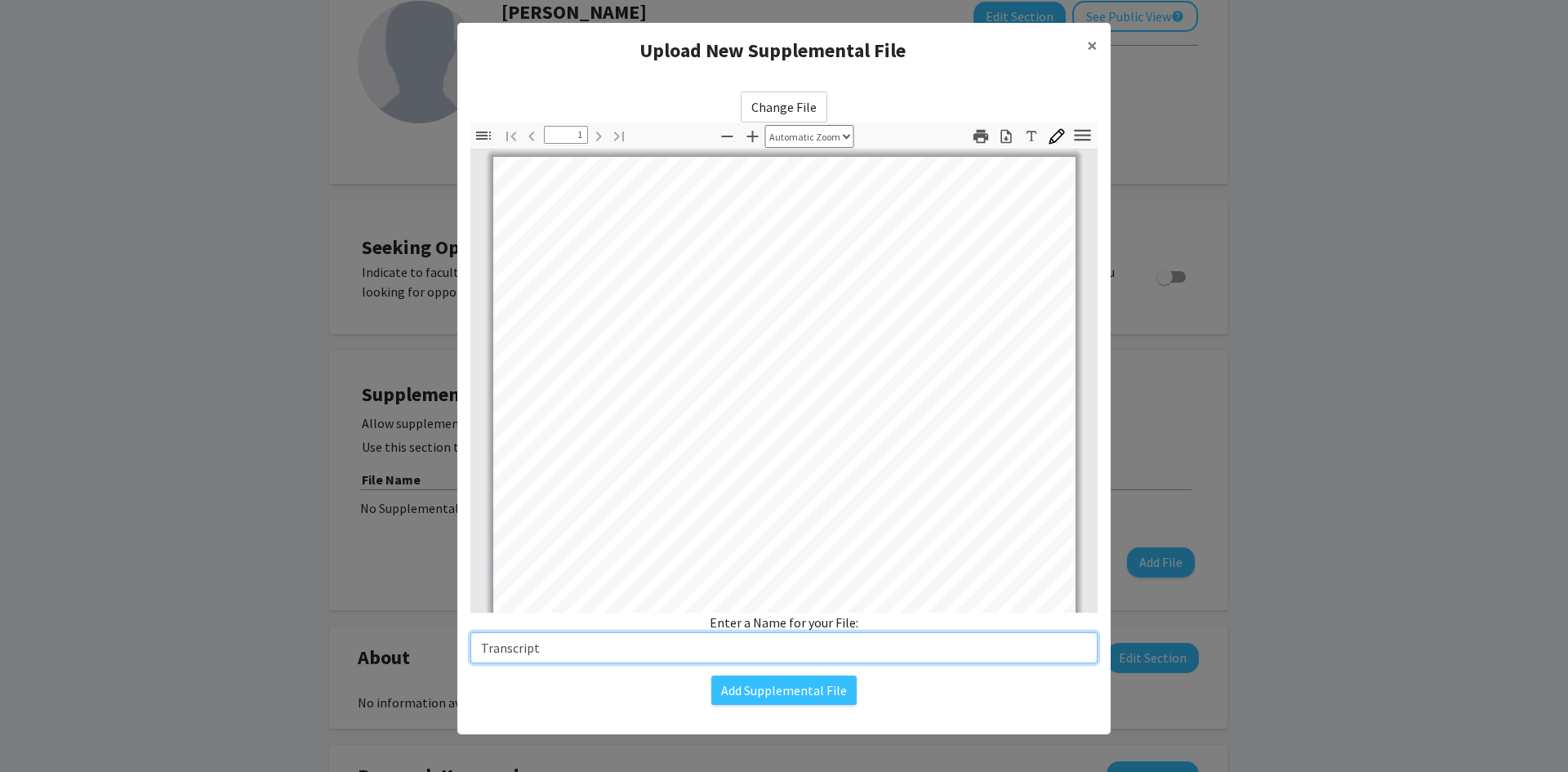
click at [482, 644] on input "Transcript" at bounding box center [784, 648] width 627 height 31
click at [477, 647] on input "Transcript" at bounding box center [784, 648] width 627 height 31
type input "HS Transcript"
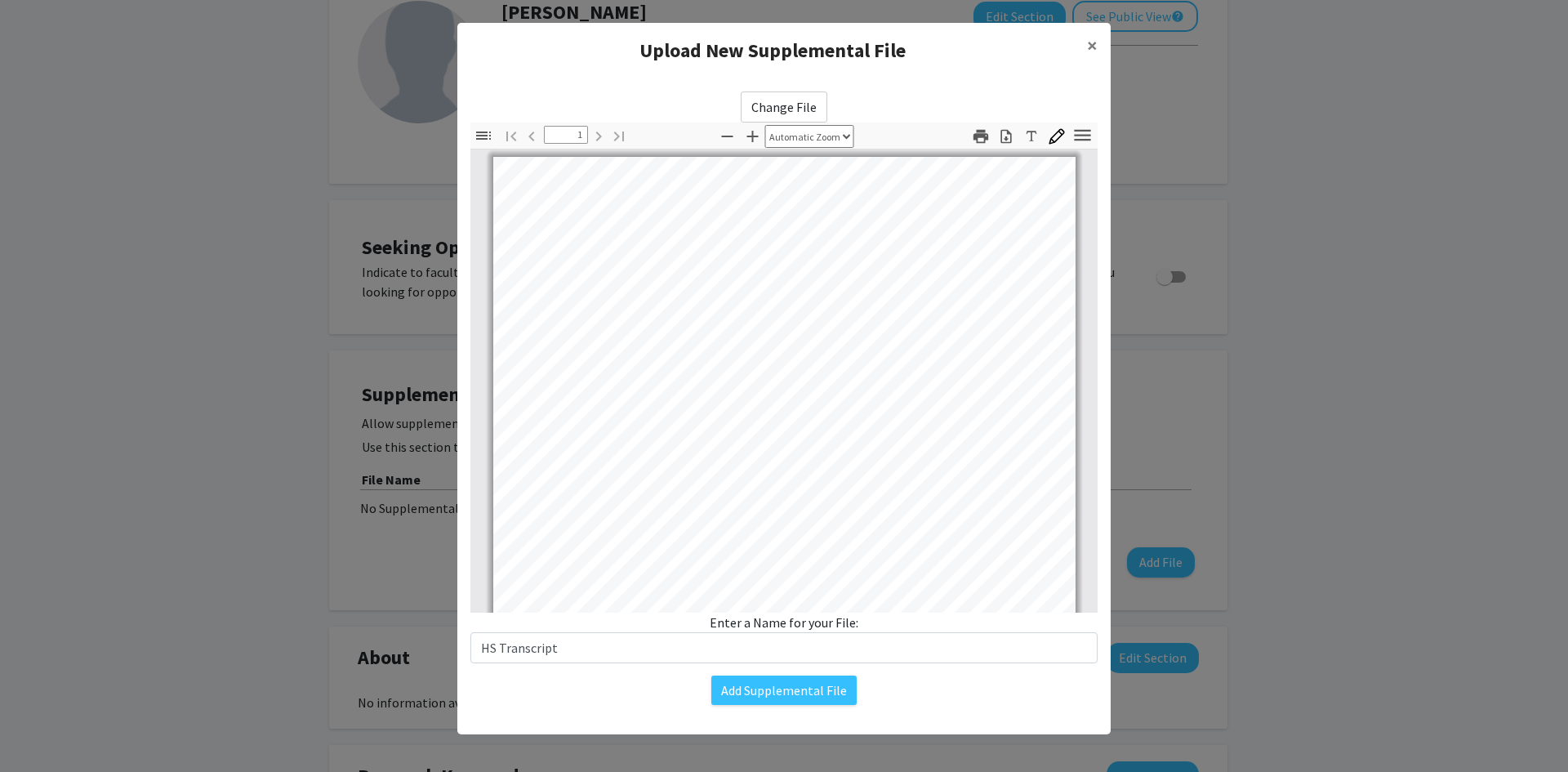
click at [558, 680] on div "Add Supplemental File" at bounding box center [784, 690] width 627 height 29
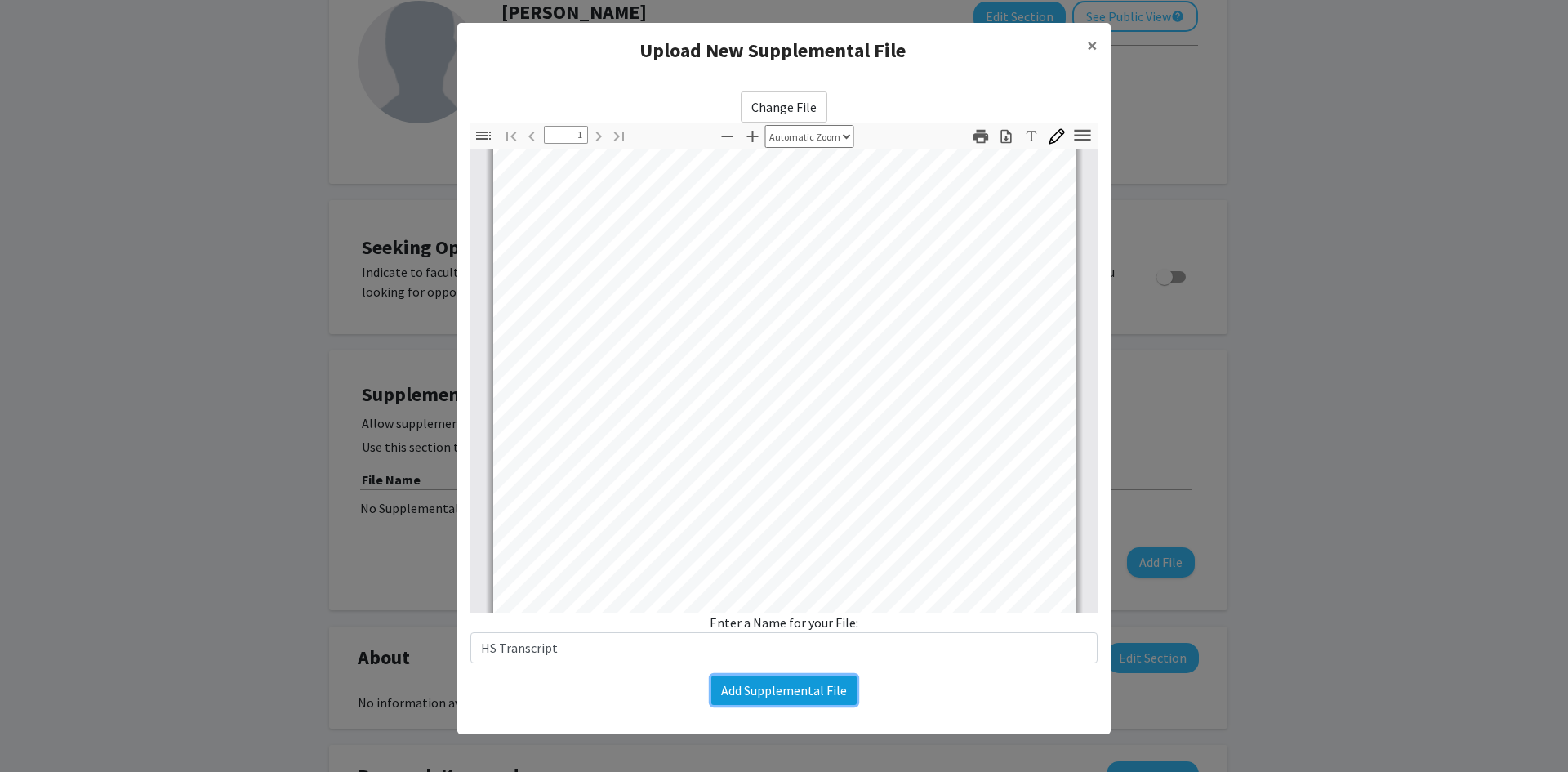
click at [810, 683] on button "Add Supplemental File" at bounding box center [784, 690] width 146 height 29
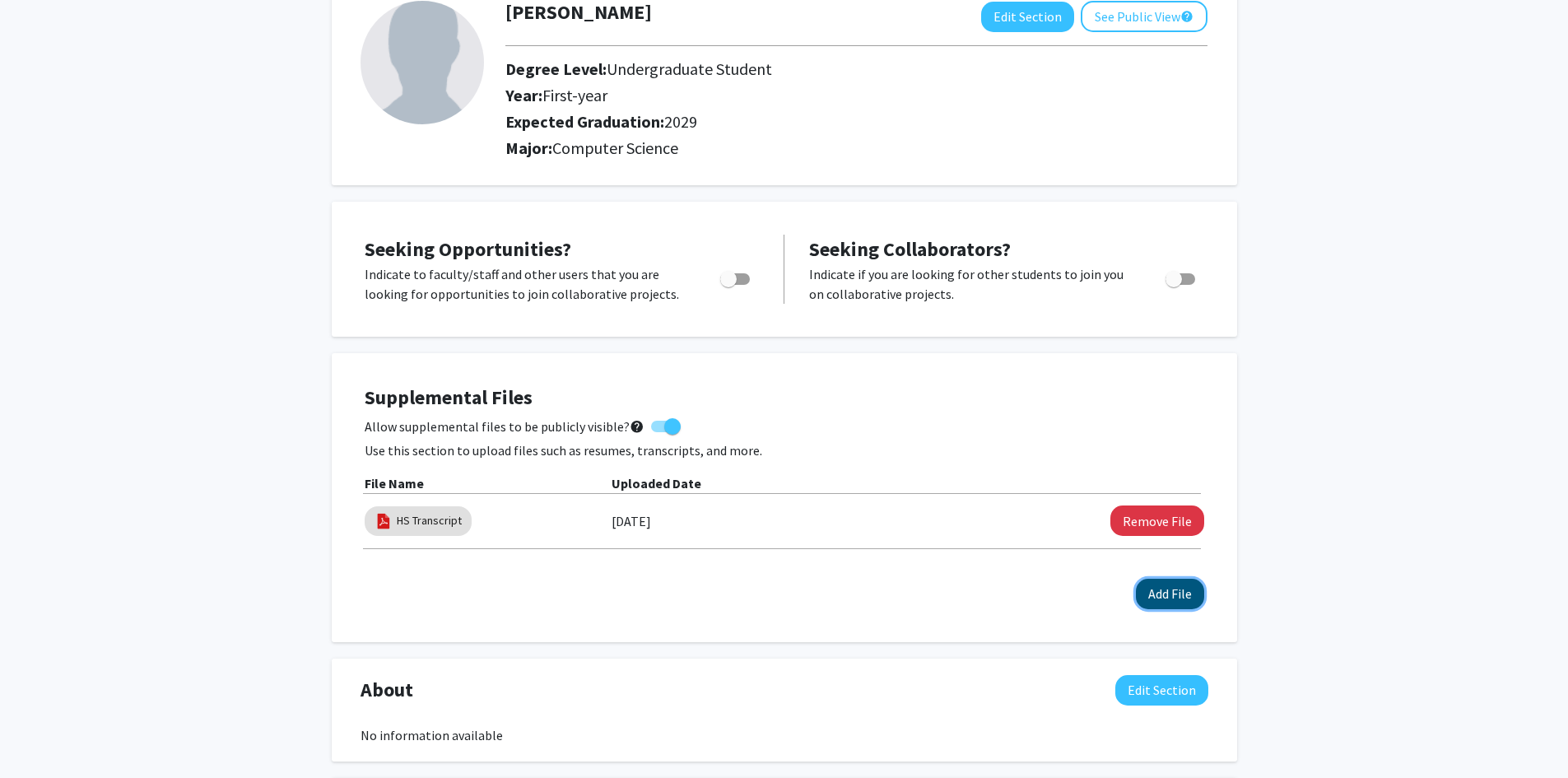
click at [1152, 601] on button "Add File" at bounding box center [1170, 594] width 68 height 31
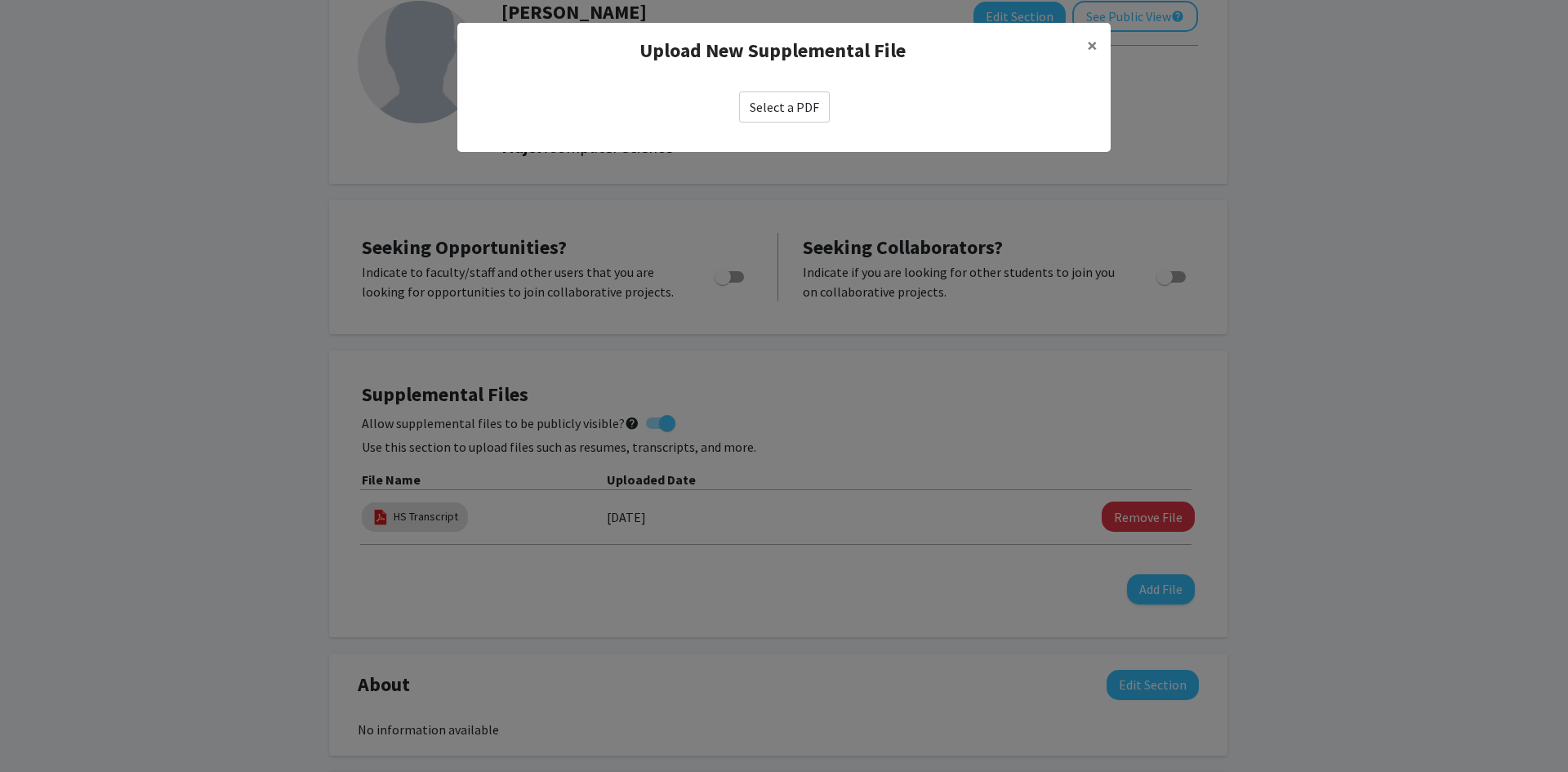
click at [783, 101] on label "Select a PDF" at bounding box center [784, 107] width 91 height 31
click at [0, 0] on input "Select a PDF" at bounding box center [0, 0] width 0 height 0
select select "custom"
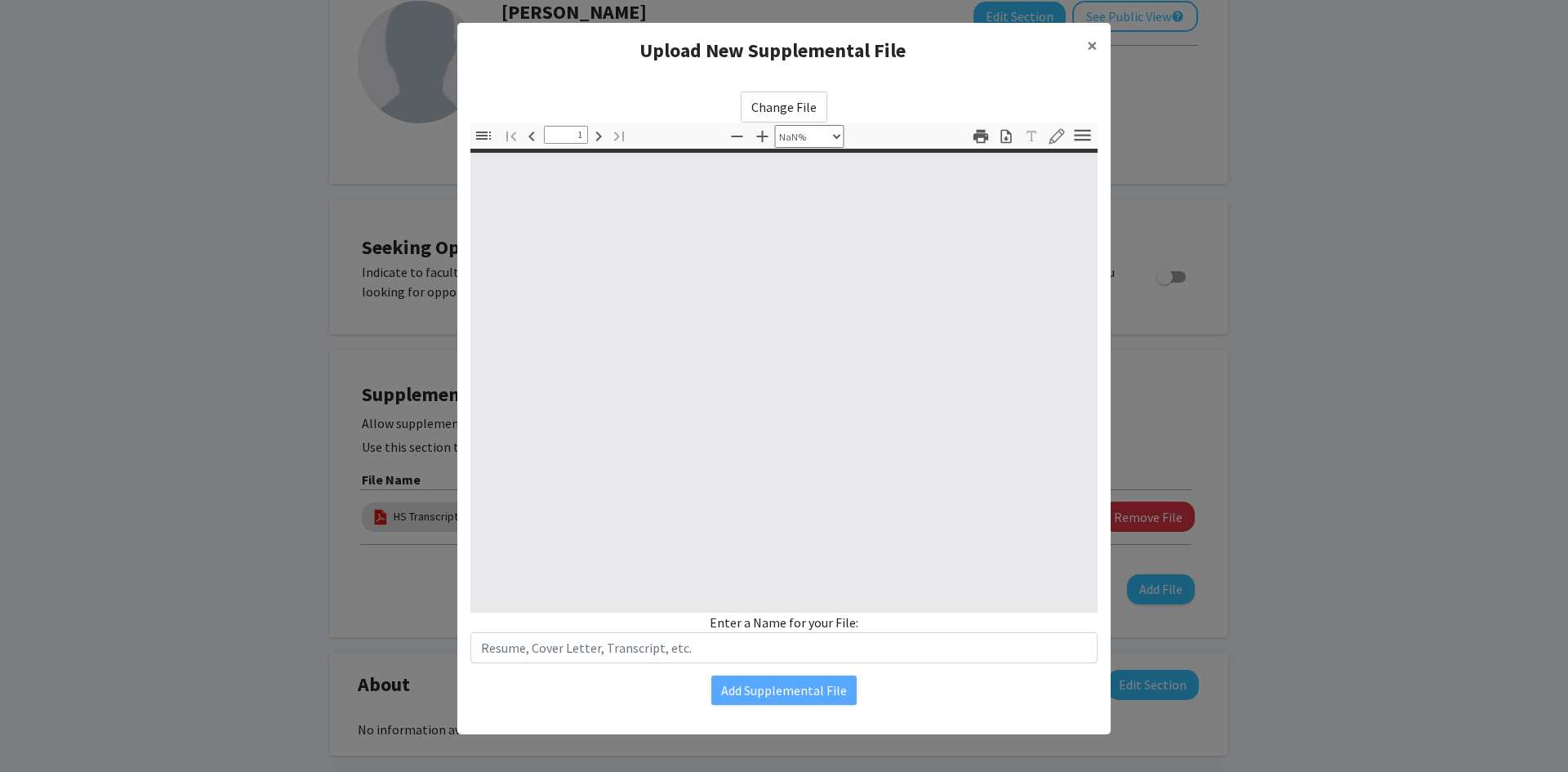
type input "0"
select select "custom"
type input "1"
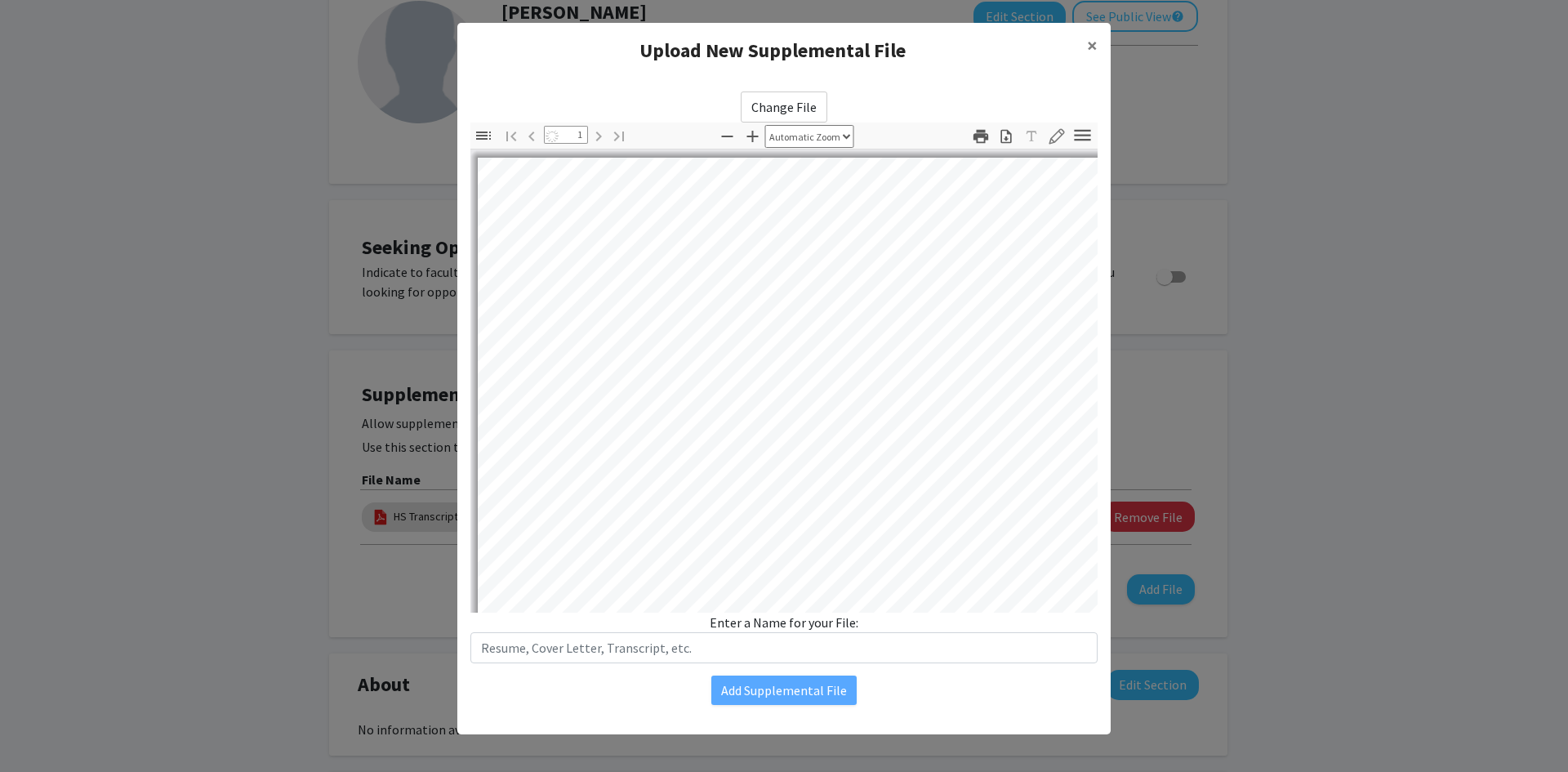
select select "auto"
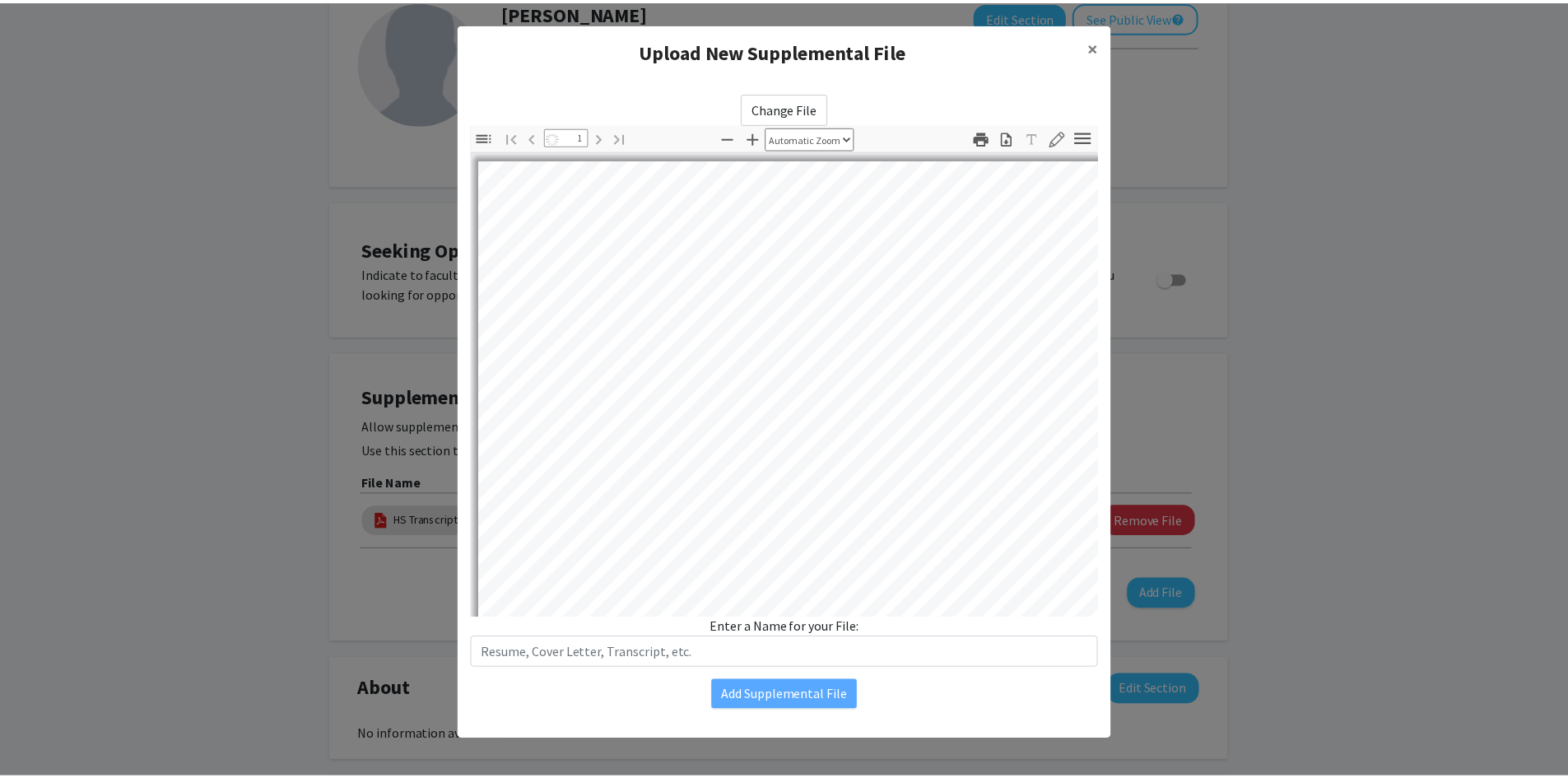
scroll to position [1, 0]
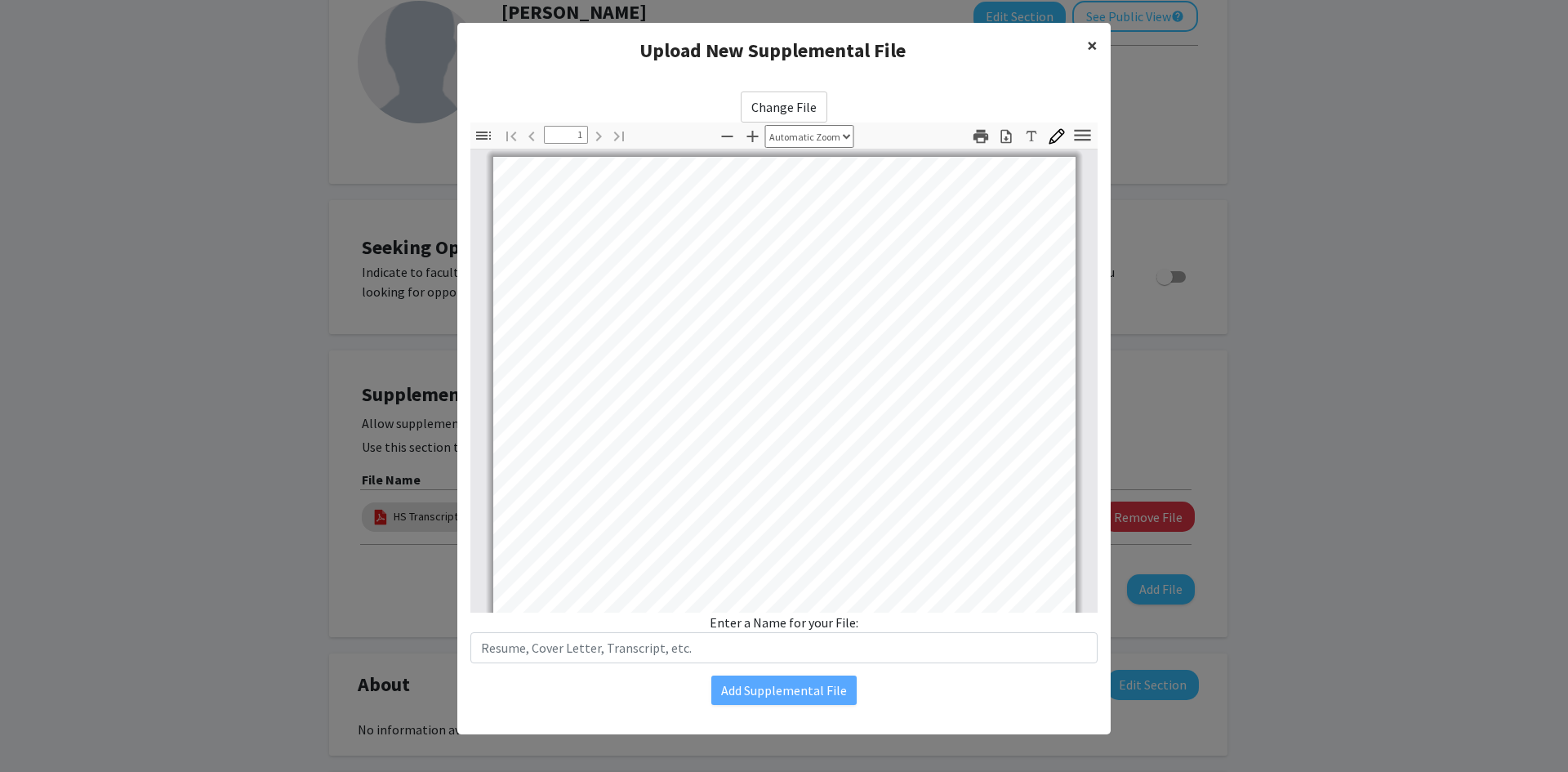
click at [1088, 51] on span "×" at bounding box center [1092, 45] width 11 height 25
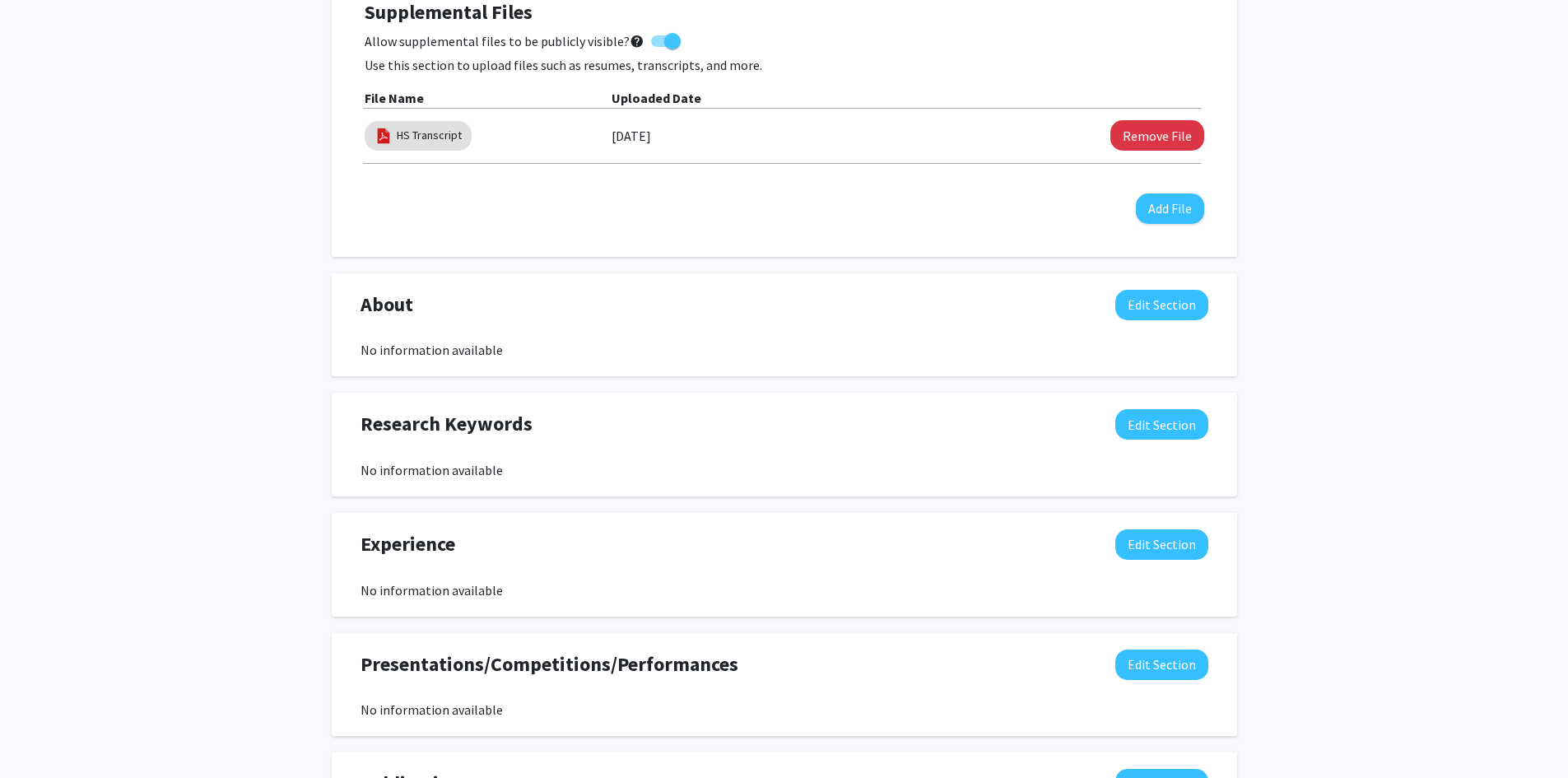
scroll to position [494, 0]
click at [1158, 304] on button "Edit Section" at bounding box center [1162, 304] width 93 height 31
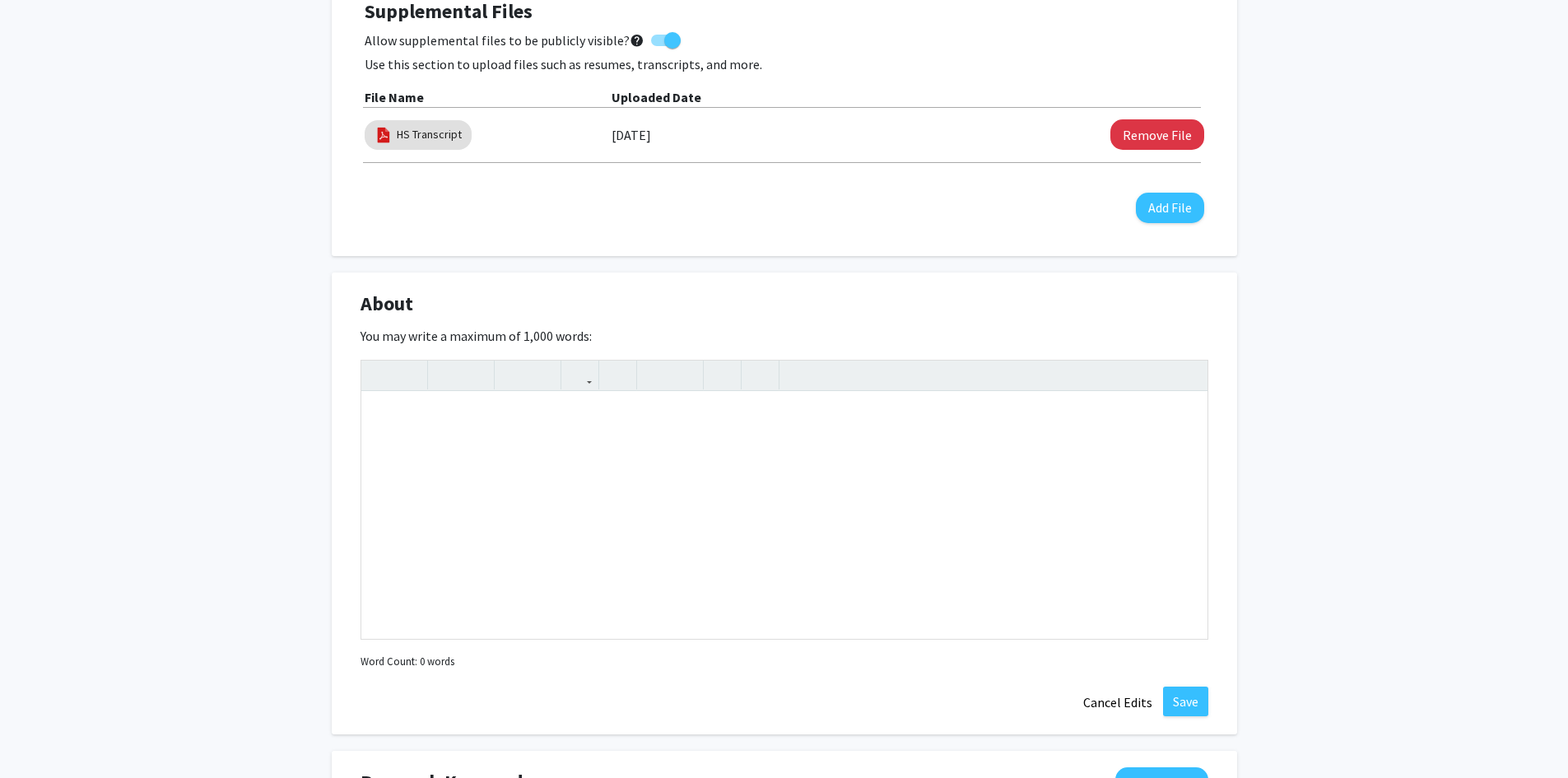
click at [1081, 306] on div "About Edit Section" at bounding box center [784, 308] width 873 height 37
click at [1095, 707] on button "Cancel Edits" at bounding box center [1117, 702] width 91 height 32
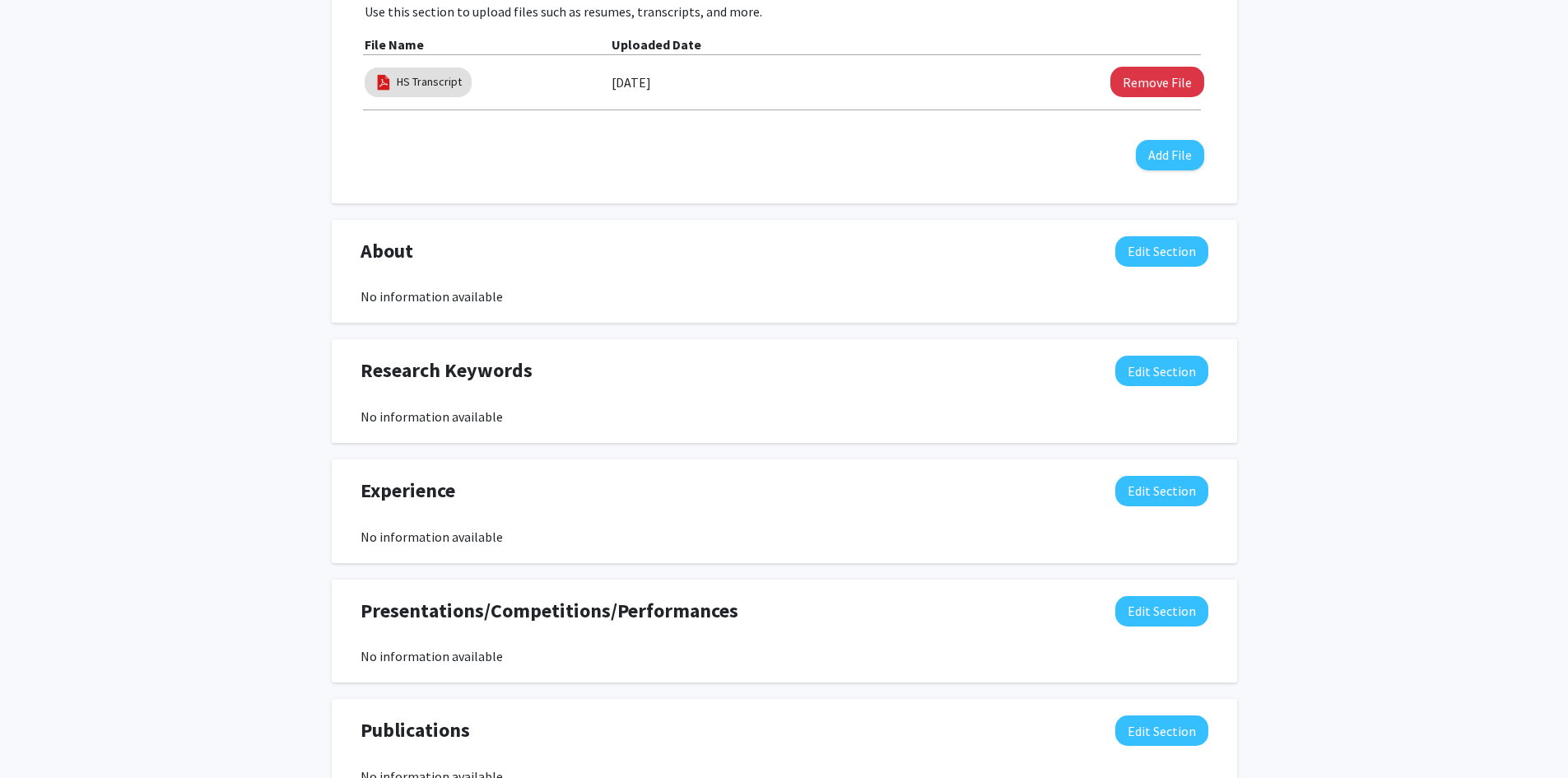
scroll to position [576, 0]
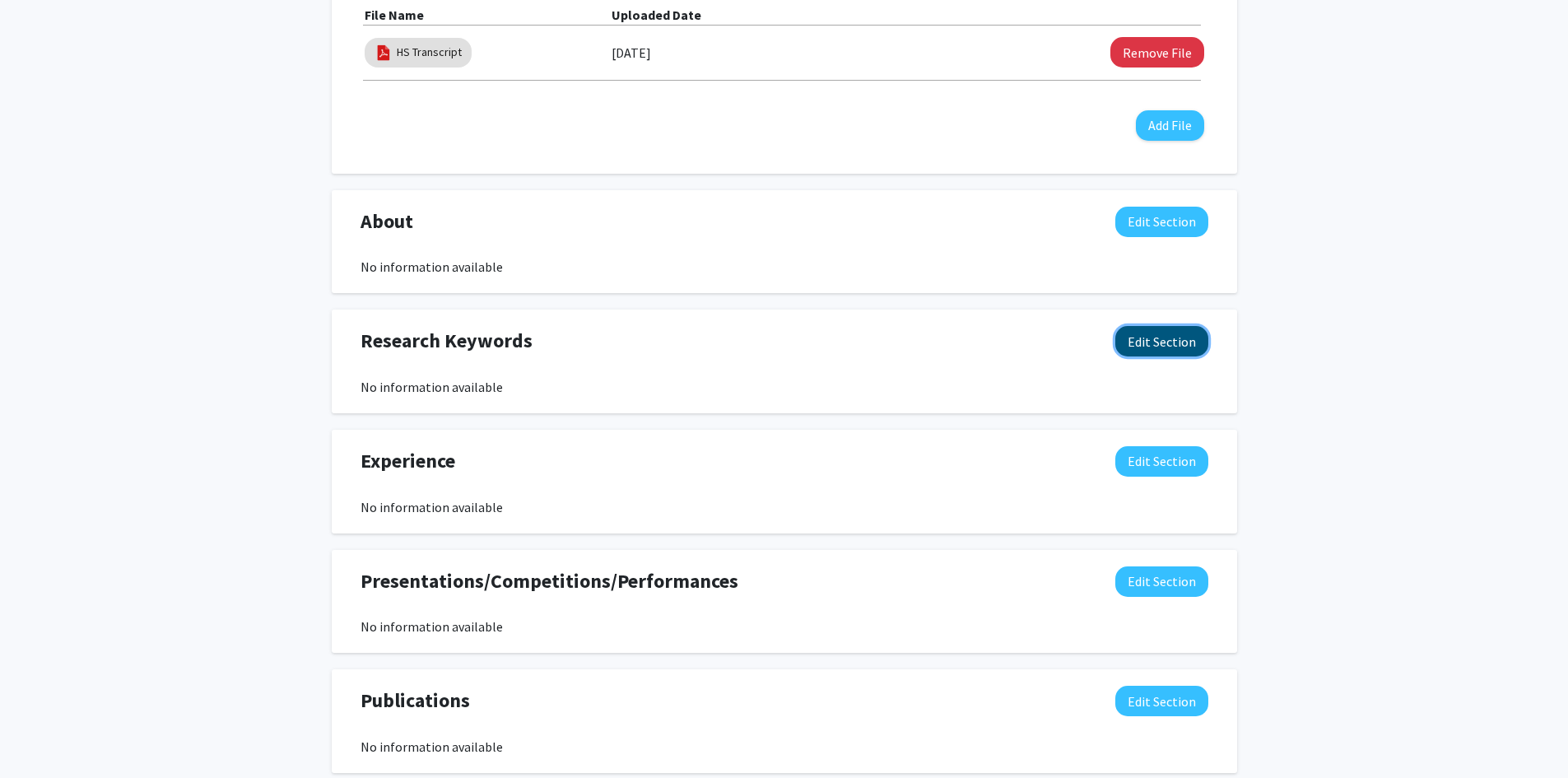
click at [1188, 349] on button "Edit Section" at bounding box center [1162, 340] width 93 height 31
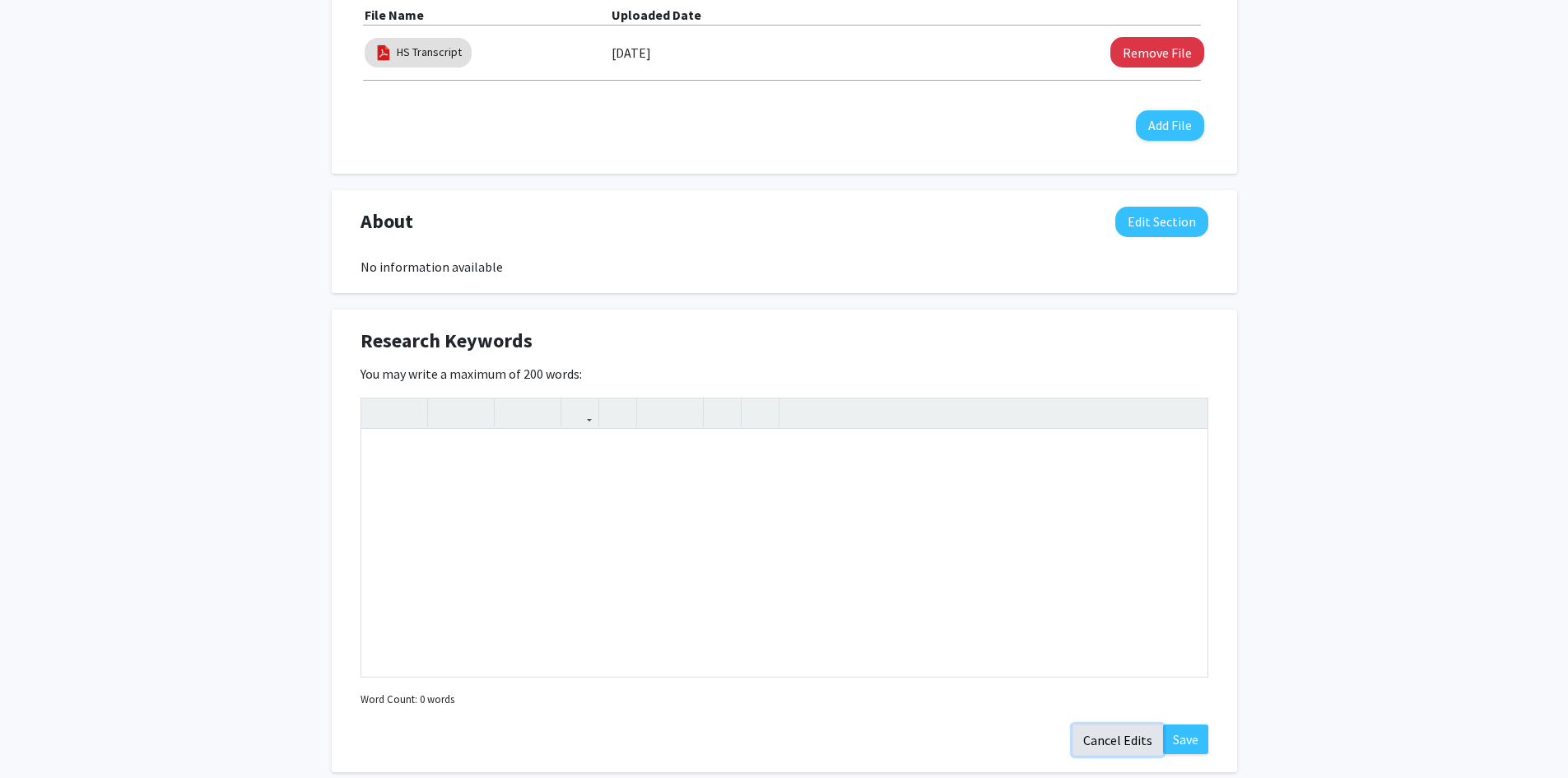
click at [1079, 733] on button "Cancel Edits" at bounding box center [1117, 740] width 91 height 32
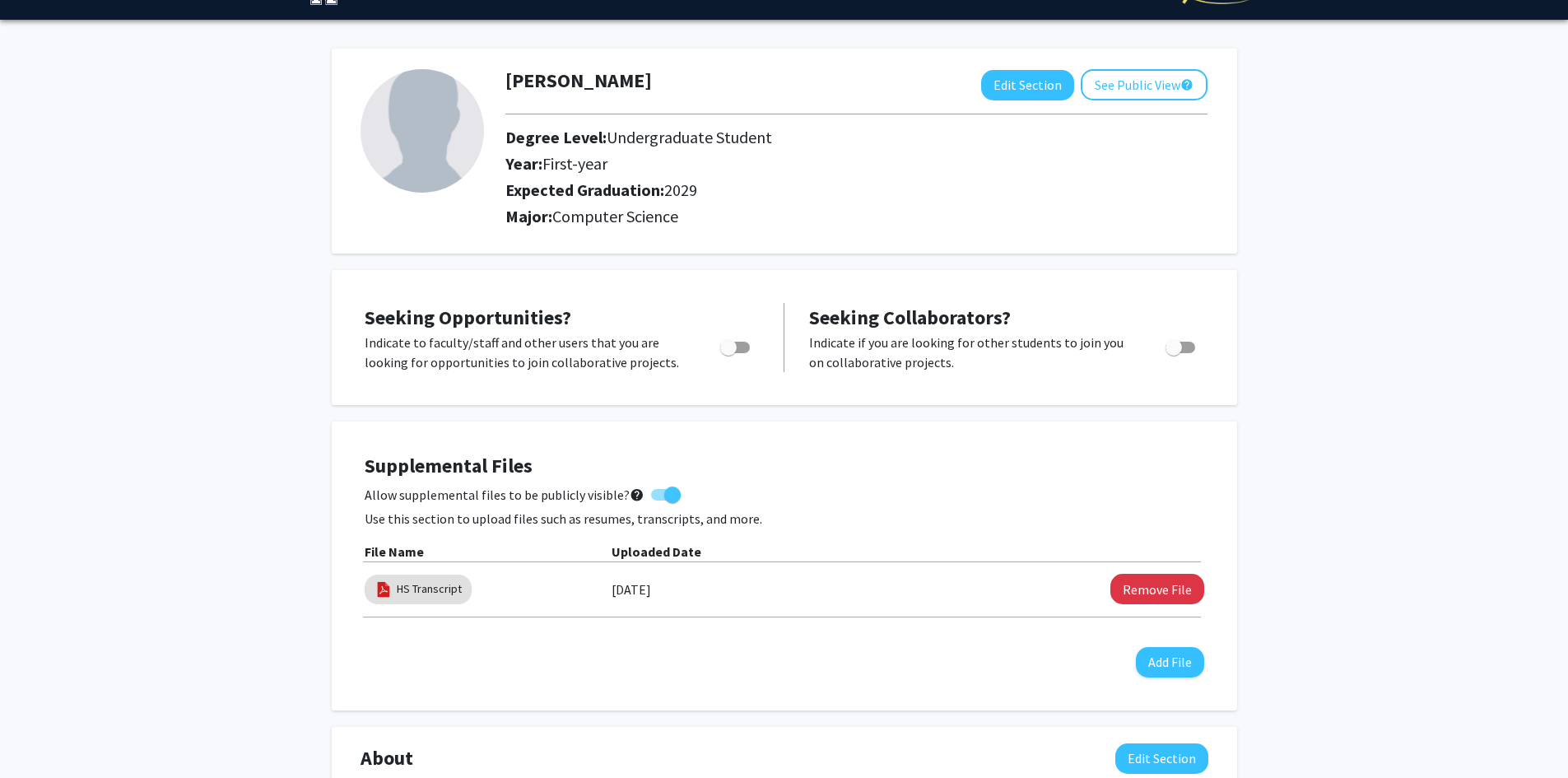
scroll to position [0, 0]
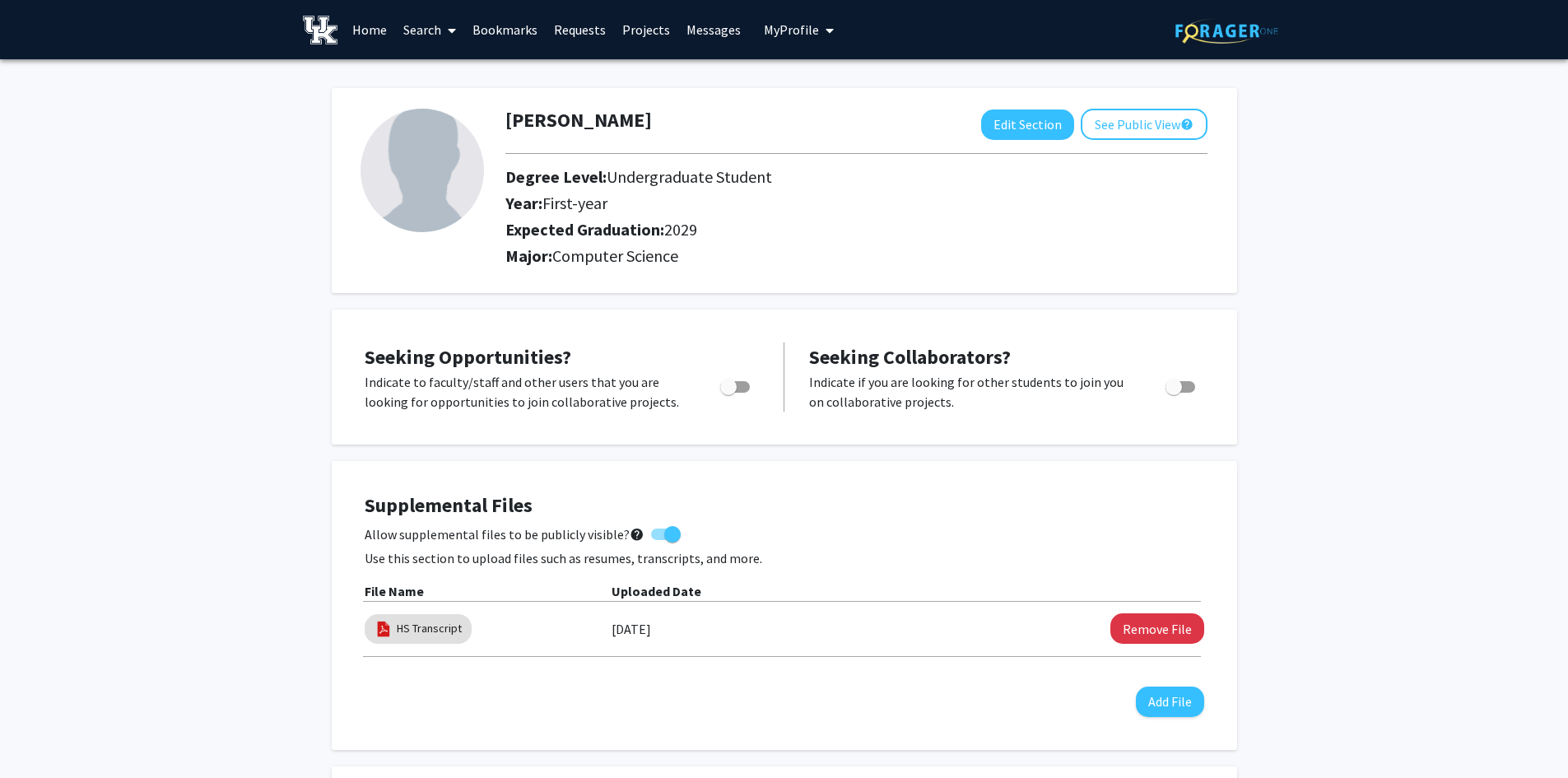
click at [600, 292] on div "Jared Broughton Edit Section See Public View help Degree Level: Undergraduate S…" at bounding box center [784, 190] width 905 height 205
drag, startPoint x: 682, startPoint y: 259, endPoint x: 613, endPoint y: 257, distance: 69.0
click at [613, 257] on h2 "Major: Computer Science" at bounding box center [856, 256] width 702 height 20
click at [613, 257] on span "Computer Science" at bounding box center [615, 255] width 126 height 21
click at [1095, 127] on button "See Public View help" at bounding box center [1144, 124] width 127 height 32
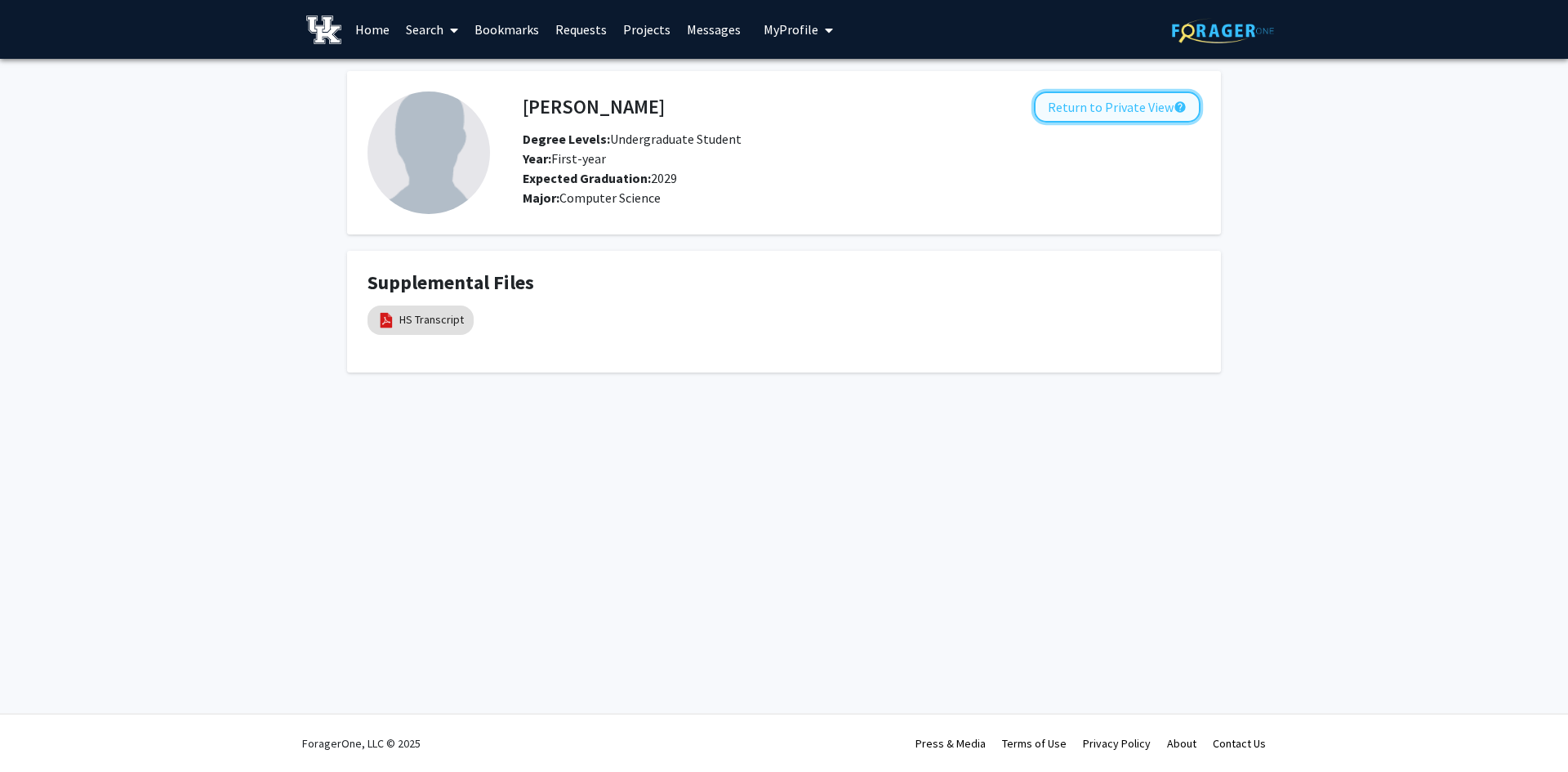
click at [1108, 108] on button "Return to Private View help" at bounding box center [1118, 107] width 166 height 31
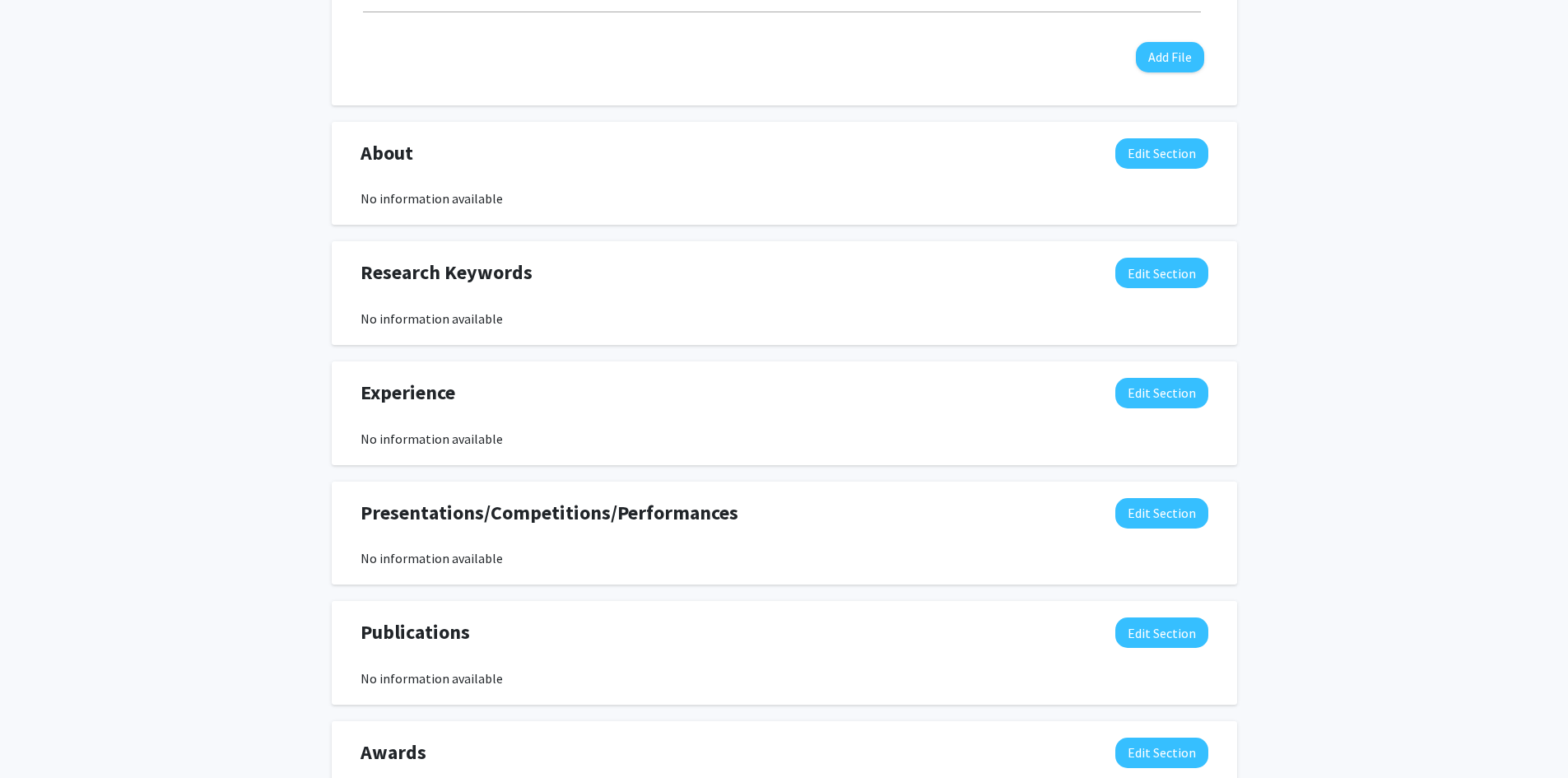
scroll to position [793, 0]
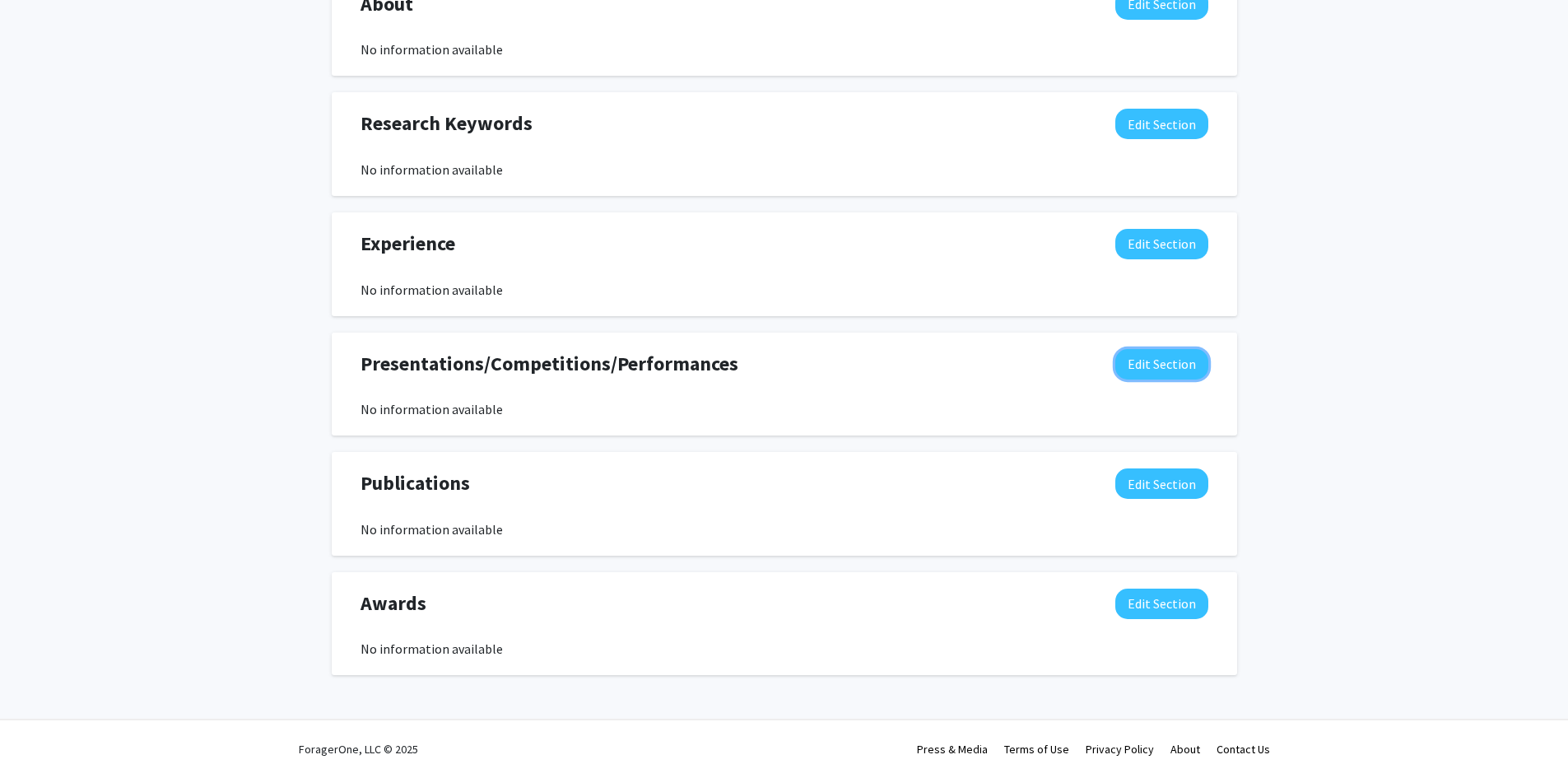
click at [1126, 376] on button "Edit Section" at bounding box center [1162, 364] width 93 height 31
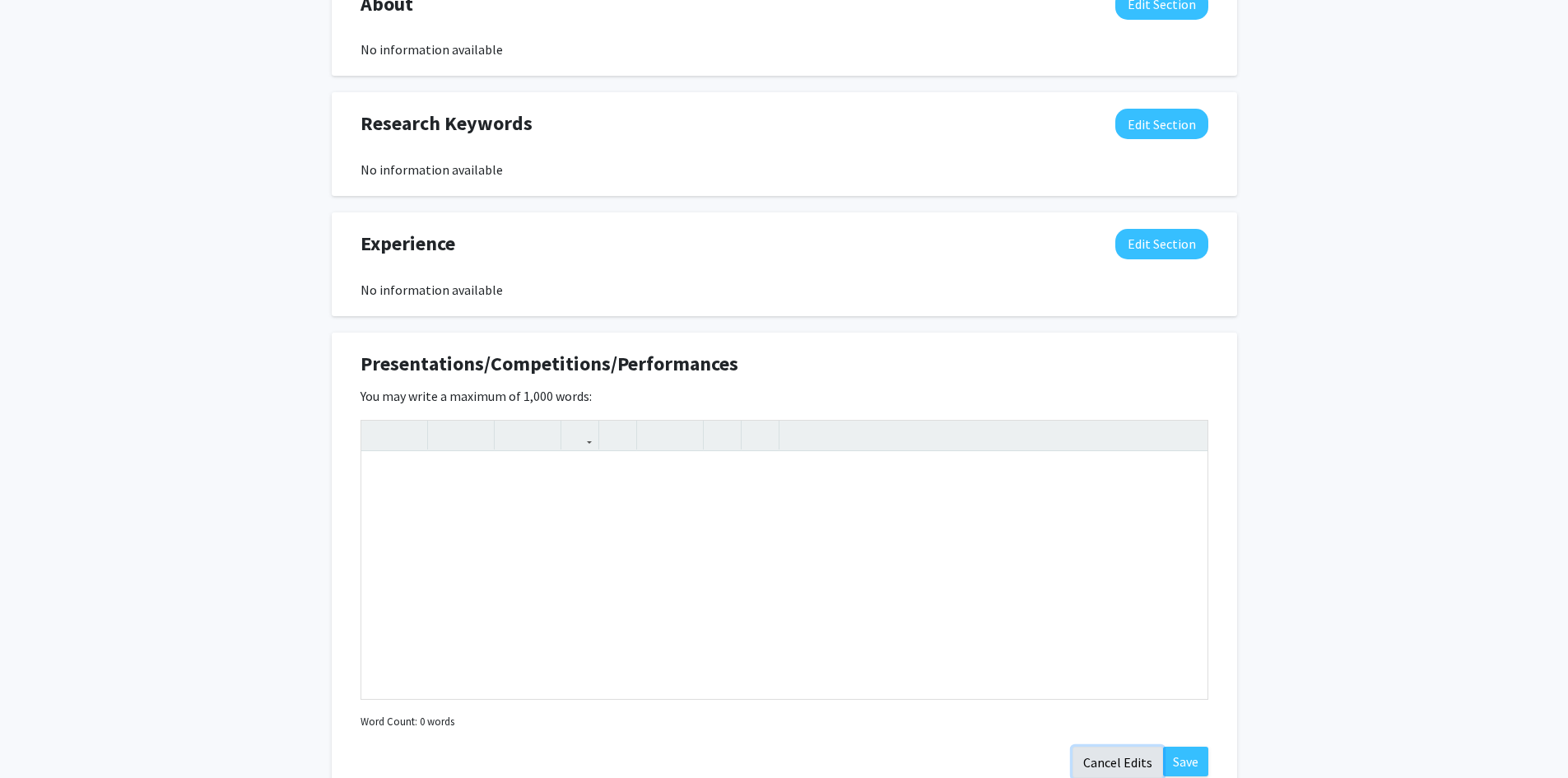
click at [1105, 762] on button "Cancel Edits" at bounding box center [1117, 762] width 91 height 32
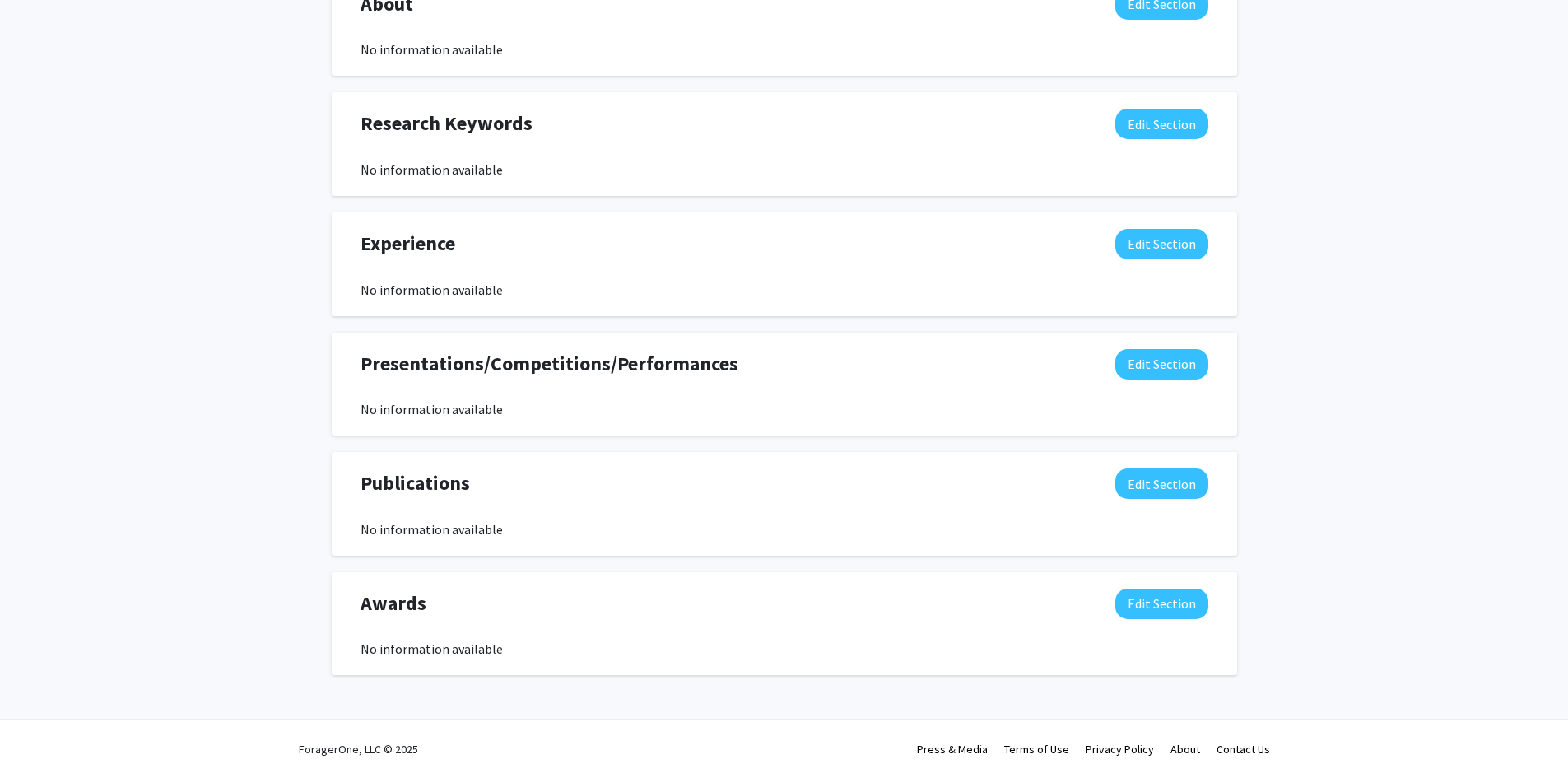
click at [642, 400] on div "No information available" at bounding box center [785, 409] width 848 height 20
